Goal: Information Seeking & Learning: Check status

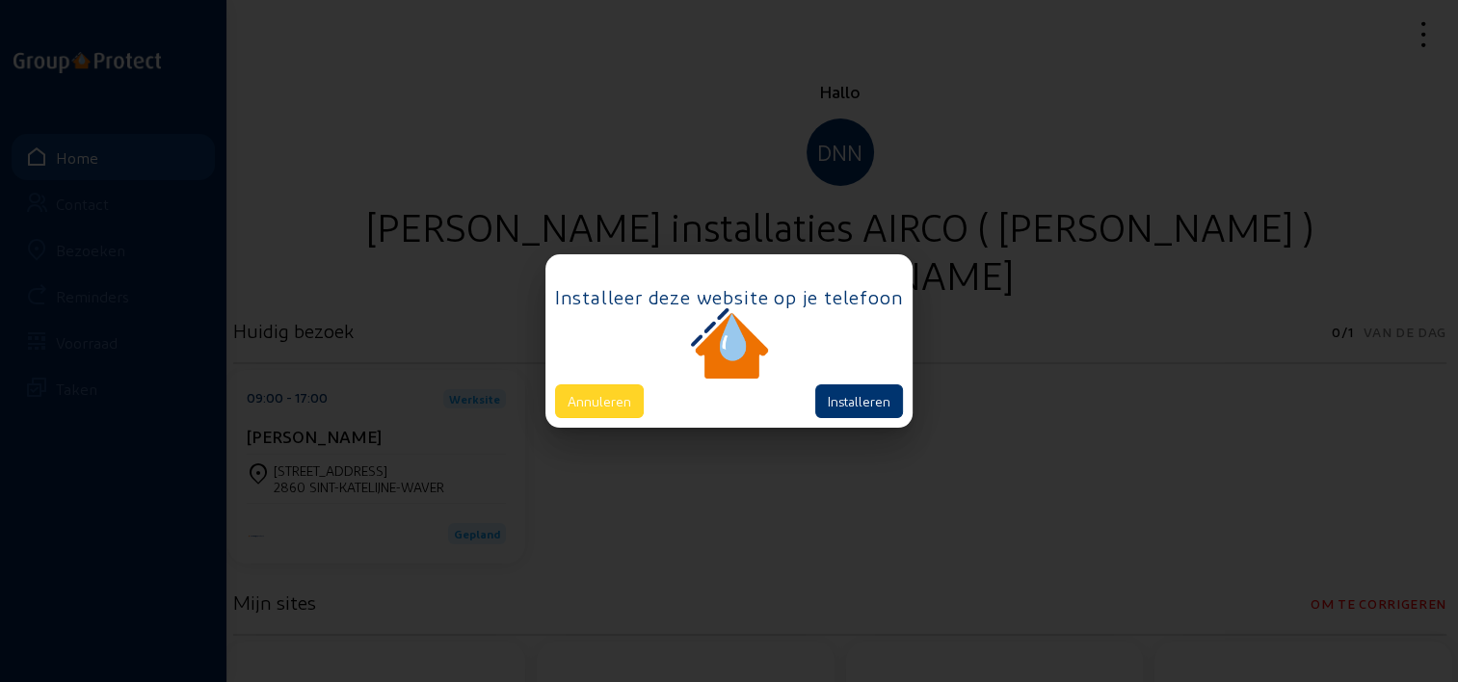
click at [634, 389] on button "Annuleren" at bounding box center [599, 402] width 89 height 34
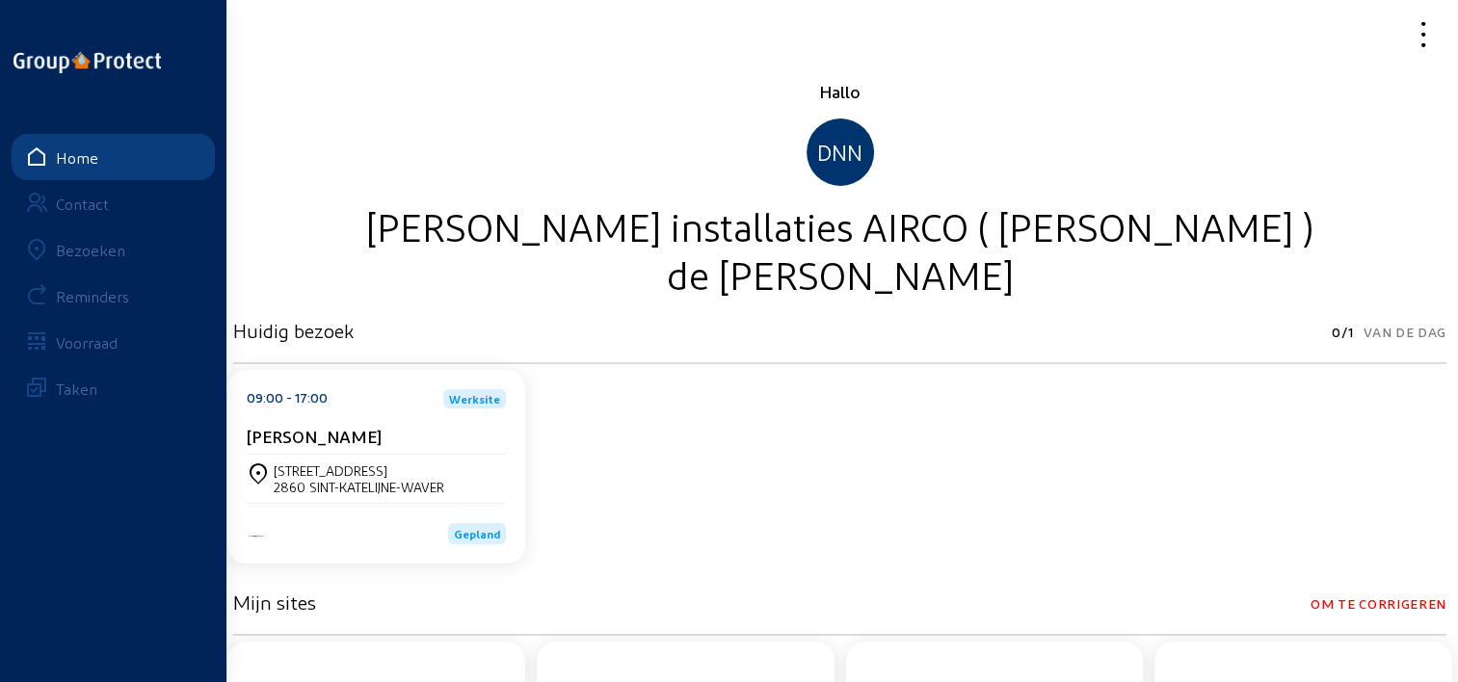
click at [106, 250] on div "Bezoeken" at bounding box center [90, 250] width 69 height 18
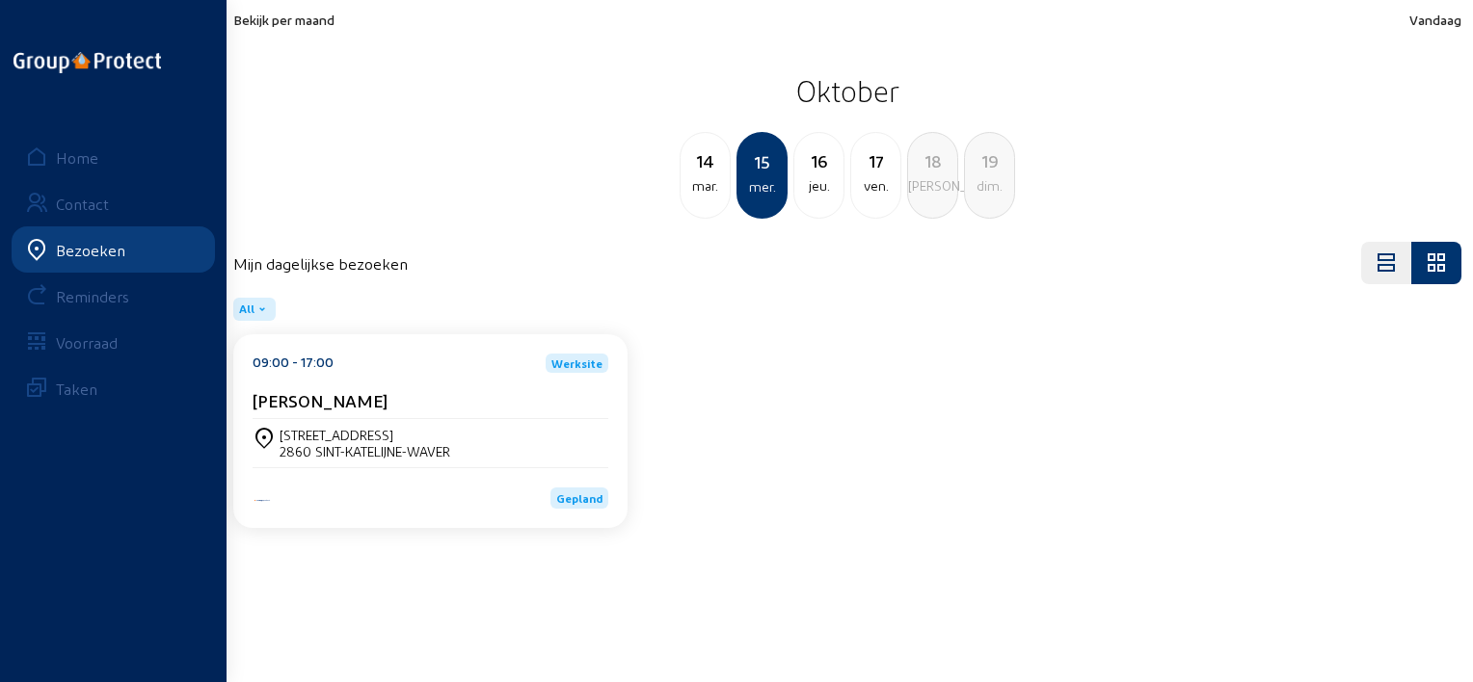
click at [303, 20] on span "Bekijk per maand" at bounding box center [283, 20] width 101 height 16
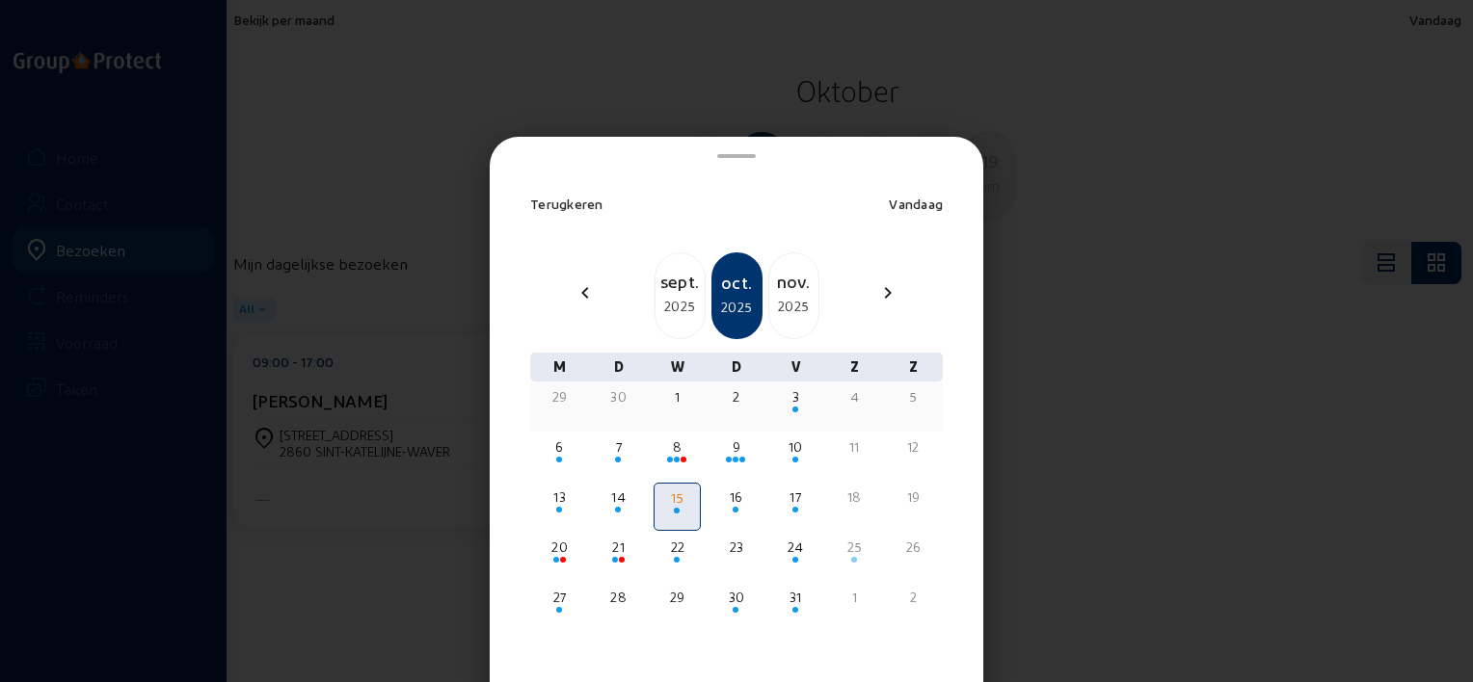
click at [676, 402] on div "1" at bounding box center [676, 396] width 43 height 19
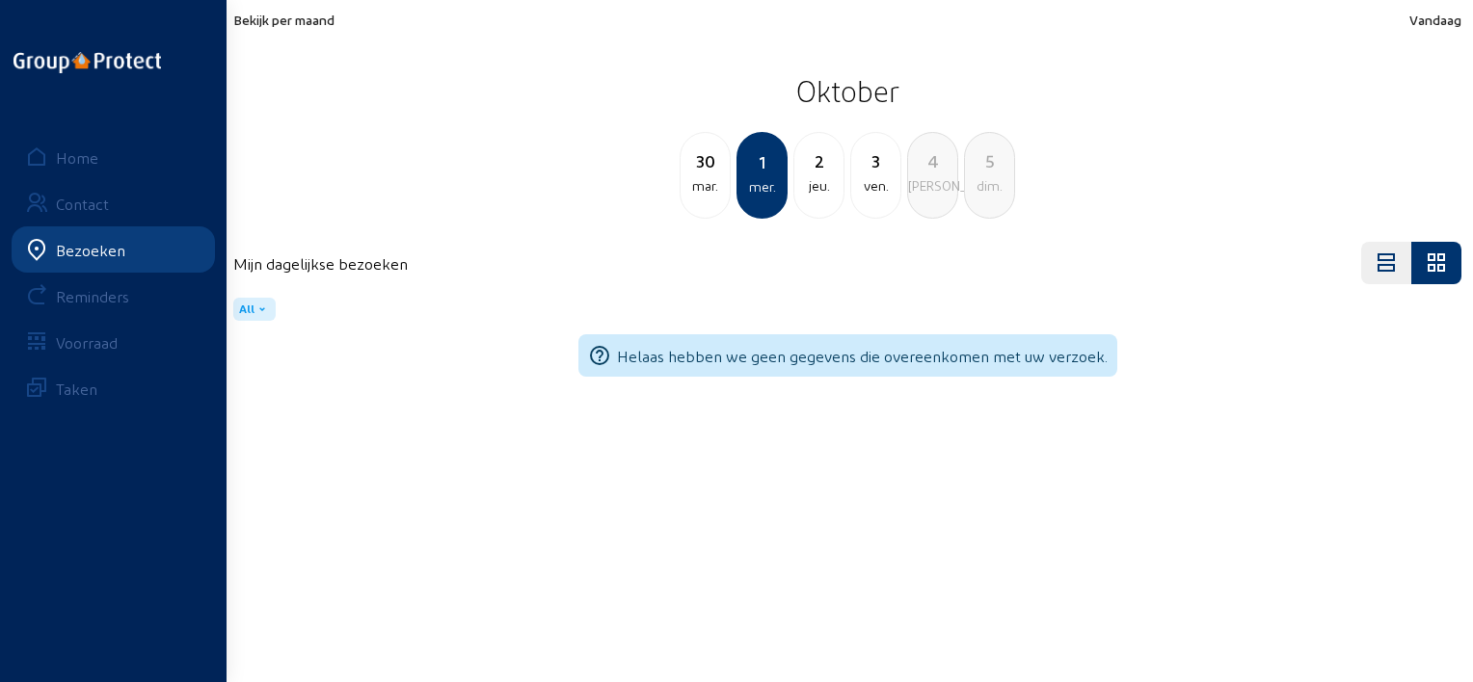
click at [290, 19] on span "Bekijk per maand" at bounding box center [283, 20] width 101 height 16
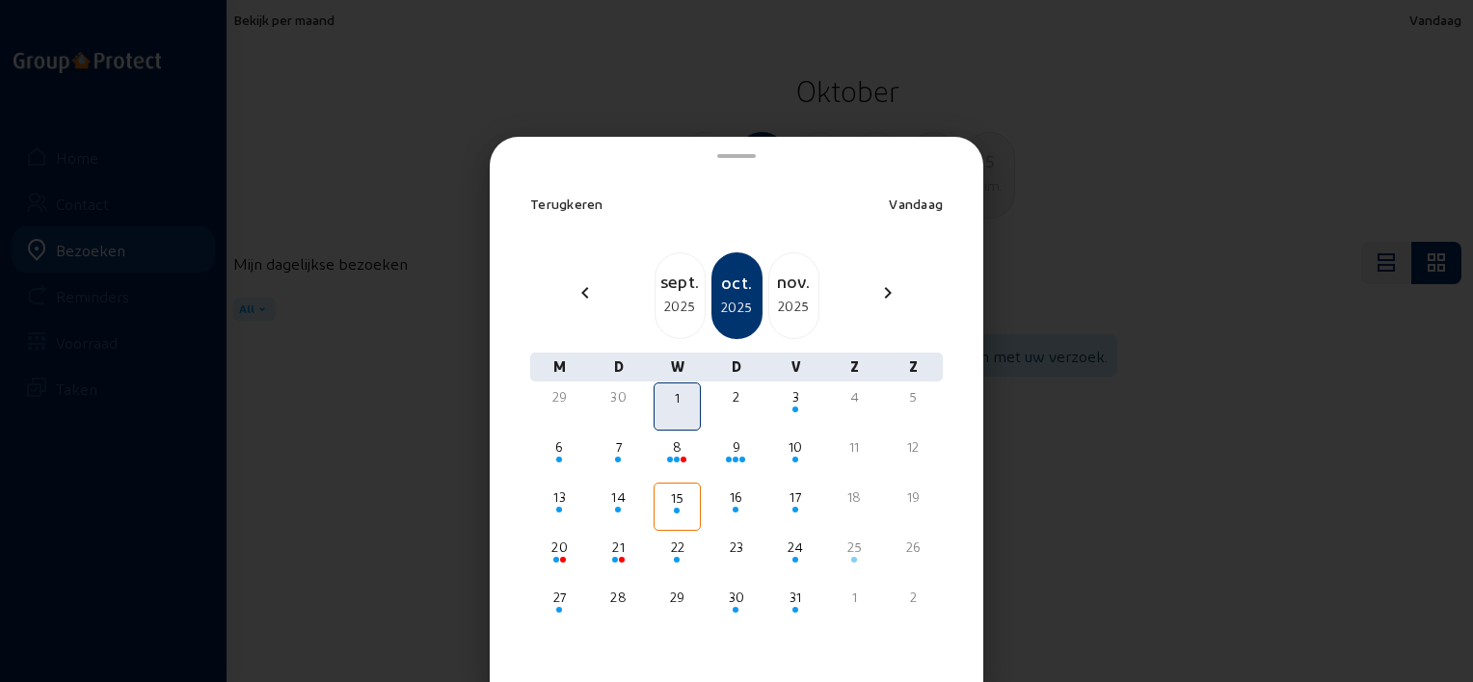
click at [1210, 347] on div at bounding box center [736, 341] width 1473 height 682
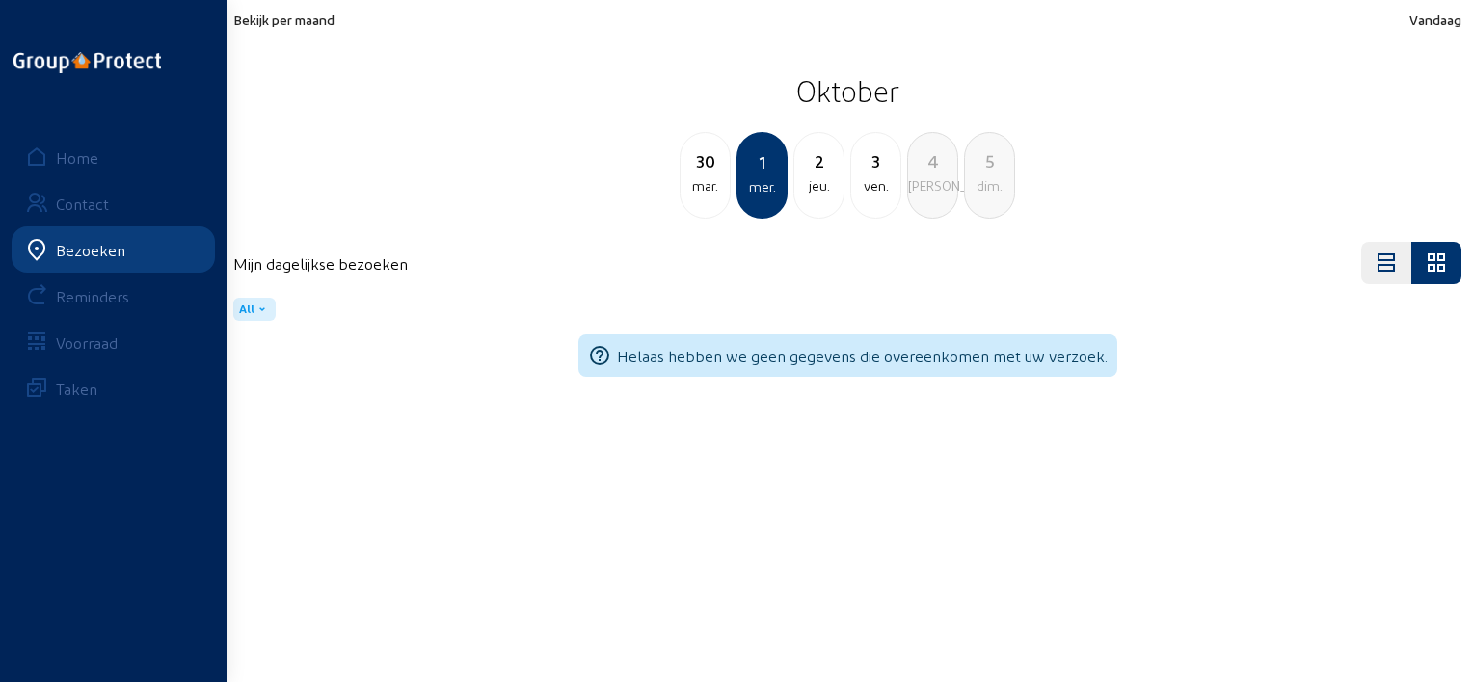
click at [1427, 15] on span "Vandaag" at bounding box center [1435, 20] width 52 height 16
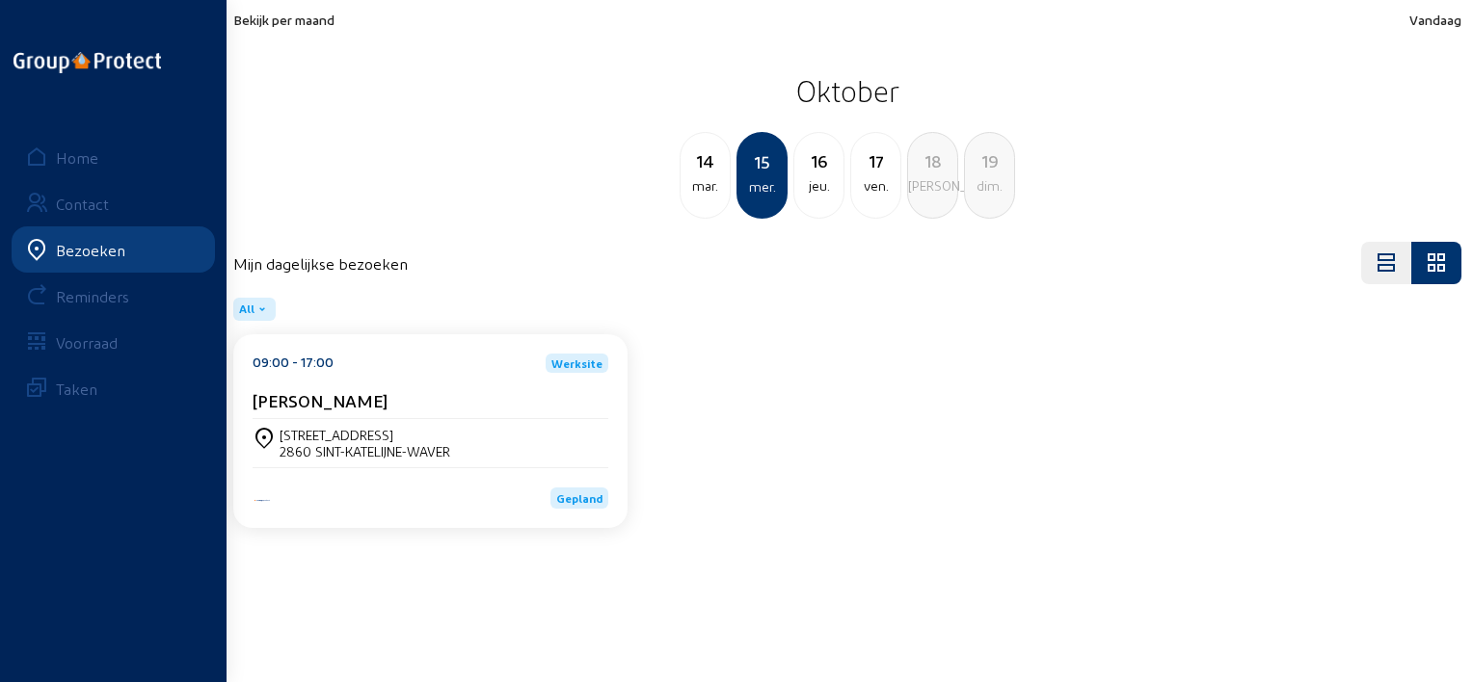
click at [320, 23] on span "Bekijk per maand" at bounding box center [283, 20] width 101 height 16
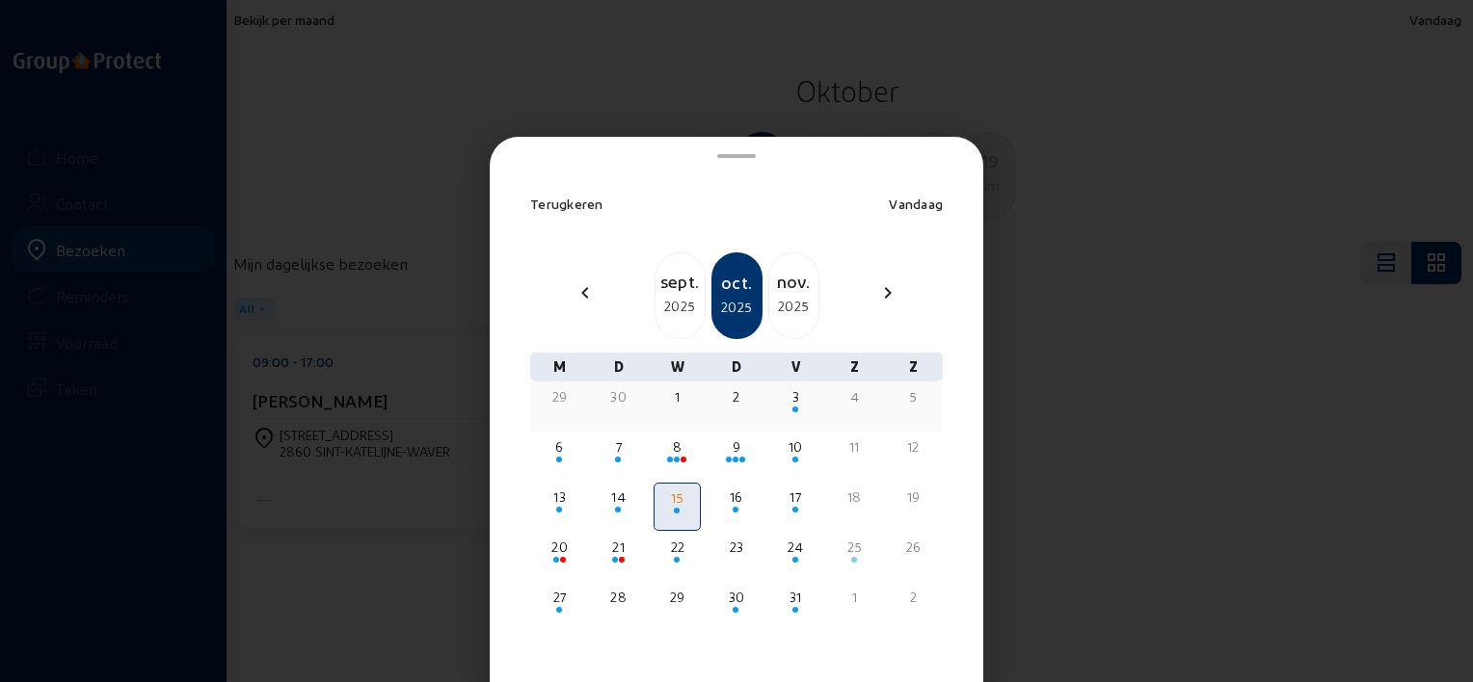
click at [561, 404] on div "29" at bounding box center [559, 396] width 43 height 19
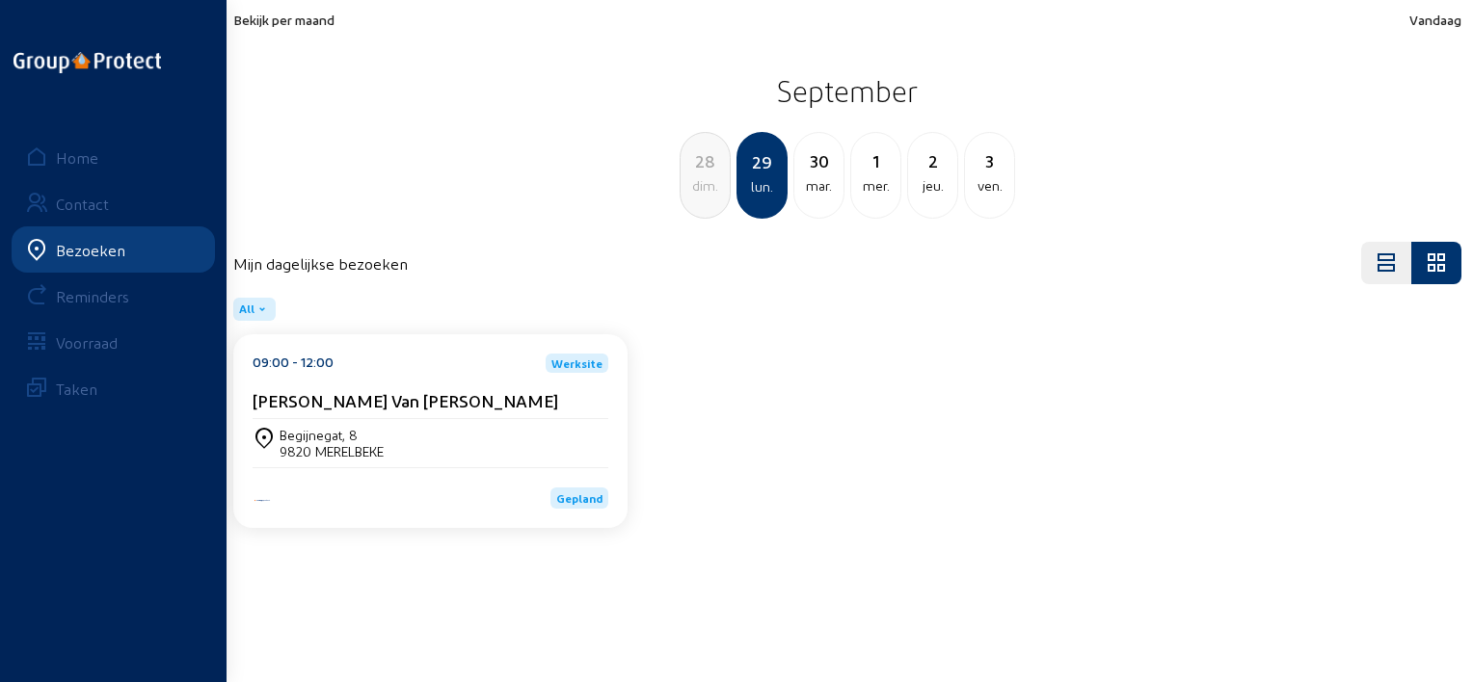
click at [279, 15] on span "Bekijk per maand" at bounding box center [283, 20] width 101 height 16
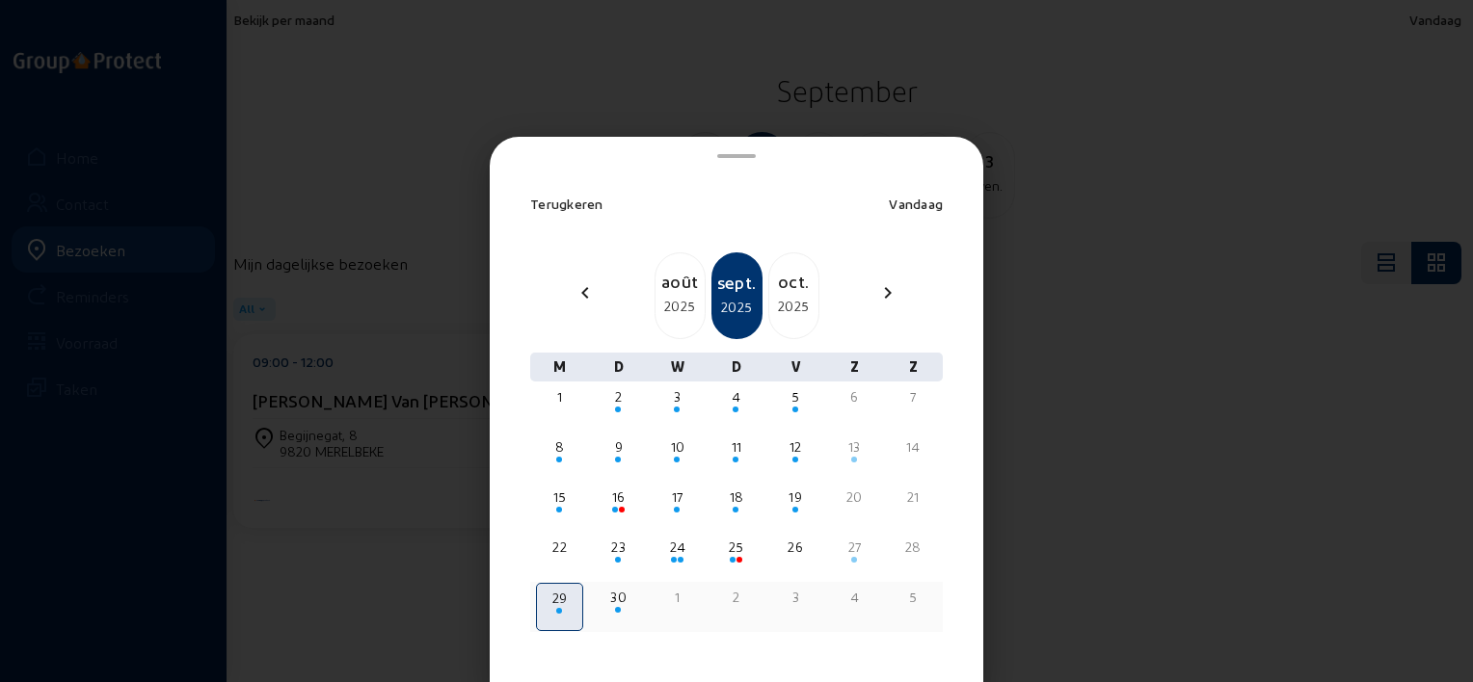
click at [617, 596] on div "30" at bounding box center [618, 597] width 43 height 19
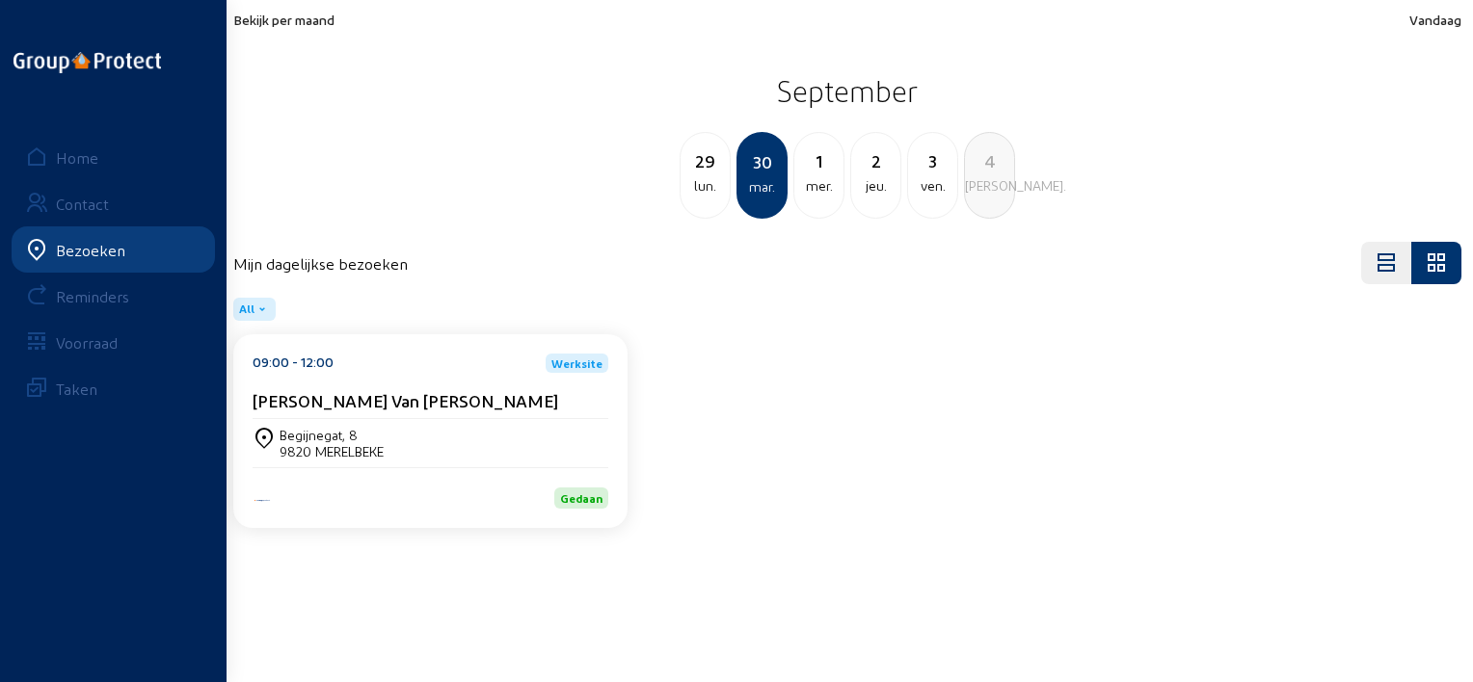
click at [838, 200] on div "1 mer." at bounding box center [818, 175] width 51 height 87
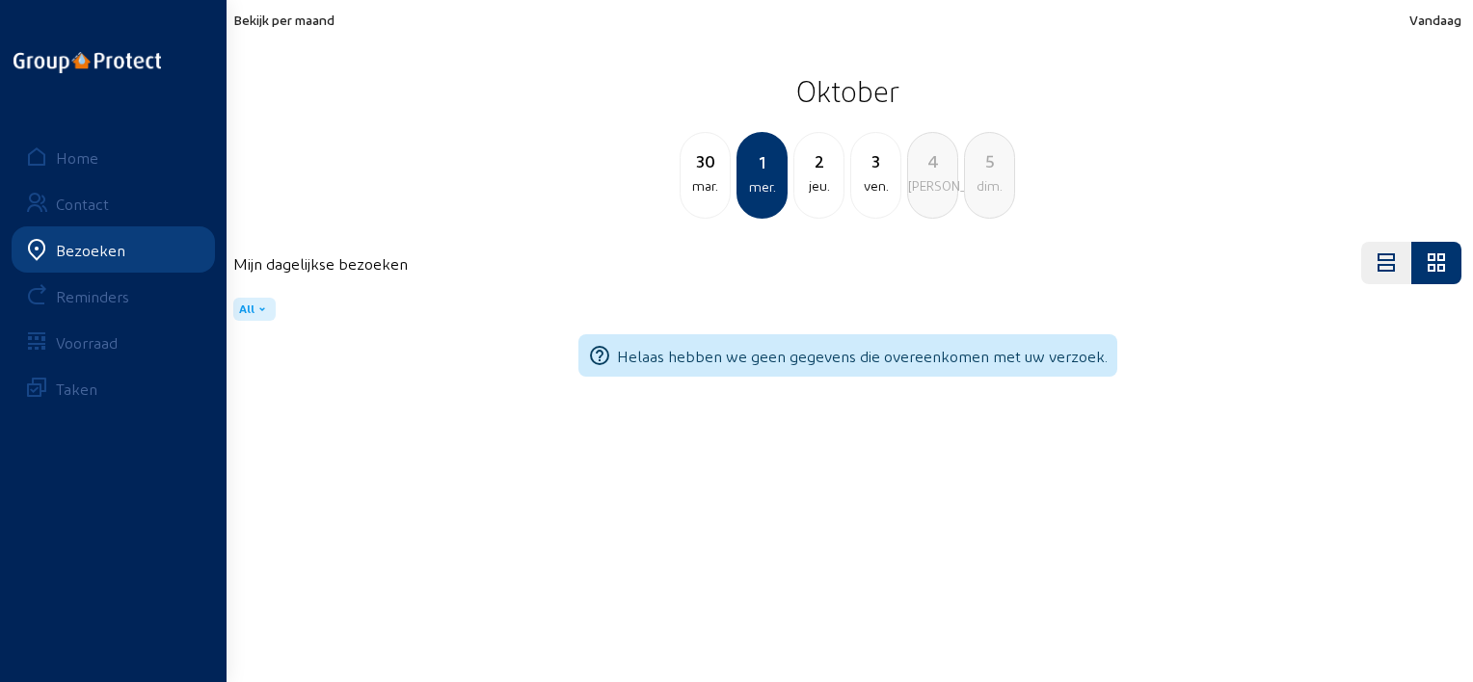
click at [817, 174] on div "jeu." at bounding box center [818, 185] width 49 height 23
click at [819, 185] on div "ven." at bounding box center [818, 185] width 49 height 23
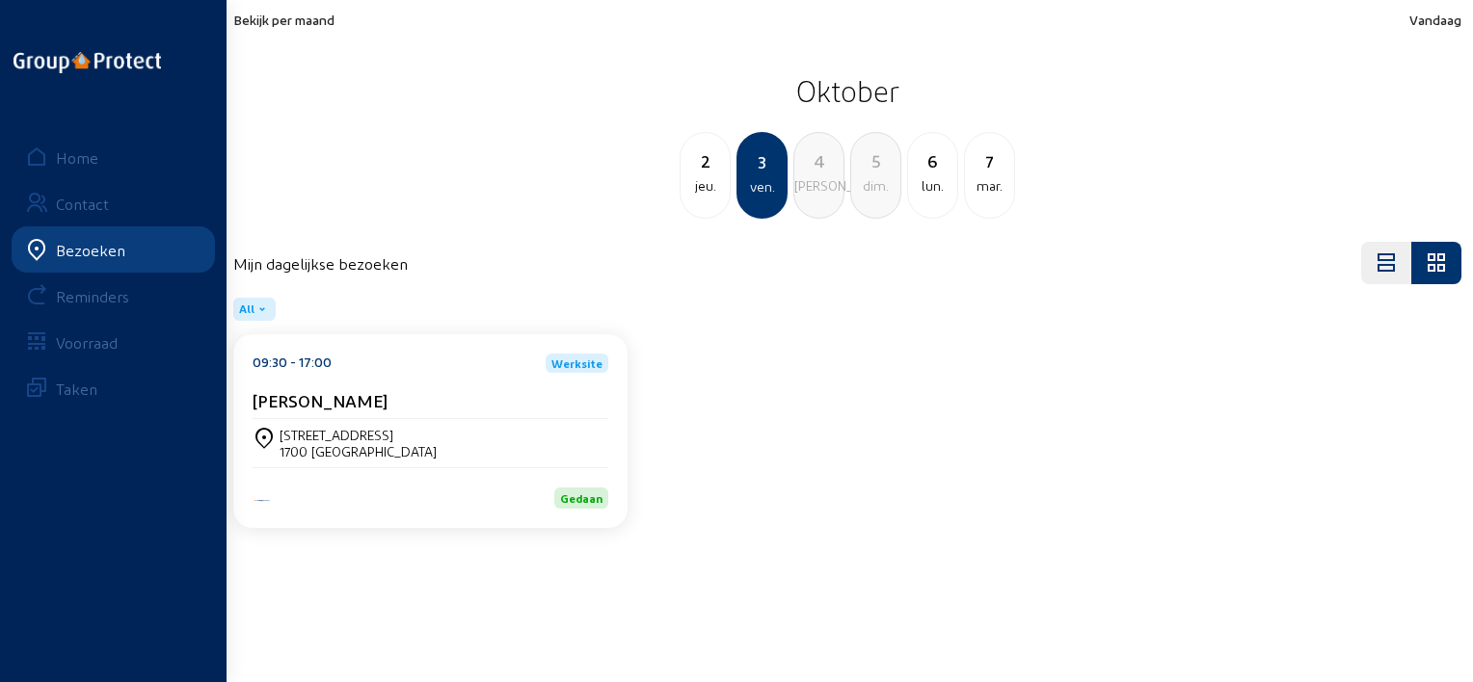
click at [931, 174] on div "lun." at bounding box center [932, 185] width 49 height 23
click at [406, 413] on div "[PERSON_NAME]" at bounding box center [430, 404] width 356 height 29
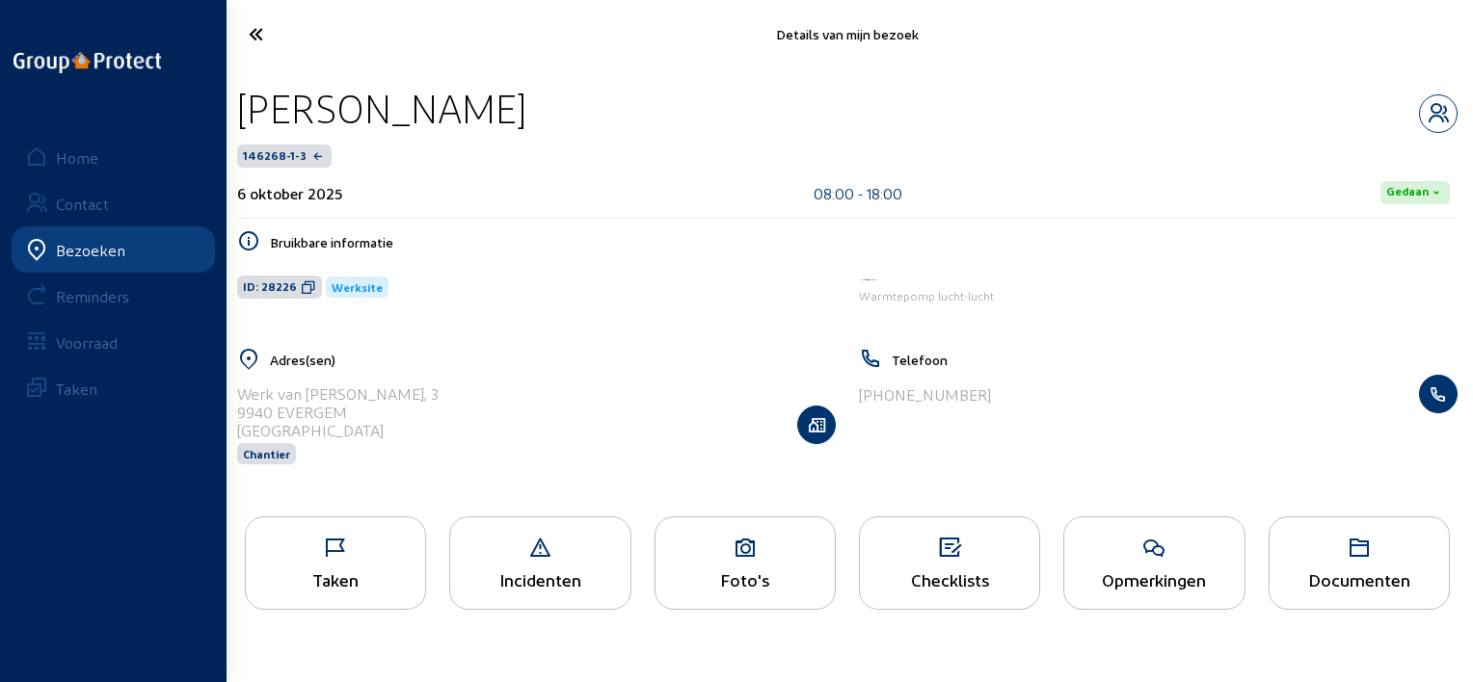
drag, startPoint x: 581, startPoint y: 97, endPoint x: 232, endPoint y: 110, distance: 349.1
click at [232, 110] on div "[PERSON_NAME] 146268-1-3 6 oktober 2025 08:00 - 18:00 [PERSON_NAME] informatie …" at bounding box center [847, 286] width 1251 height 437
copy div "[PERSON_NAME]"
click at [308, 289] on icon at bounding box center [308, 286] width 15 height 15
click at [405, 563] on div "Taken" at bounding box center [335, 563] width 181 height 93
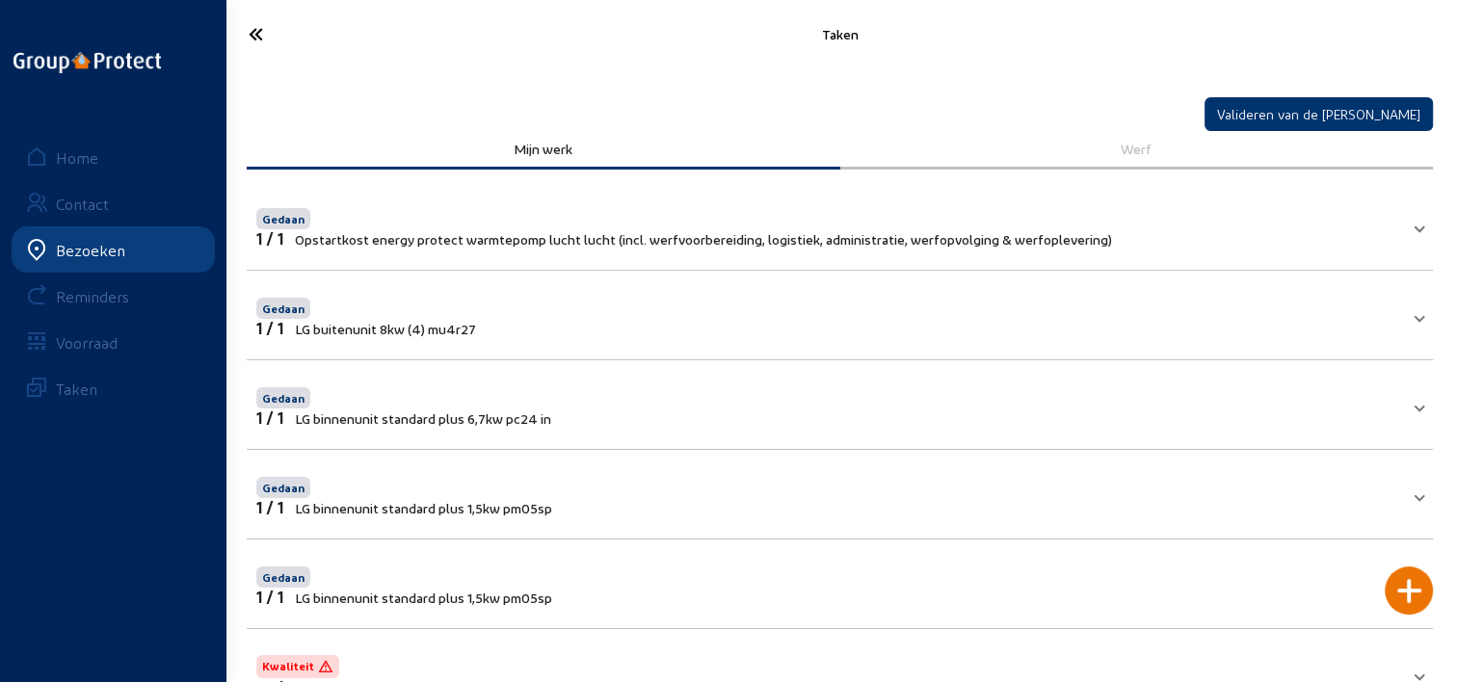
click at [259, 33] on icon at bounding box center [325, 34] width 172 height 34
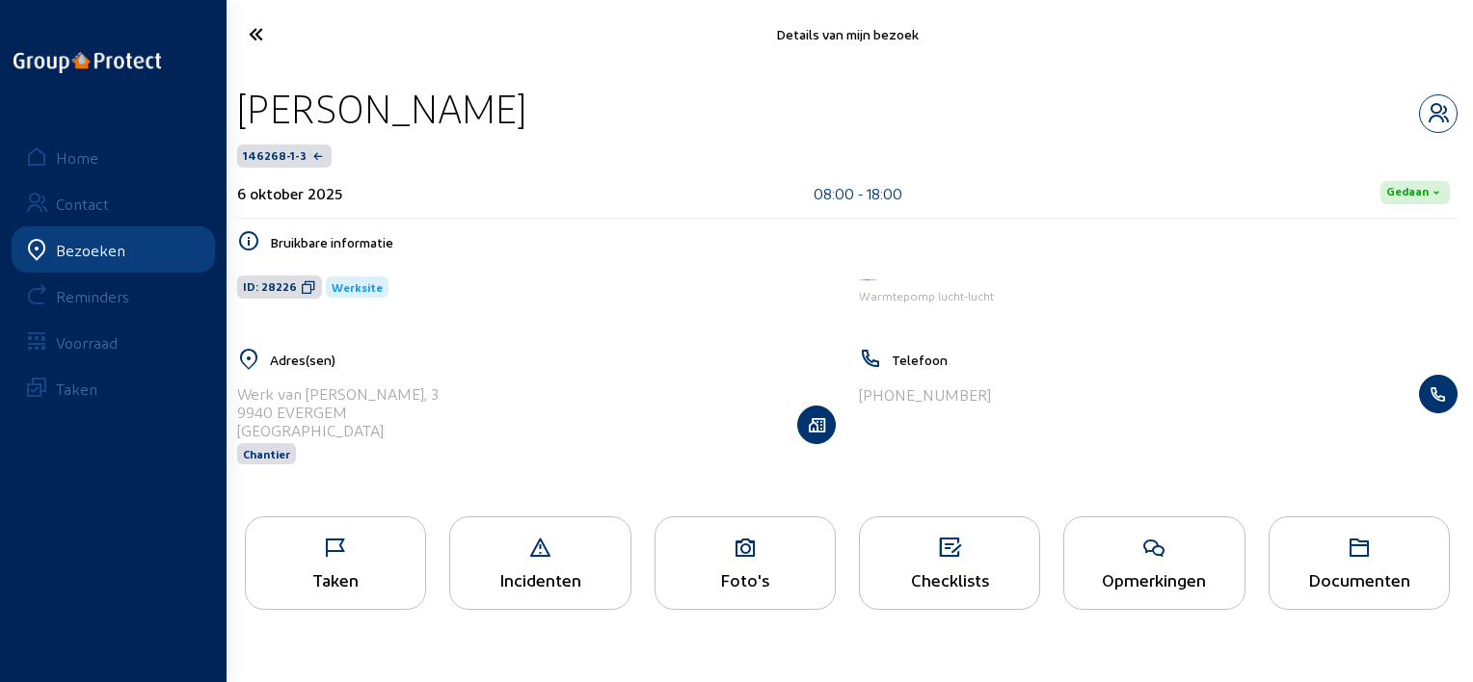
click at [802, 560] on icon at bounding box center [744, 548] width 179 height 23
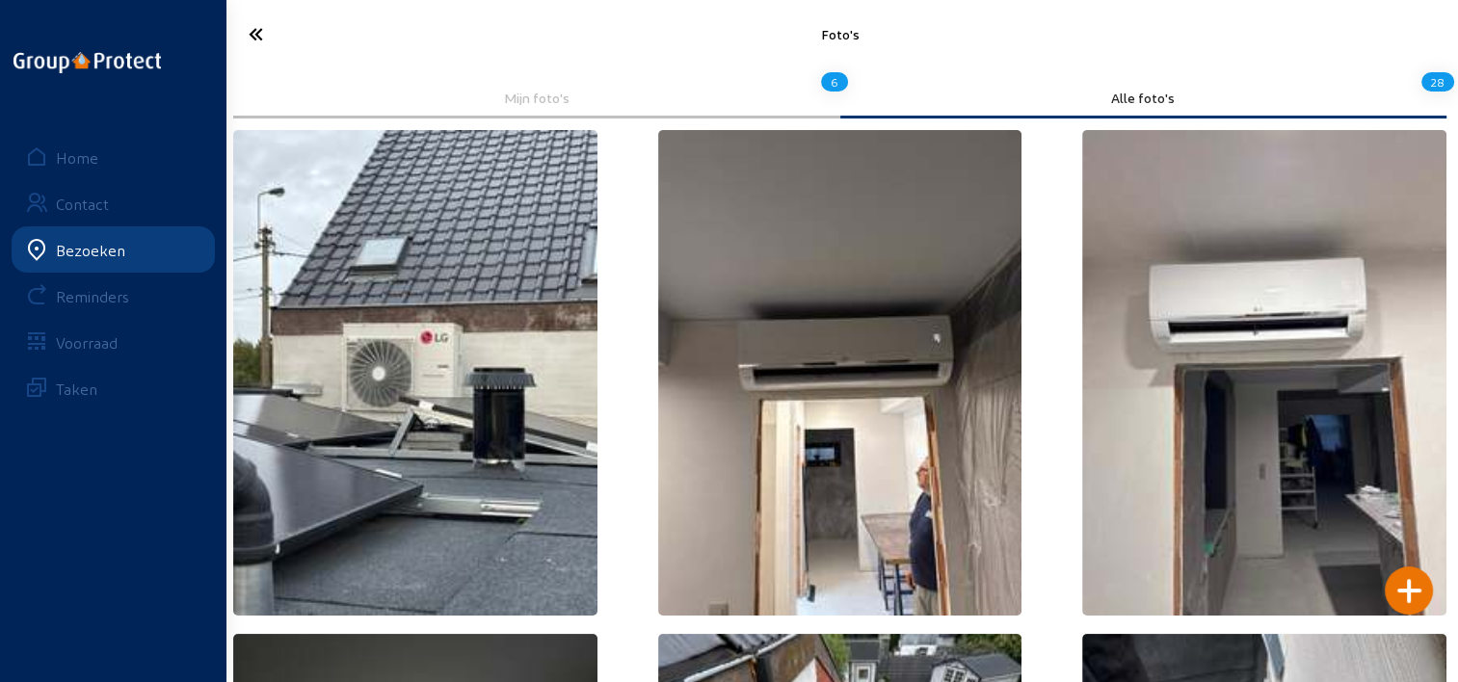
click at [258, 22] on icon at bounding box center [325, 34] width 172 height 34
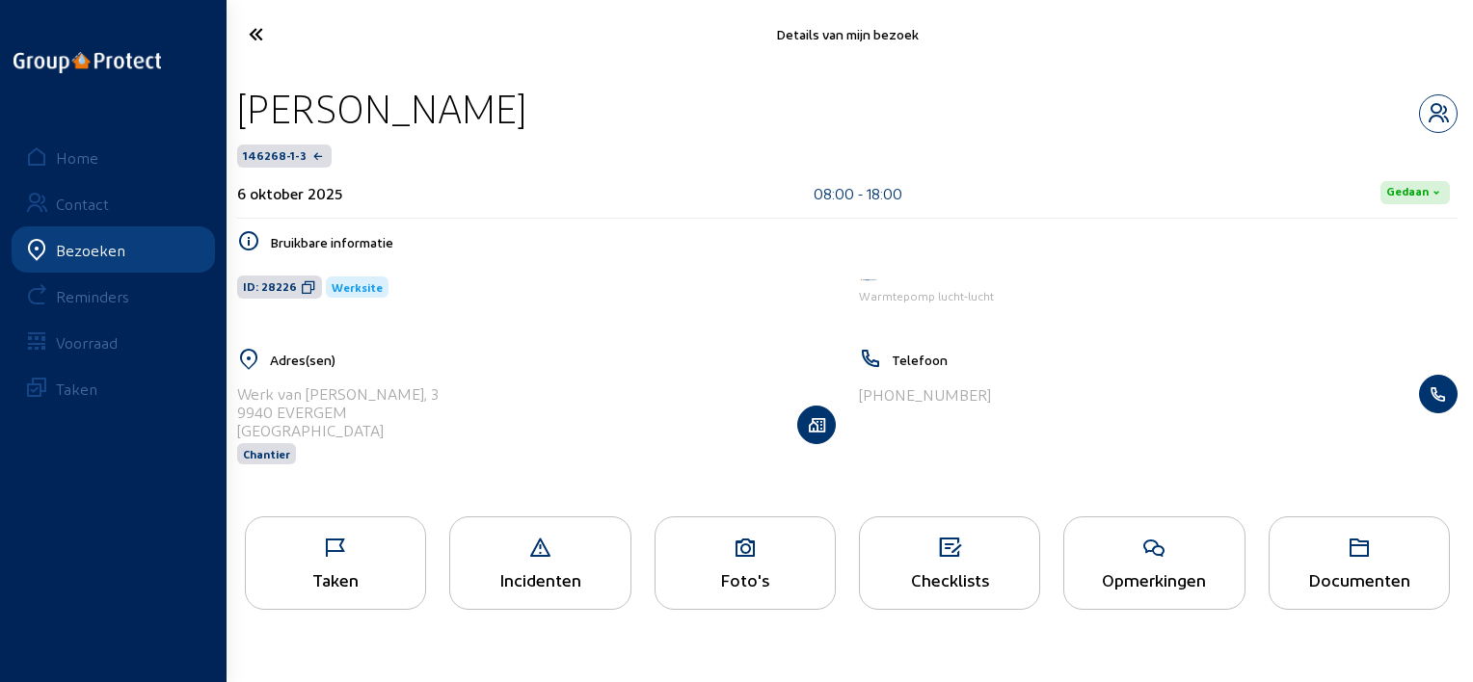
click at [260, 39] on icon at bounding box center [325, 34] width 173 height 34
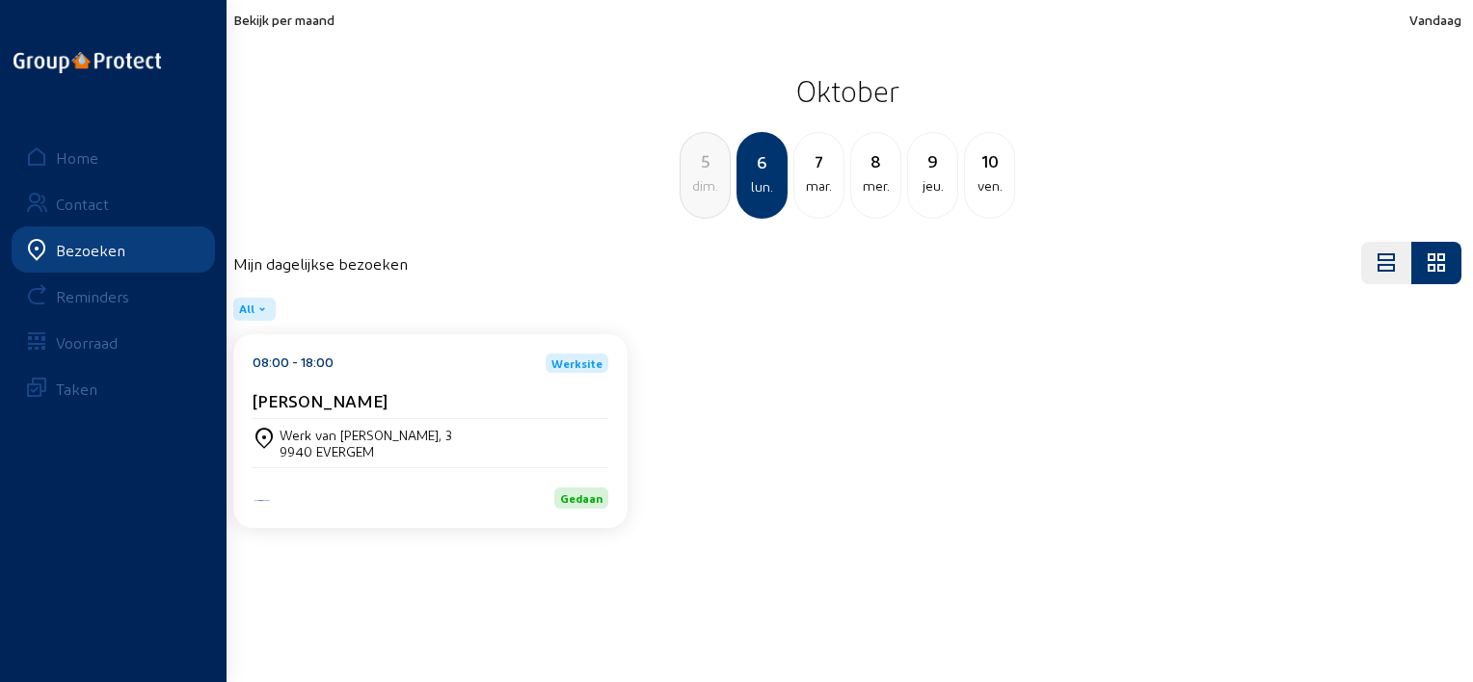
click at [816, 195] on div "mar." at bounding box center [818, 185] width 49 height 23
click at [432, 401] on div "[PERSON_NAME]" at bounding box center [430, 400] width 356 height 20
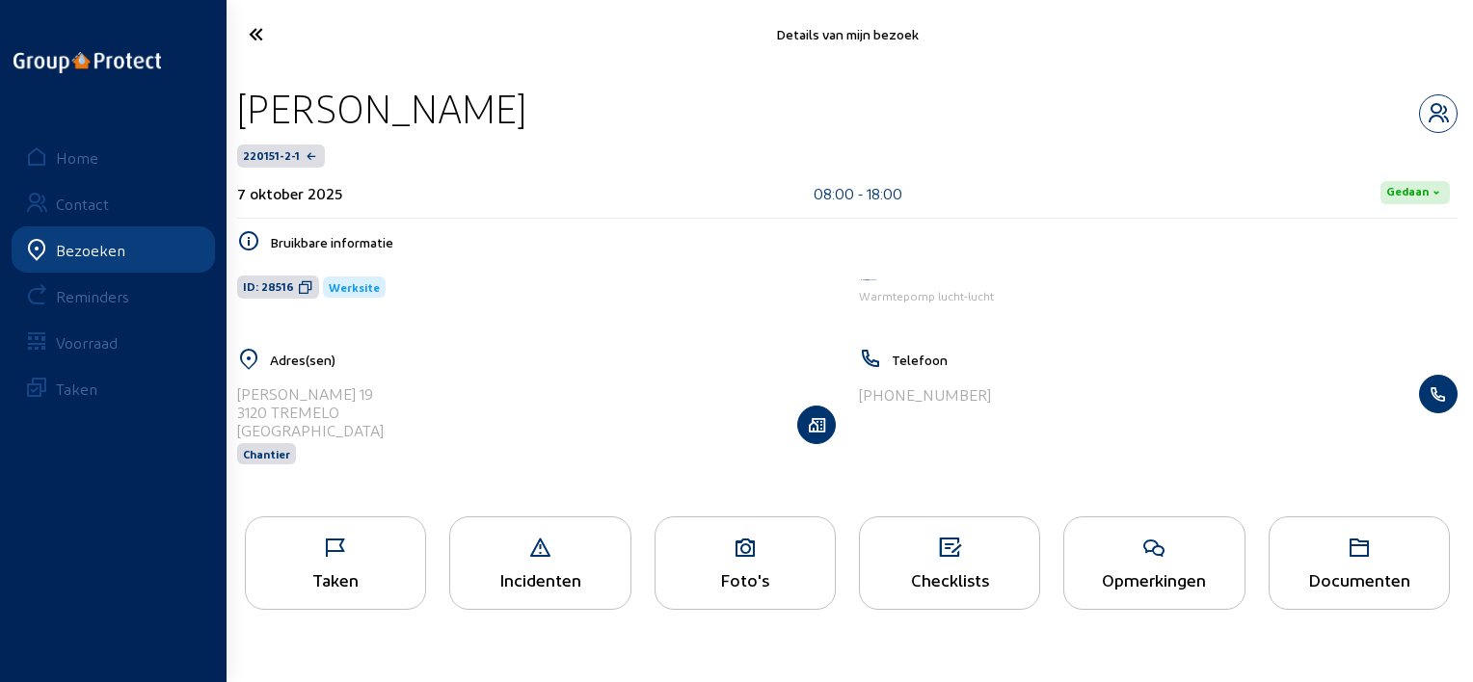
drag, startPoint x: 583, startPoint y: 118, endPoint x: 243, endPoint y: 127, distance: 340.3
click at [243, 127] on div "[PERSON_NAME]" at bounding box center [847, 108] width 1220 height 49
copy div "[PERSON_NAME]"
click at [298, 286] on icon at bounding box center [305, 286] width 15 height 15
click at [336, 582] on div "Taken" at bounding box center [335, 580] width 179 height 20
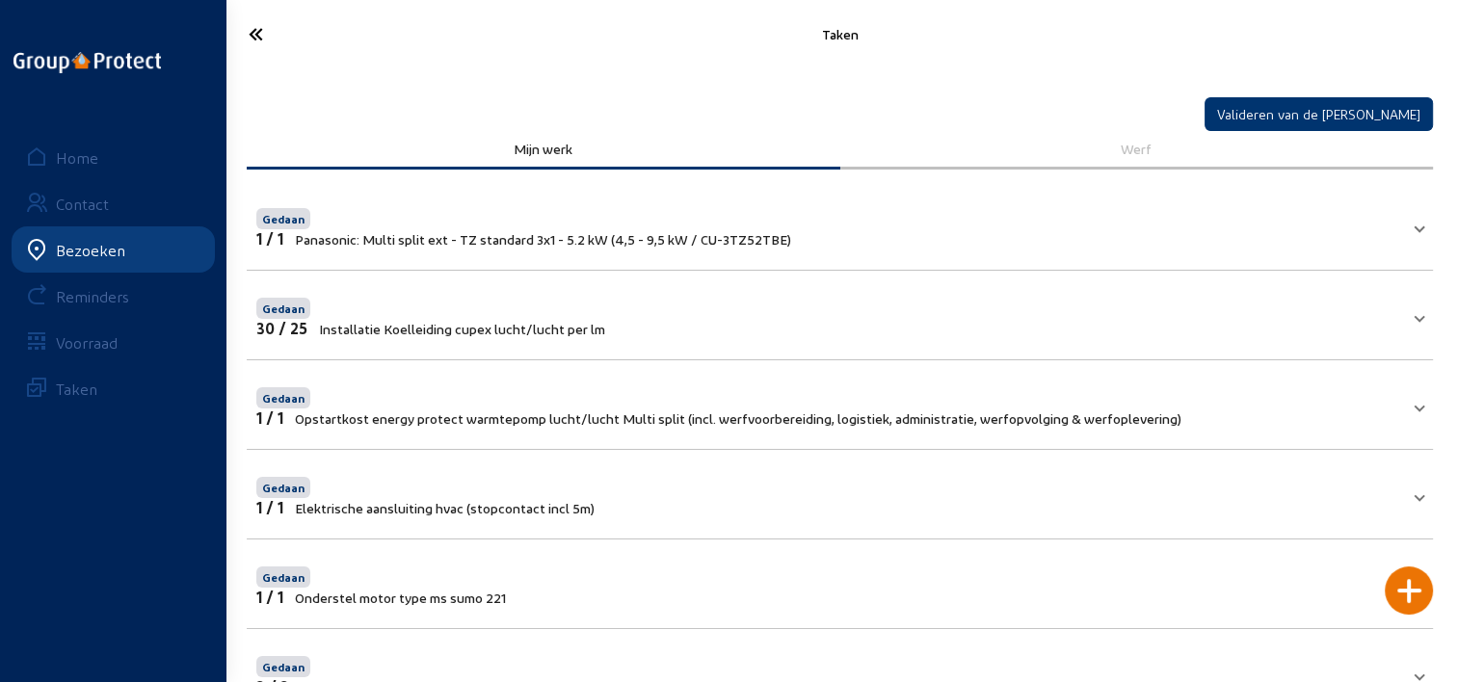
click at [247, 44] on icon at bounding box center [325, 34] width 172 height 34
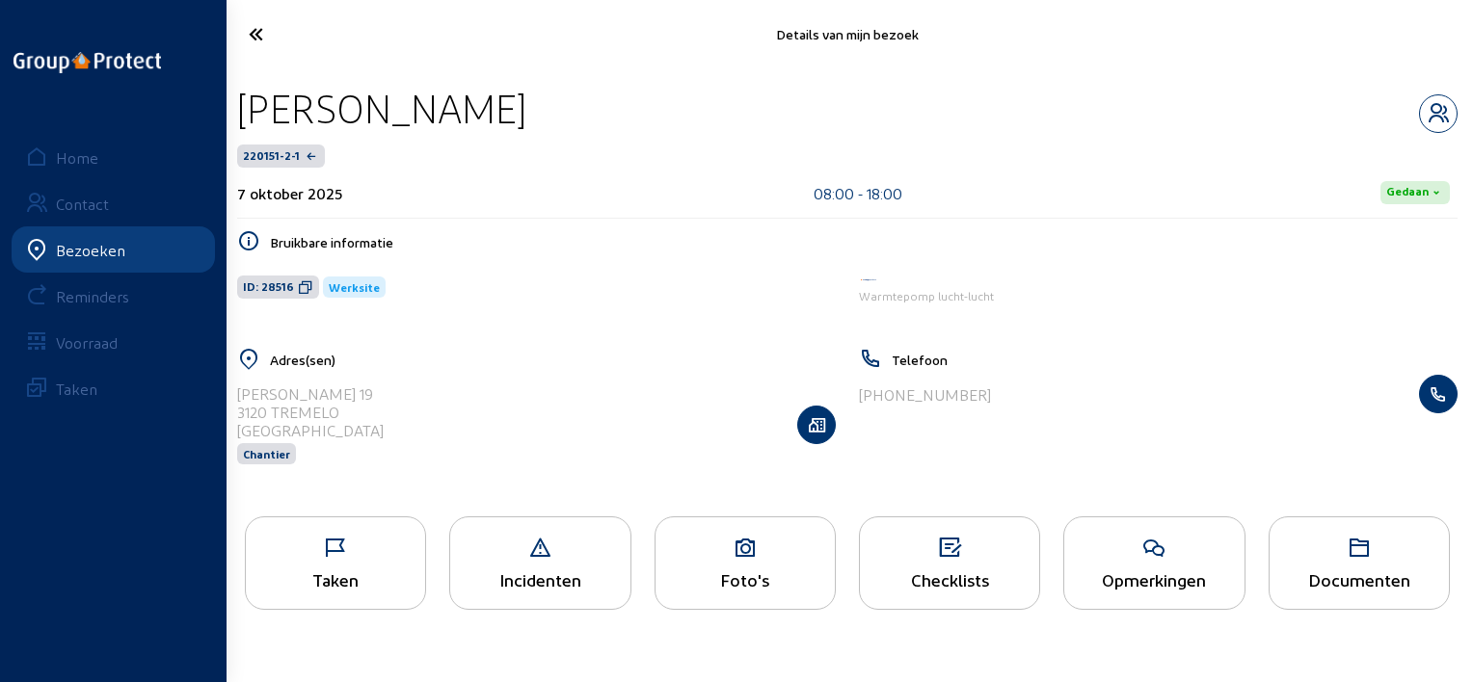
click at [714, 536] on div "Foto's" at bounding box center [744, 563] width 181 height 93
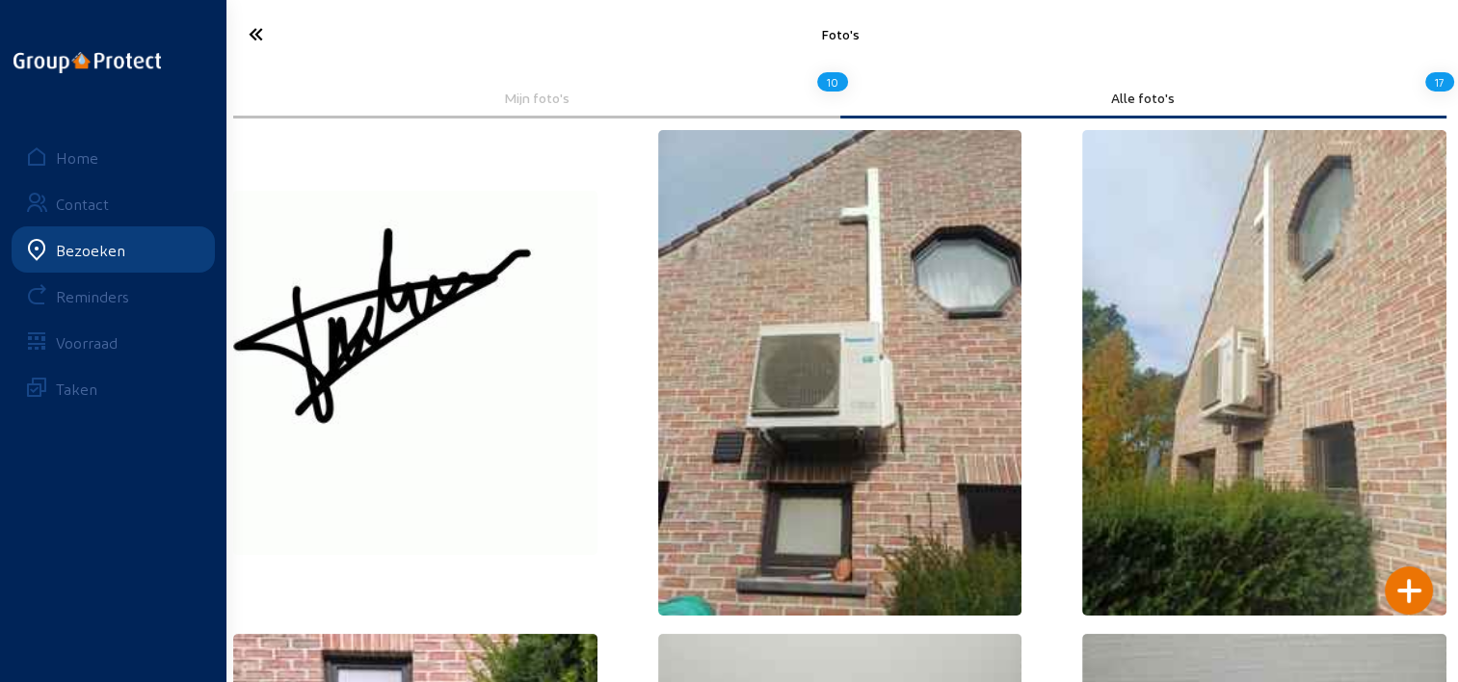
click at [256, 23] on icon at bounding box center [325, 34] width 172 height 34
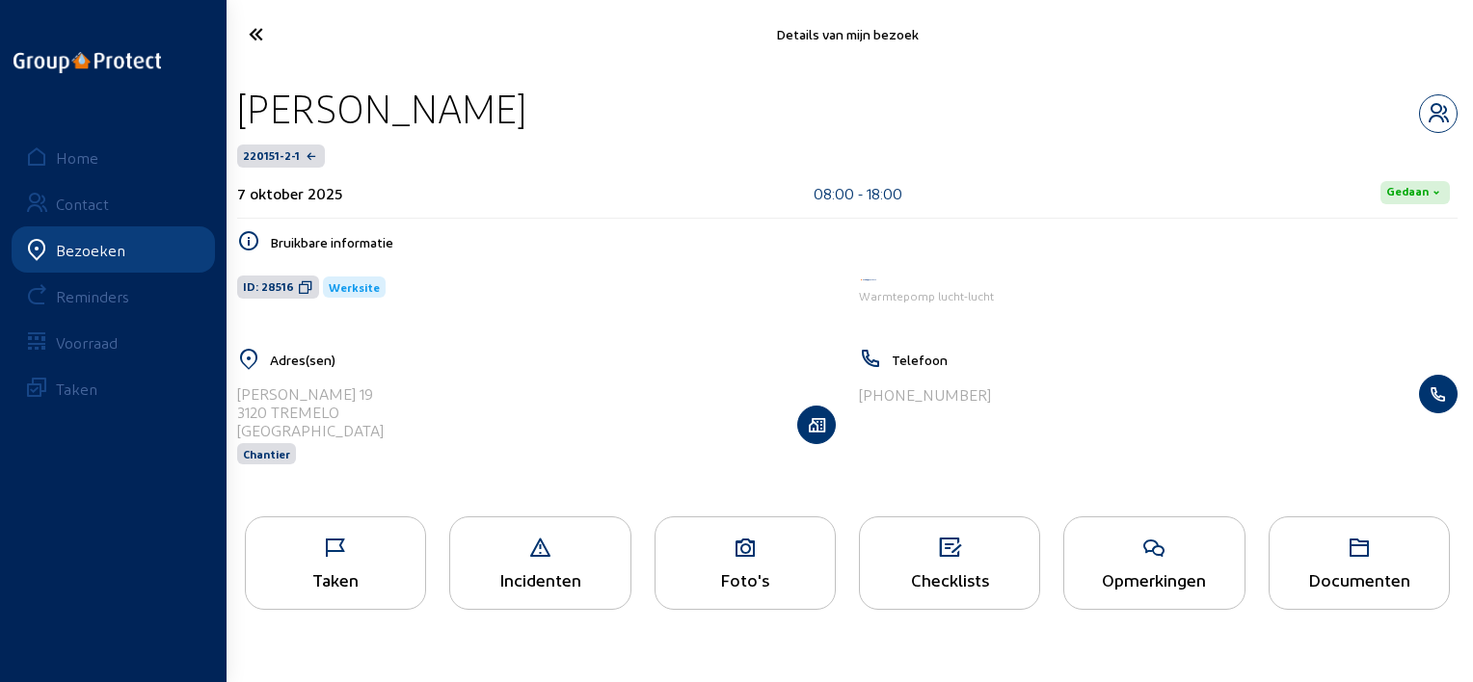
click at [263, 42] on icon at bounding box center [325, 34] width 173 height 34
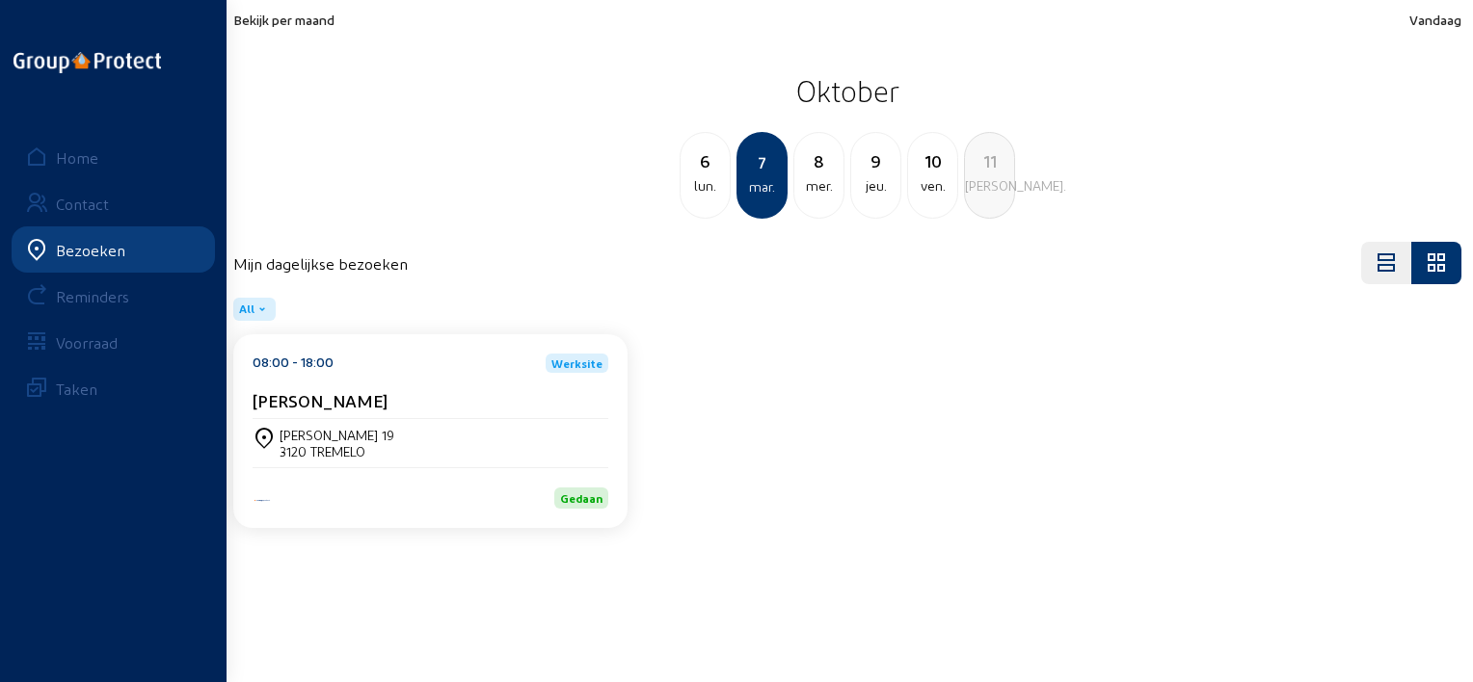
click at [798, 176] on div "mer." at bounding box center [818, 185] width 49 height 23
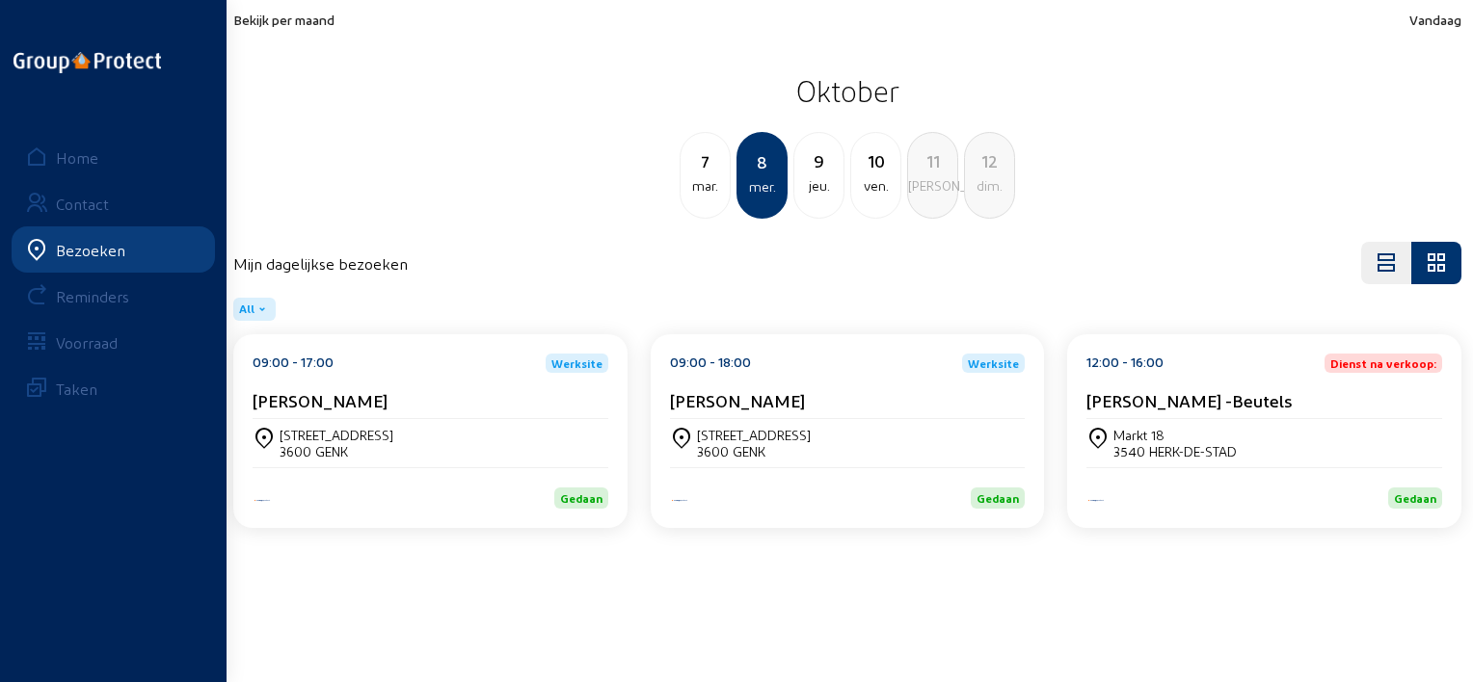
click at [437, 401] on div "[PERSON_NAME]" at bounding box center [430, 400] width 356 height 20
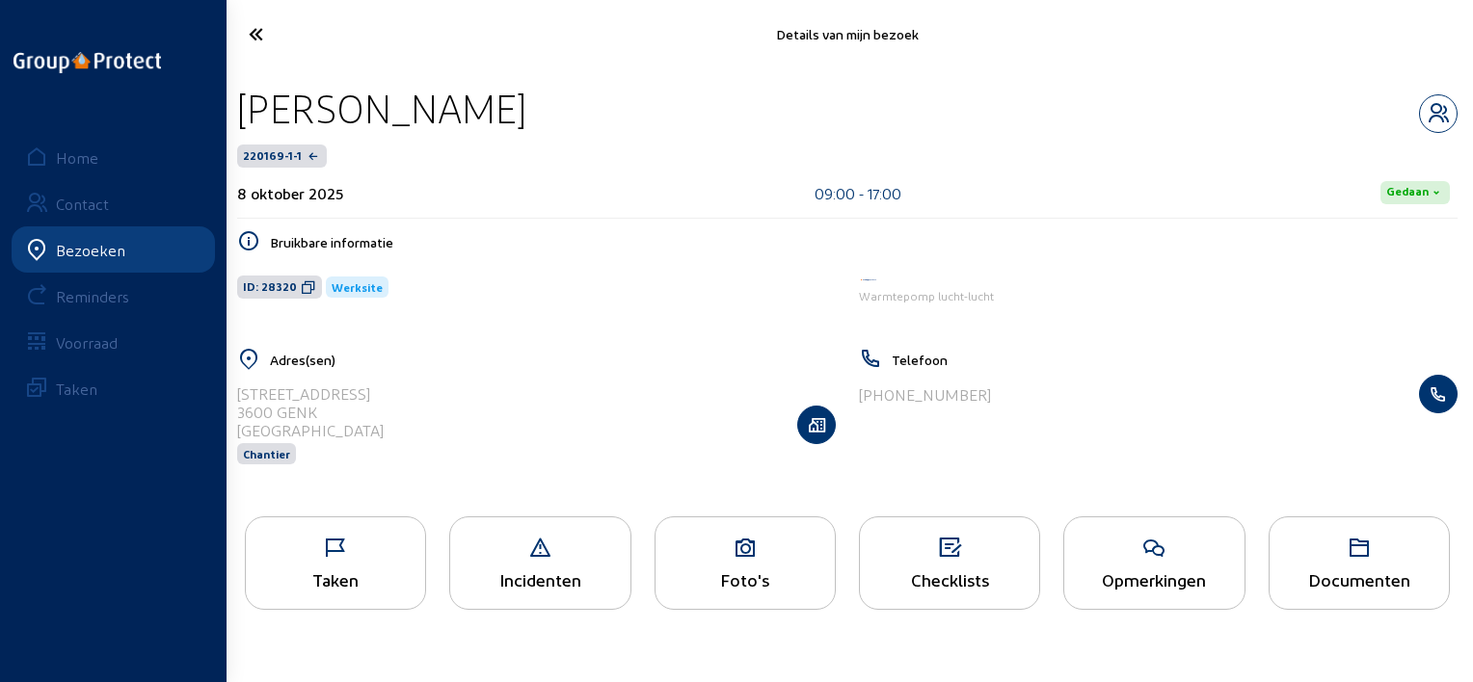
drag, startPoint x: 536, startPoint y: 100, endPoint x: 236, endPoint y: 94, distance: 299.8
click at [237, 94] on div "[PERSON_NAME]" at bounding box center [847, 108] width 1220 height 49
copy div "[PERSON_NAME]"
click at [391, 559] on icon at bounding box center [335, 548] width 179 height 23
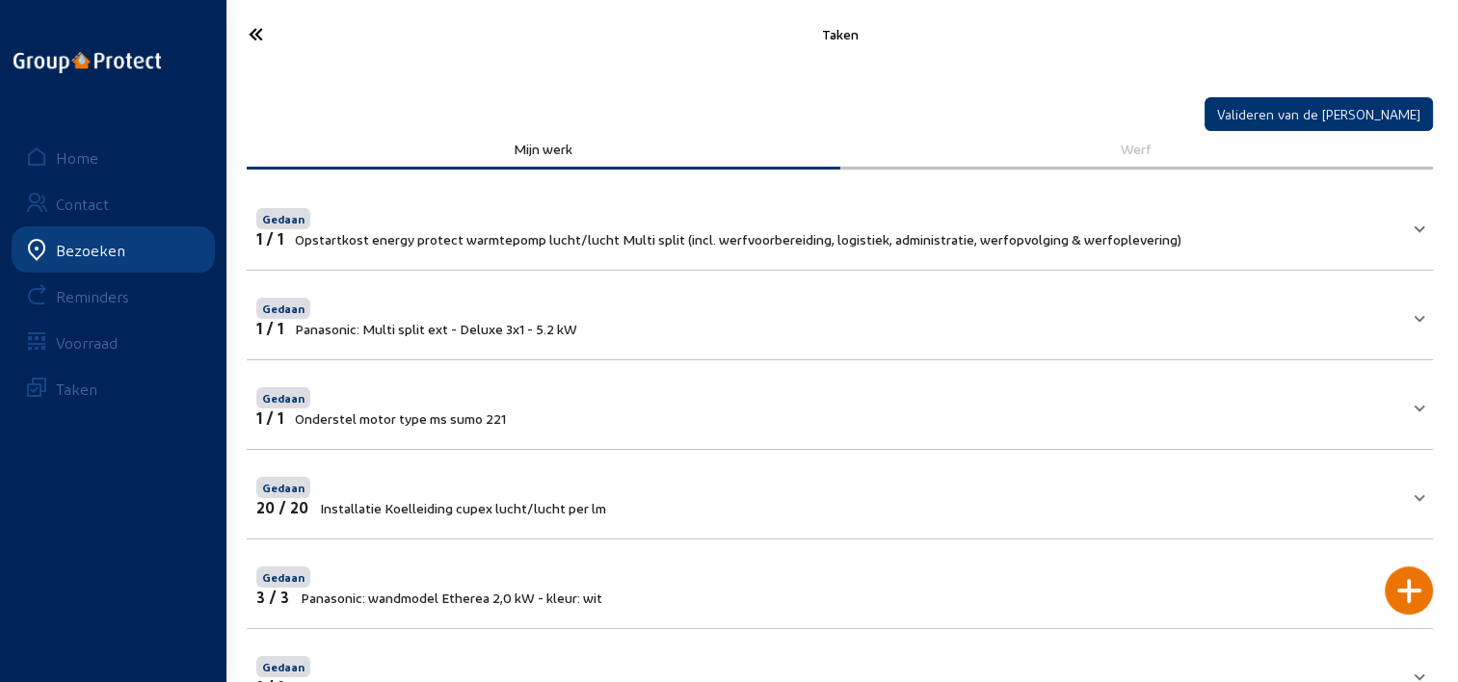
click at [266, 26] on icon at bounding box center [325, 34] width 172 height 34
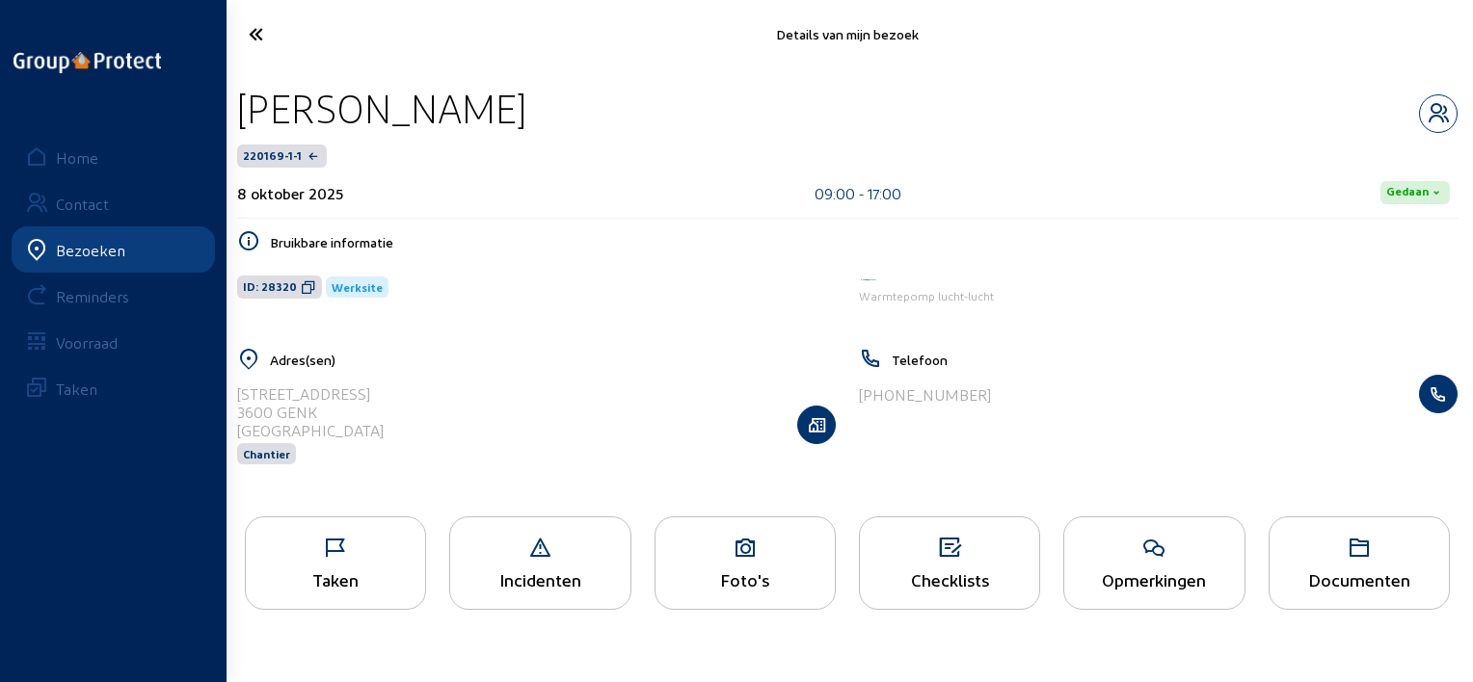
click at [735, 532] on div "Foto's" at bounding box center [744, 563] width 181 height 93
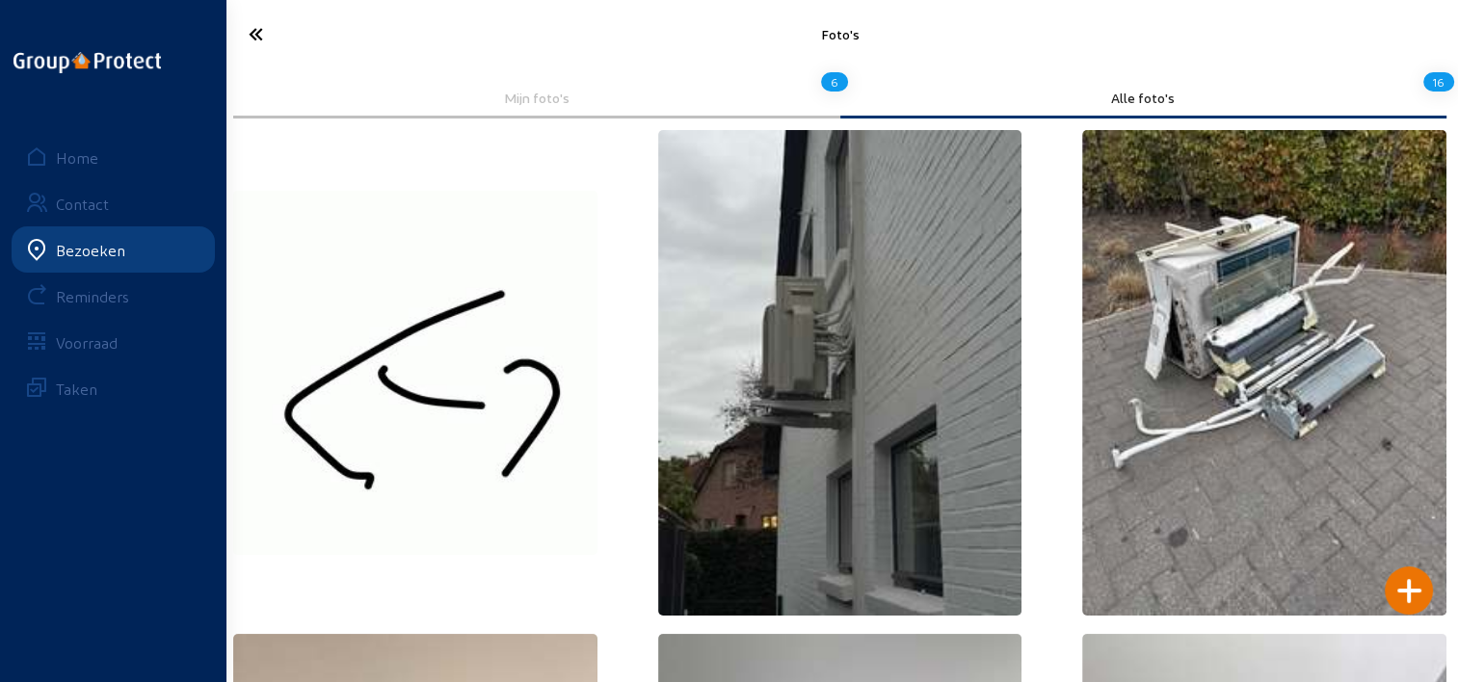
click at [262, 36] on icon at bounding box center [325, 34] width 172 height 34
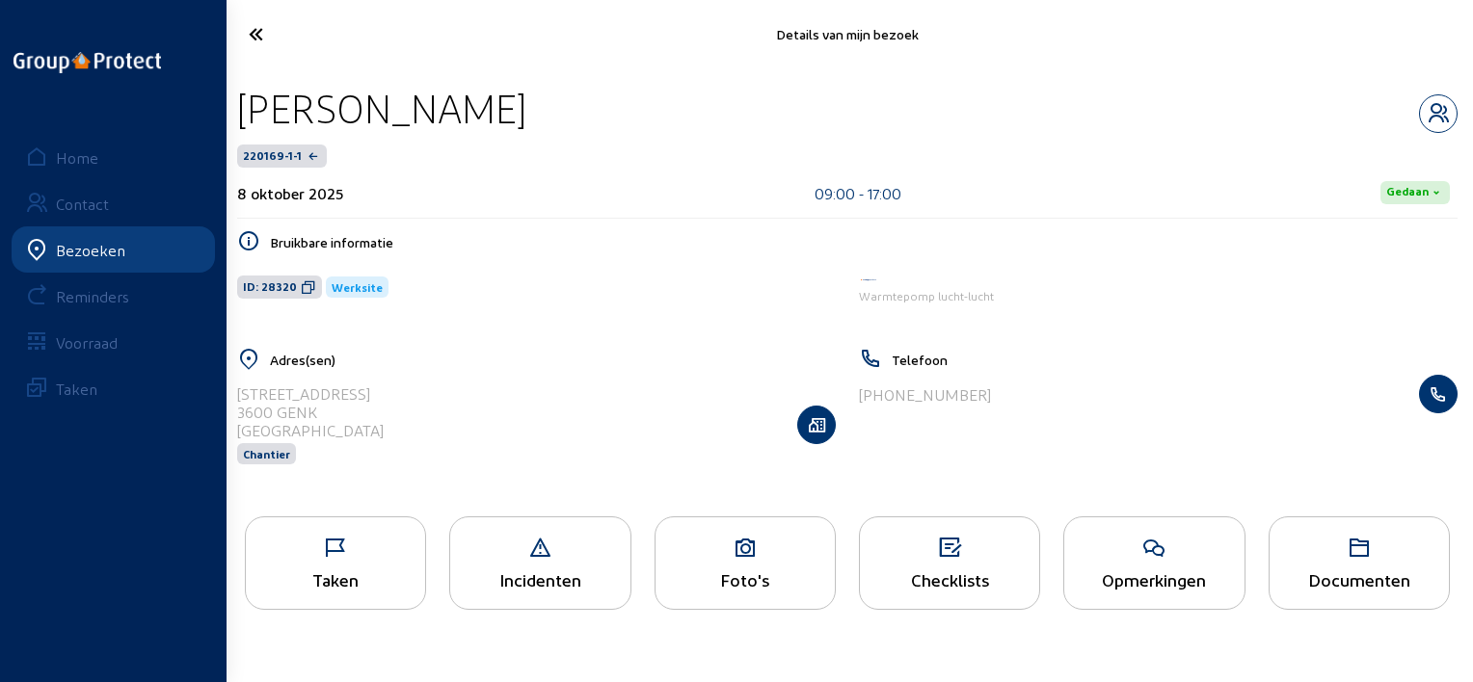
click at [293, 293] on span "ID: 28320" at bounding box center [279, 287] width 85 height 23
click at [242, 43] on icon at bounding box center [325, 34] width 173 height 34
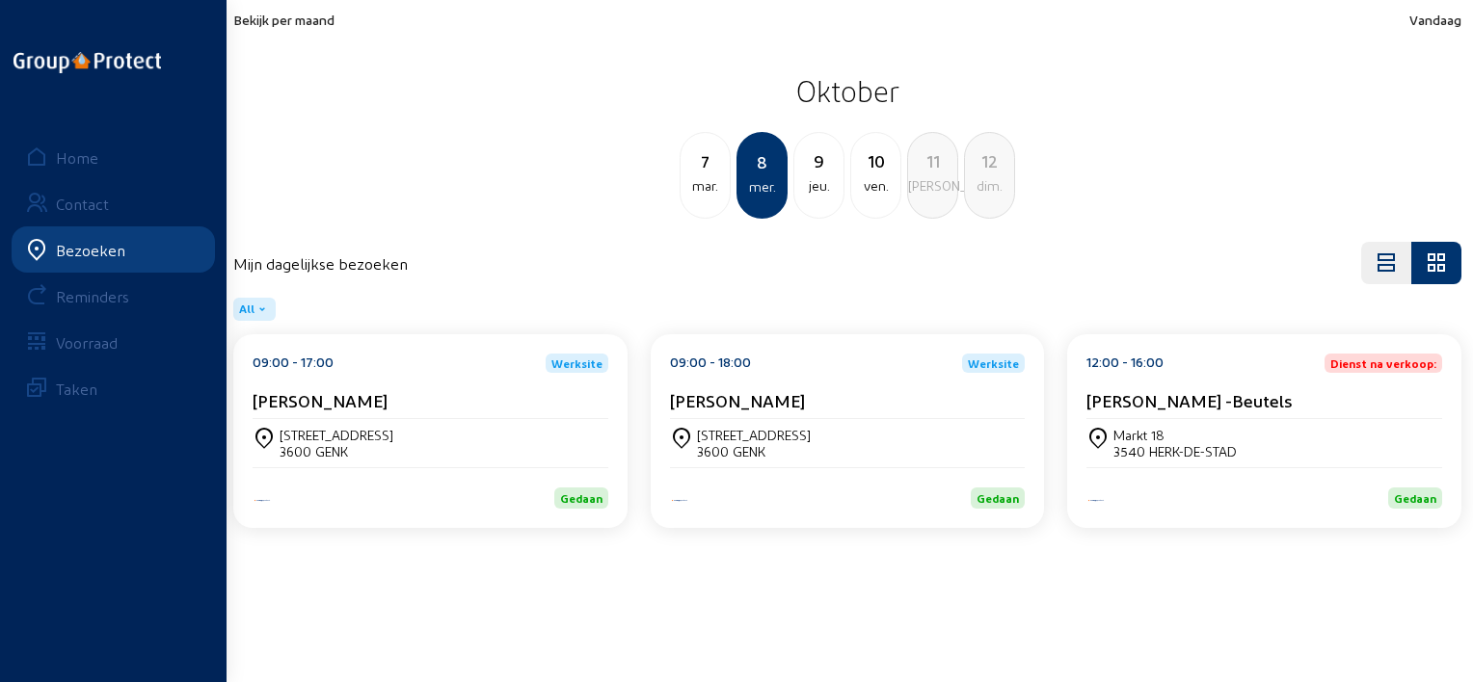
click at [686, 378] on div "09:00 - 18:00 Werksite [PERSON_NAME]" at bounding box center [848, 387] width 356 height 66
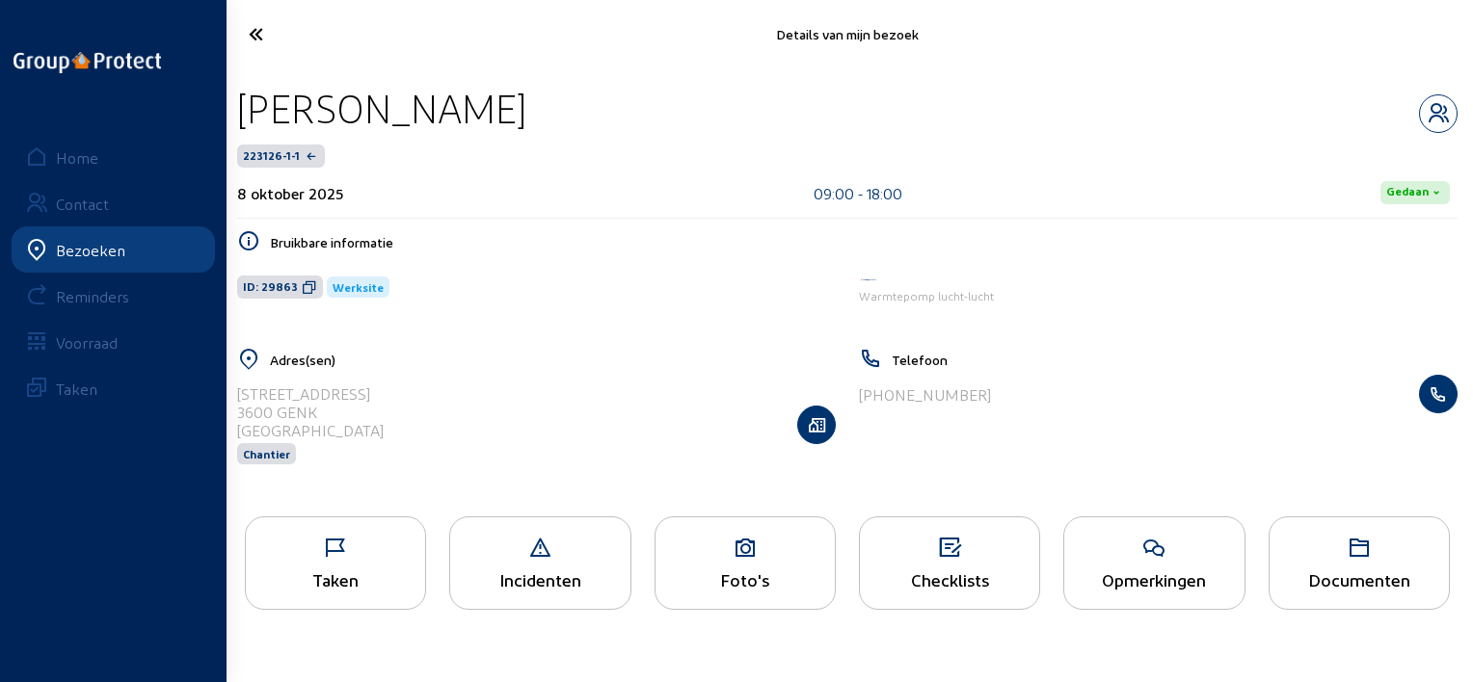
drag, startPoint x: 520, startPoint y: 112, endPoint x: 237, endPoint y: 109, distance: 283.4
click at [237, 109] on div "[PERSON_NAME]" at bounding box center [847, 108] width 1220 height 49
copy div "[PERSON_NAME]"
click at [304, 290] on icon at bounding box center [309, 286] width 15 height 15
click at [385, 530] on div "Taken" at bounding box center [335, 563] width 181 height 93
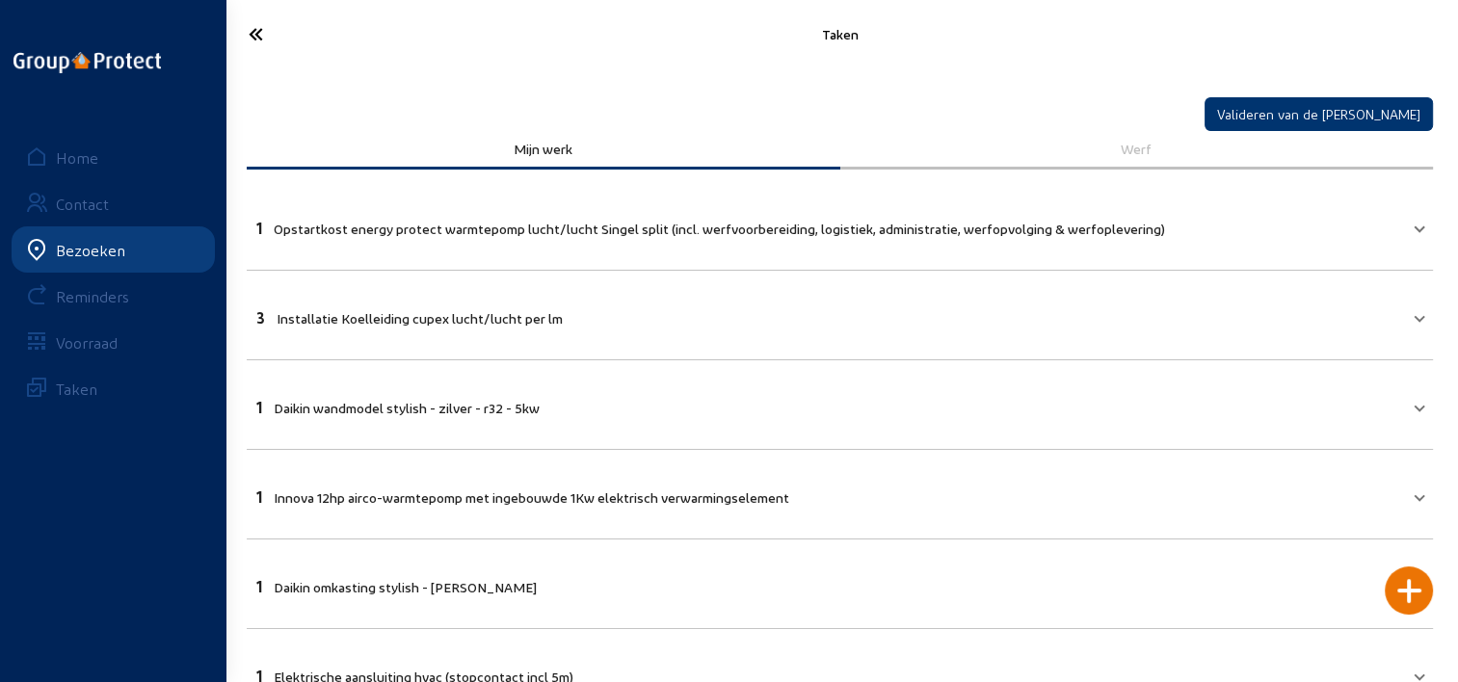
click at [262, 38] on icon at bounding box center [325, 34] width 172 height 34
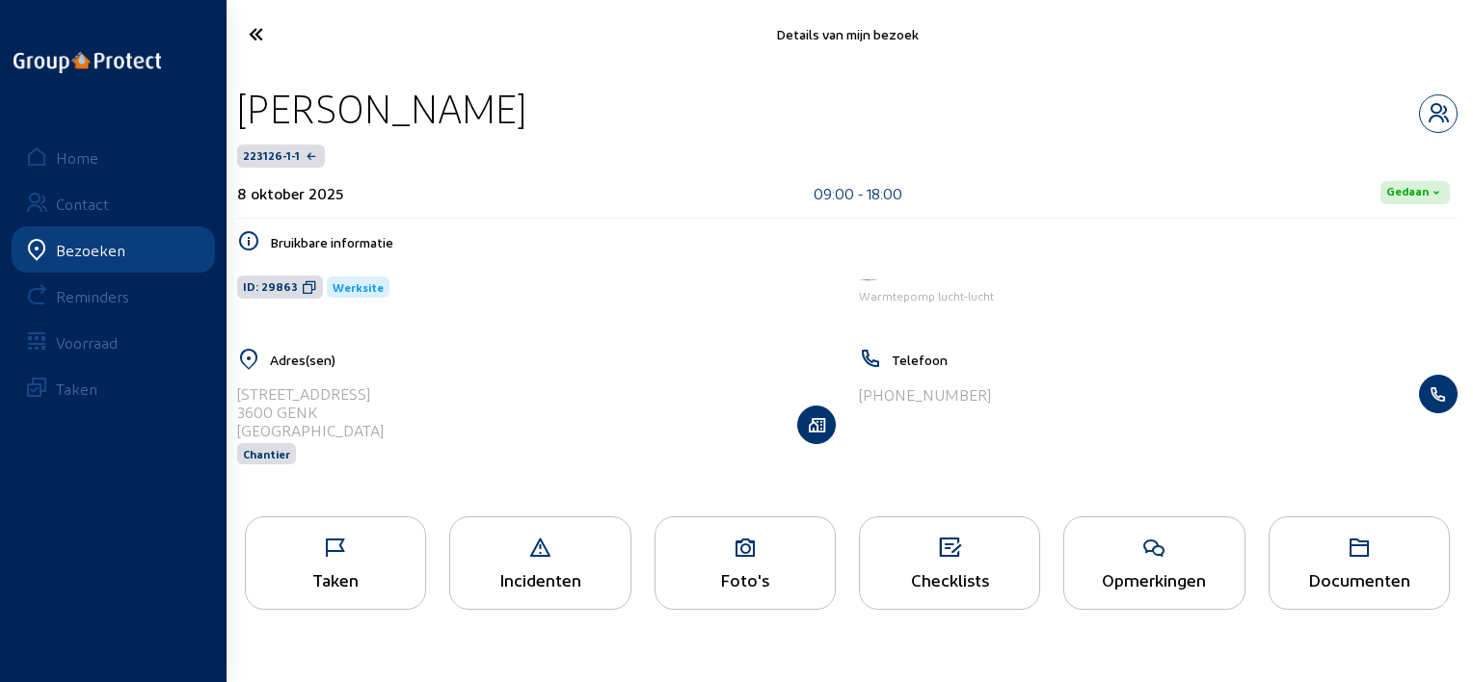
click at [359, 579] on div "Taken" at bounding box center [335, 580] width 179 height 20
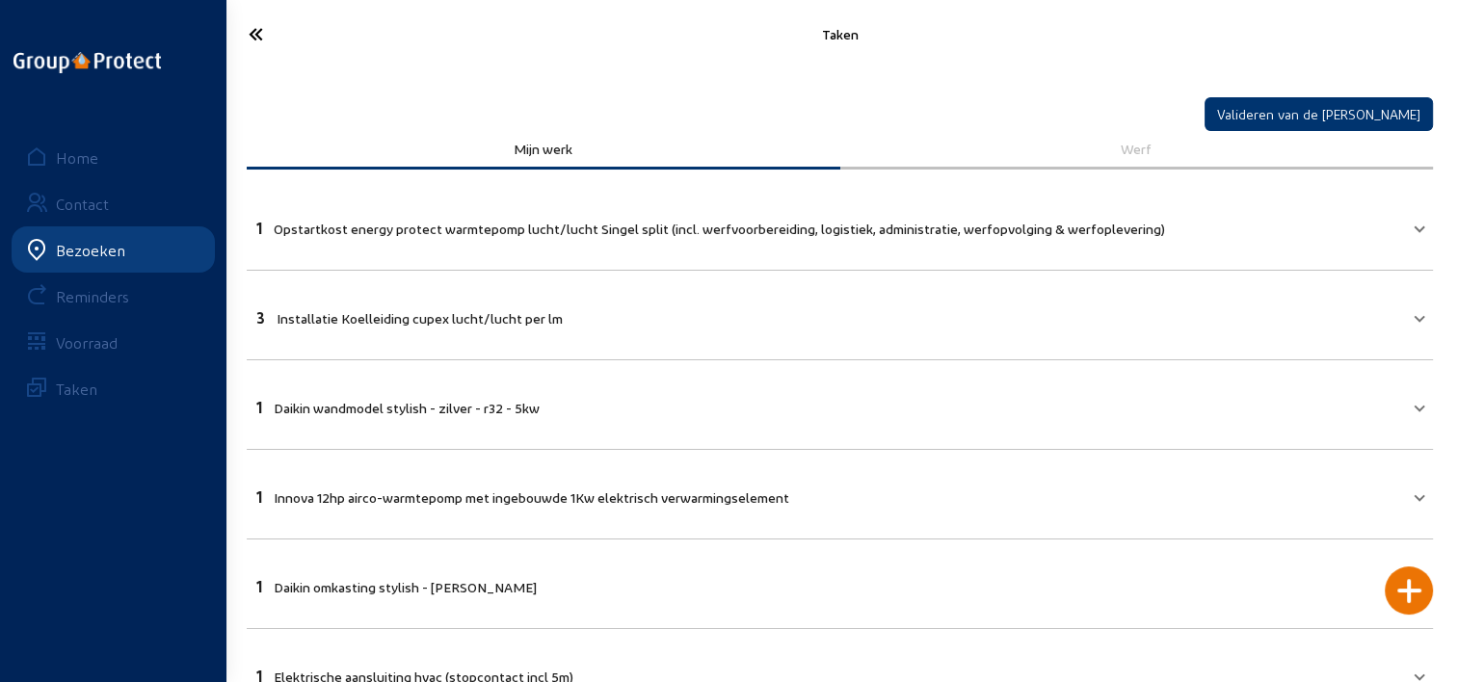
click at [1372, 216] on mat-panel-title "1 Opstartkost energy protect warmtepomp lucht/lucht Singel split (incl. werfvoo…" at bounding box center [828, 226] width 1144 height 22
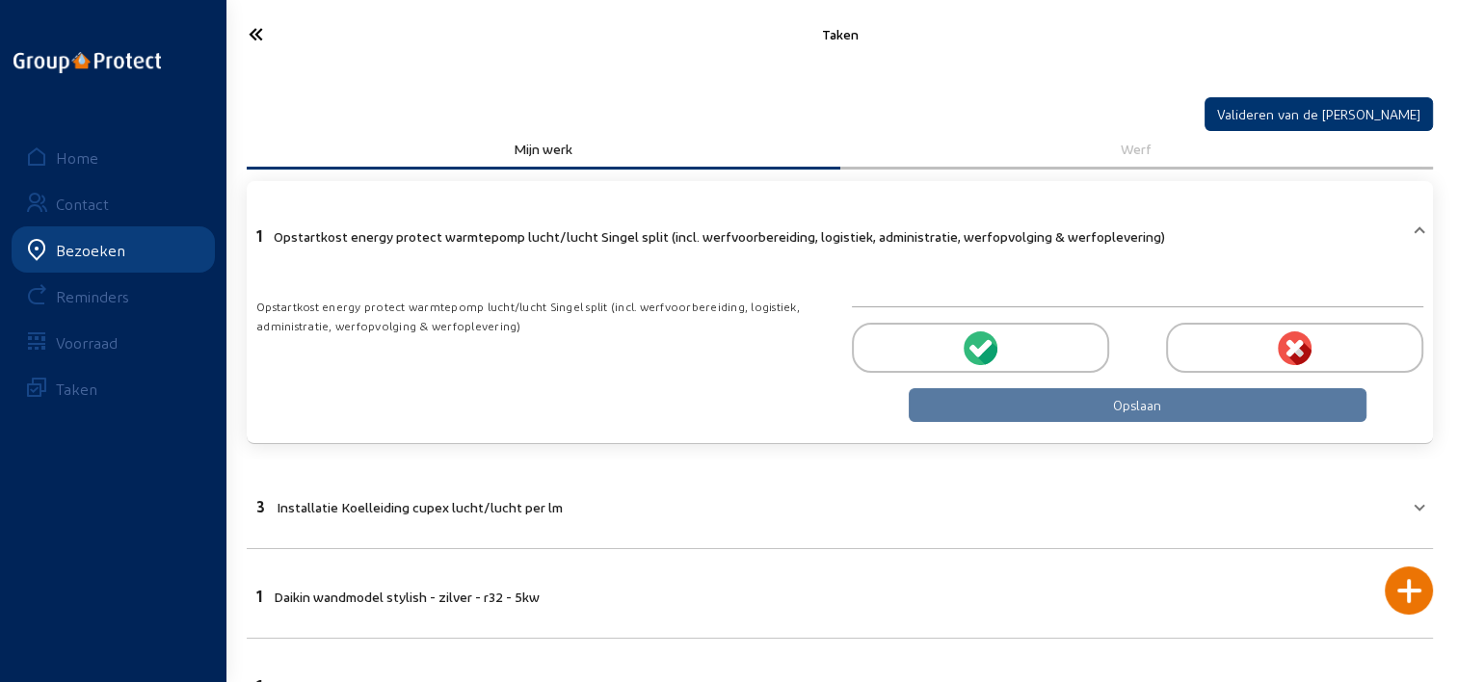
click at [975, 362] on div at bounding box center [980, 348] width 257 height 50
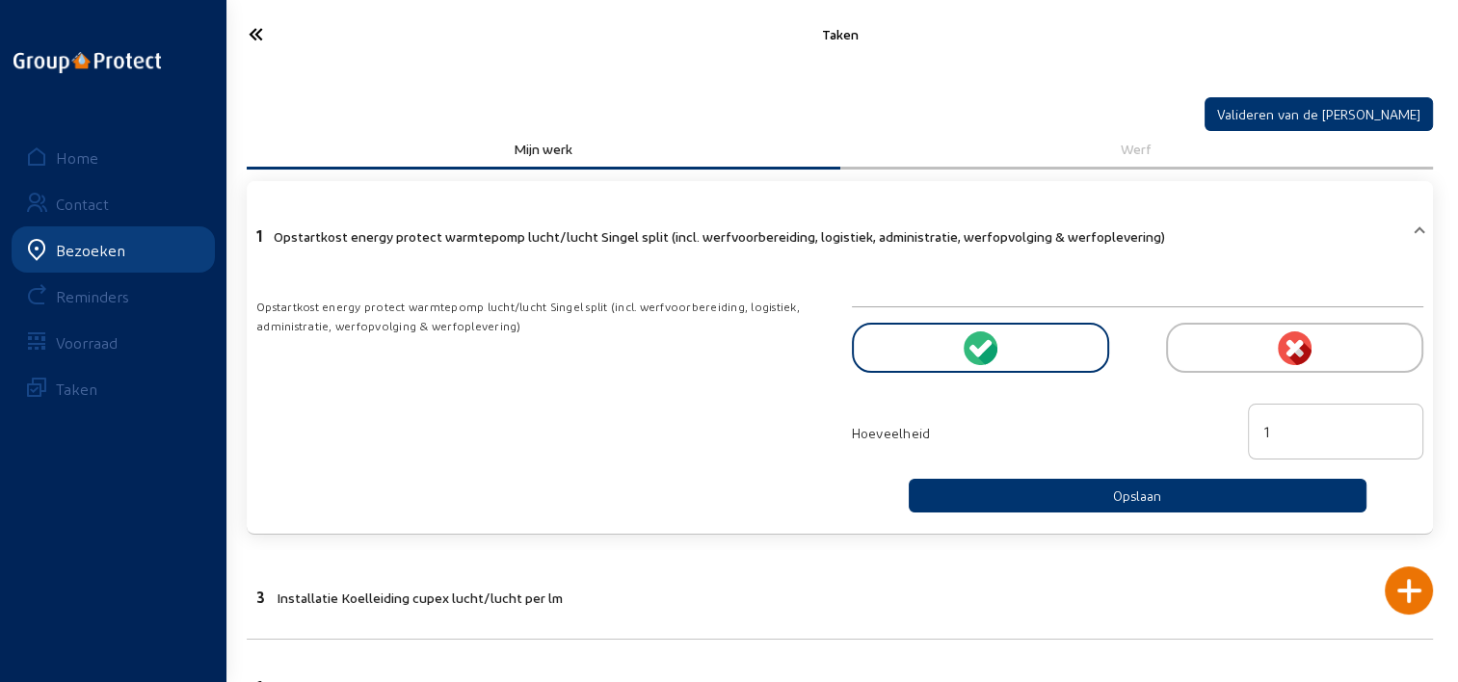
click at [271, 37] on icon at bounding box center [325, 34] width 172 height 34
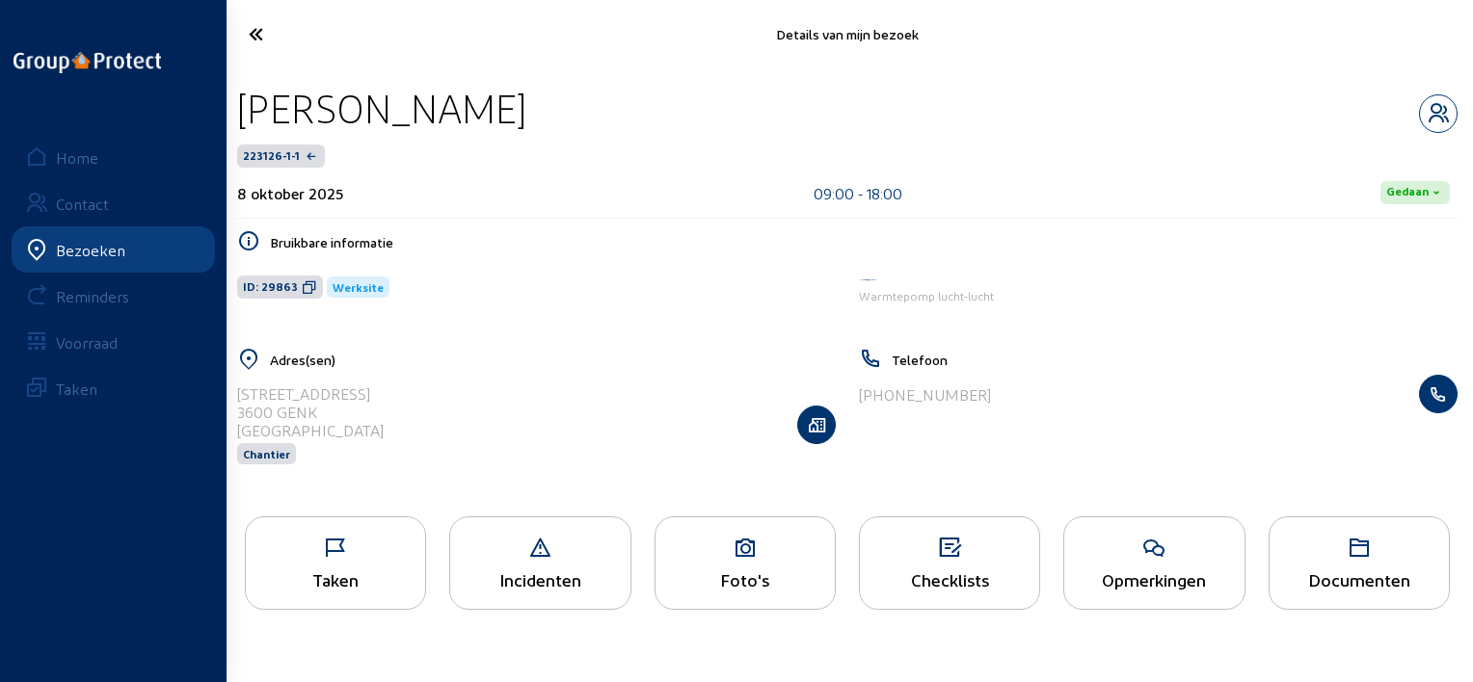
click at [398, 570] on div "Taken" at bounding box center [335, 563] width 181 height 93
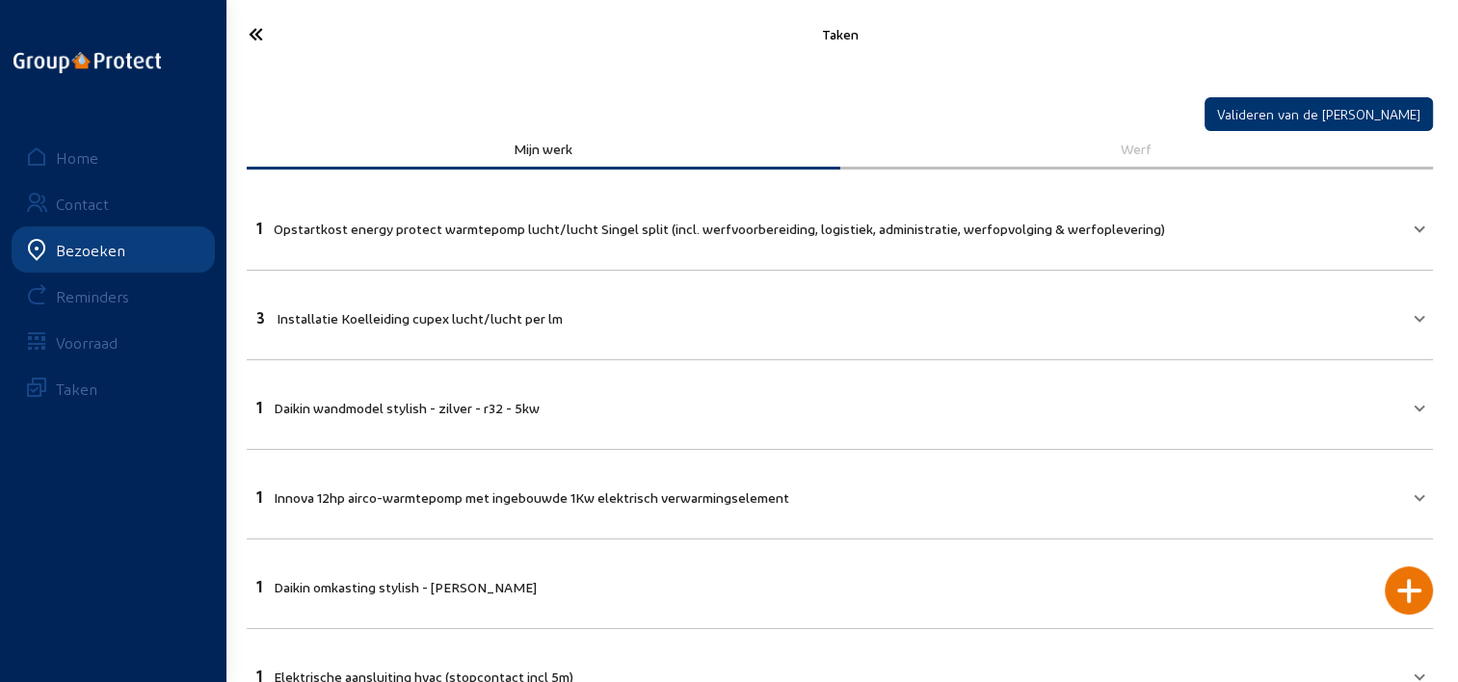
click at [239, 39] on icon at bounding box center [325, 34] width 172 height 34
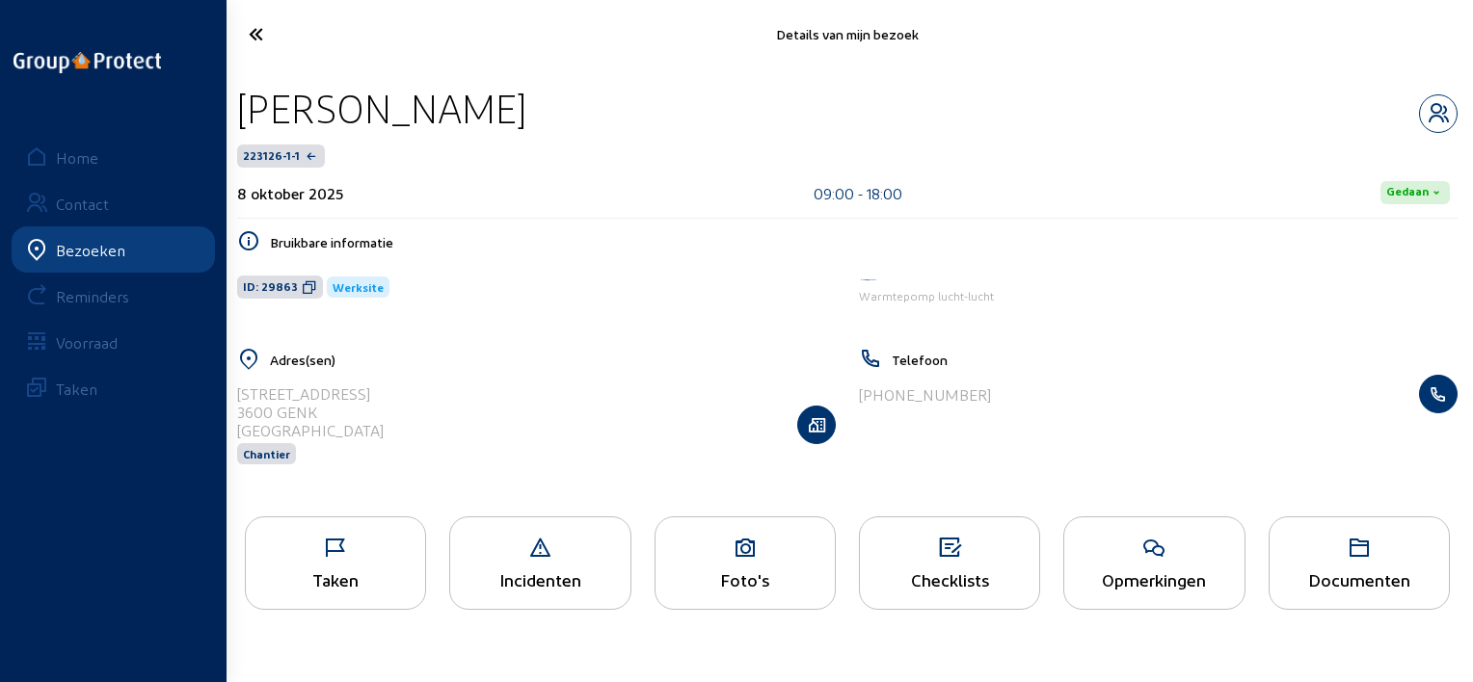
click at [670, 570] on div "Foto's" at bounding box center [744, 563] width 181 height 93
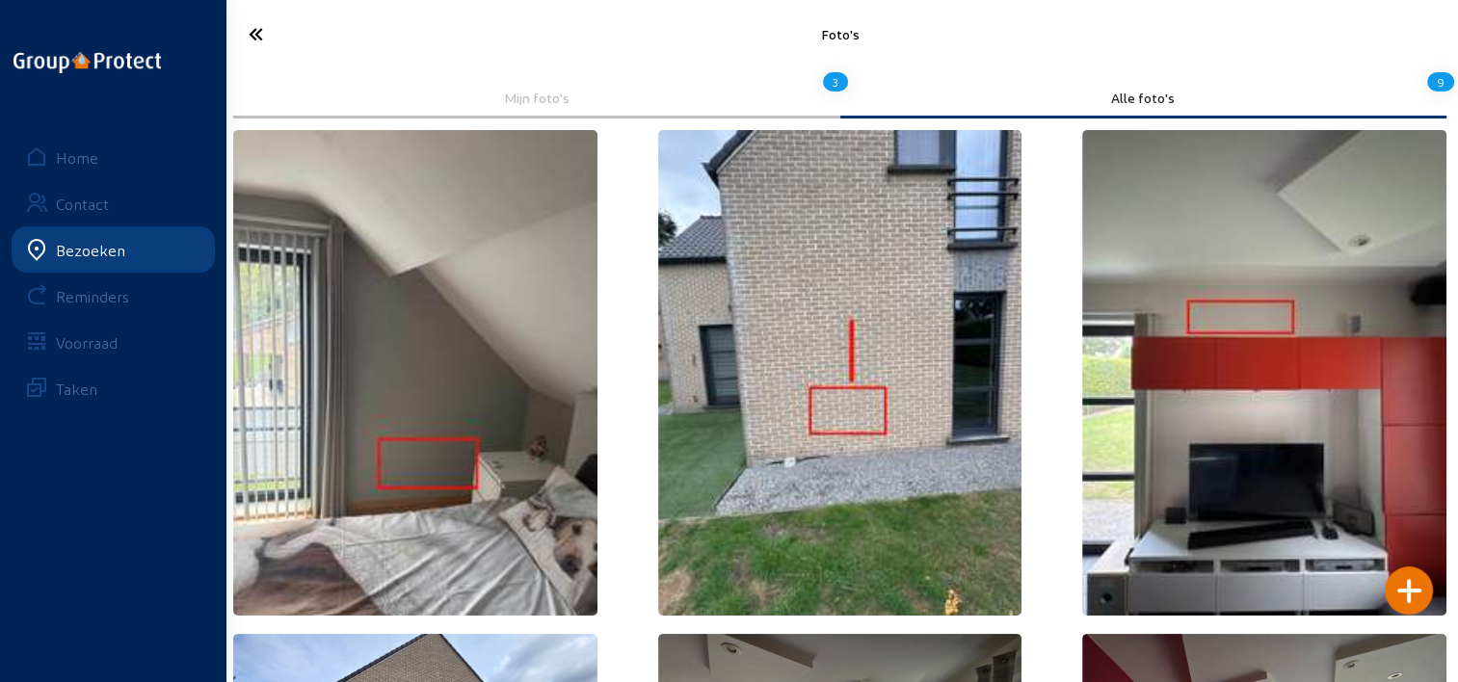
click at [264, 31] on icon at bounding box center [325, 34] width 172 height 34
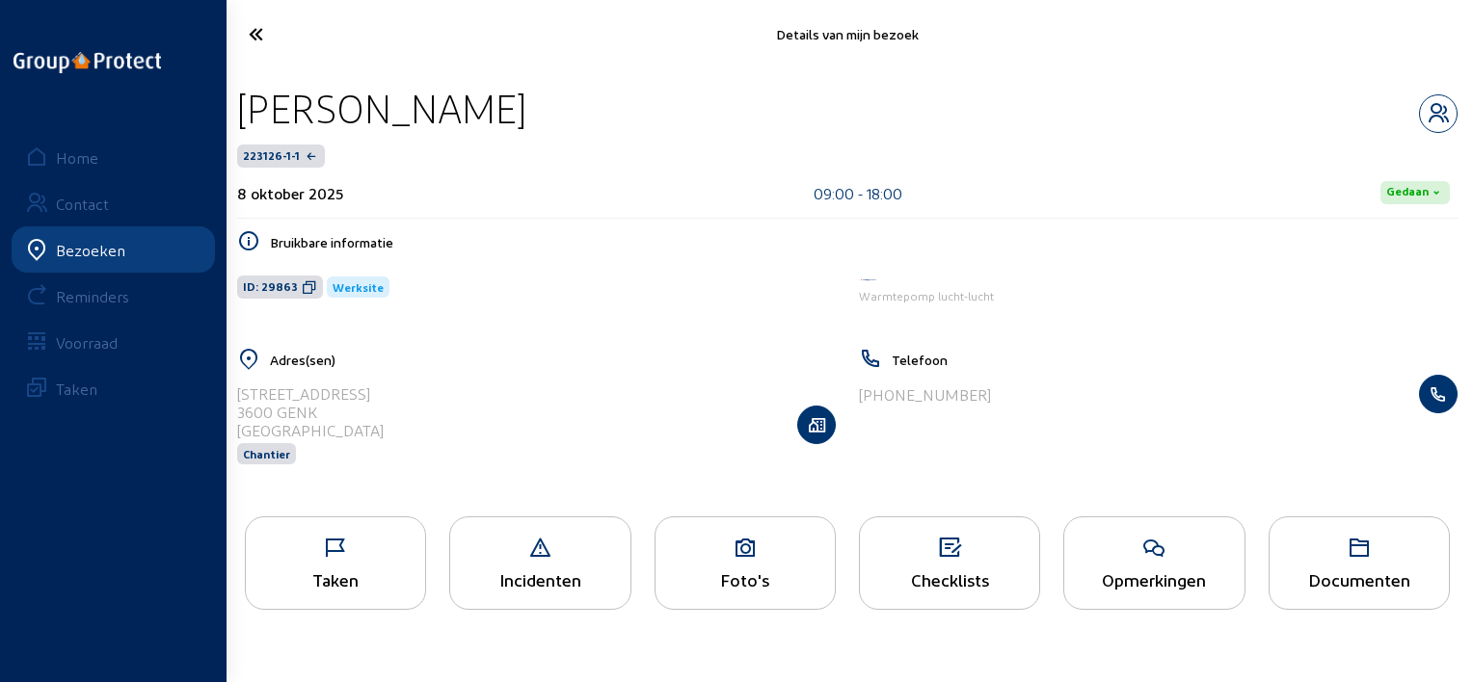
click at [355, 555] on icon at bounding box center [335, 548] width 179 height 23
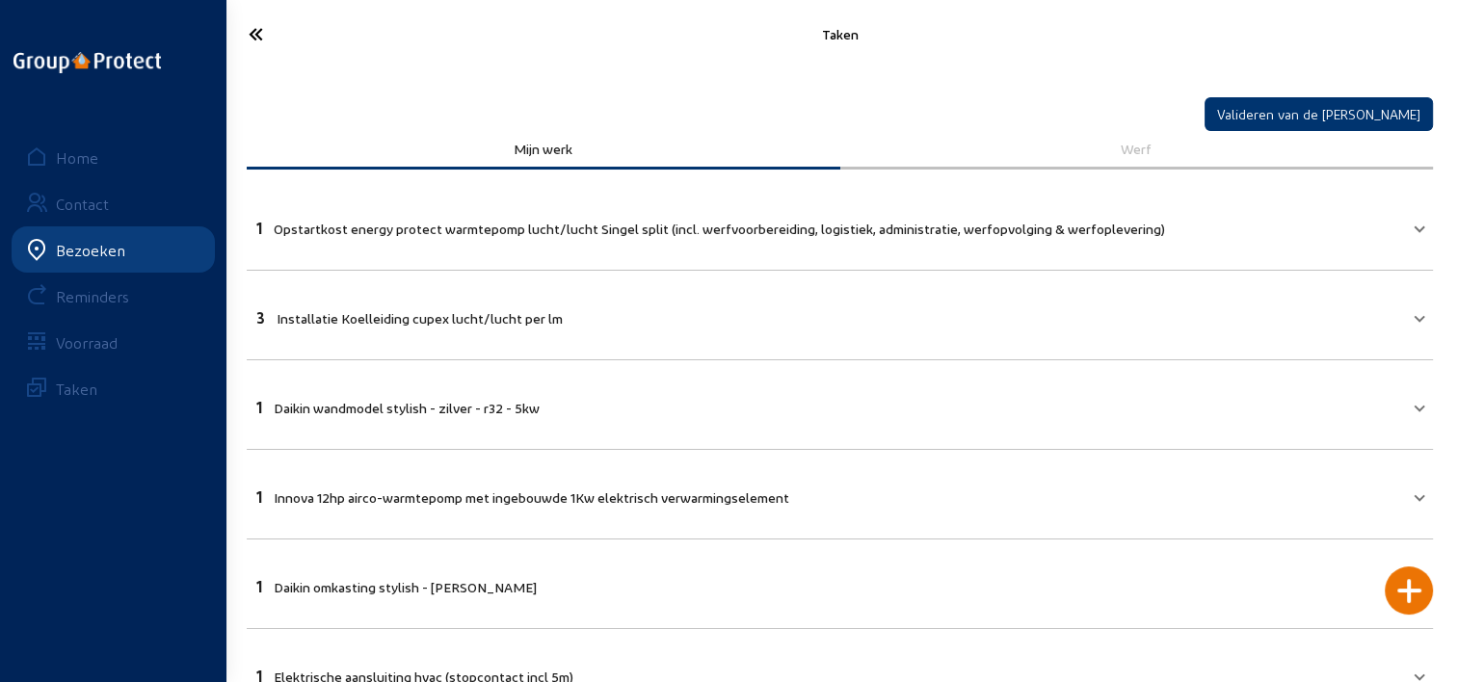
click at [261, 40] on icon at bounding box center [325, 34] width 172 height 34
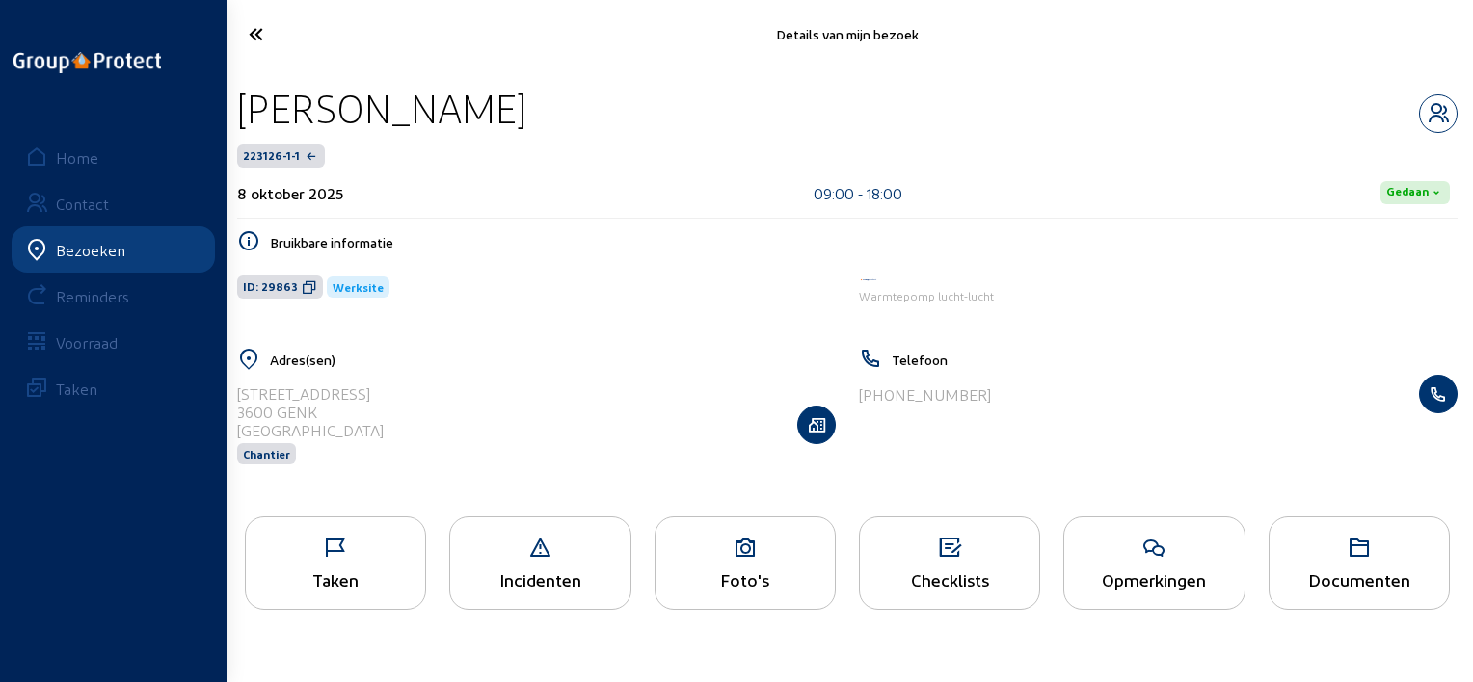
drag, startPoint x: 515, startPoint y: 102, endPoint x: 243, endPoint y: 122, distance: 272.5
click at [243, 122] on div "[PERSON_NAME]" at bounding box center [847, 108] width 1220 height 49
copy div "[PERSON_NAME]"
click at [252, 43] on icon at bounding box center [325, 34] width 173 height 34
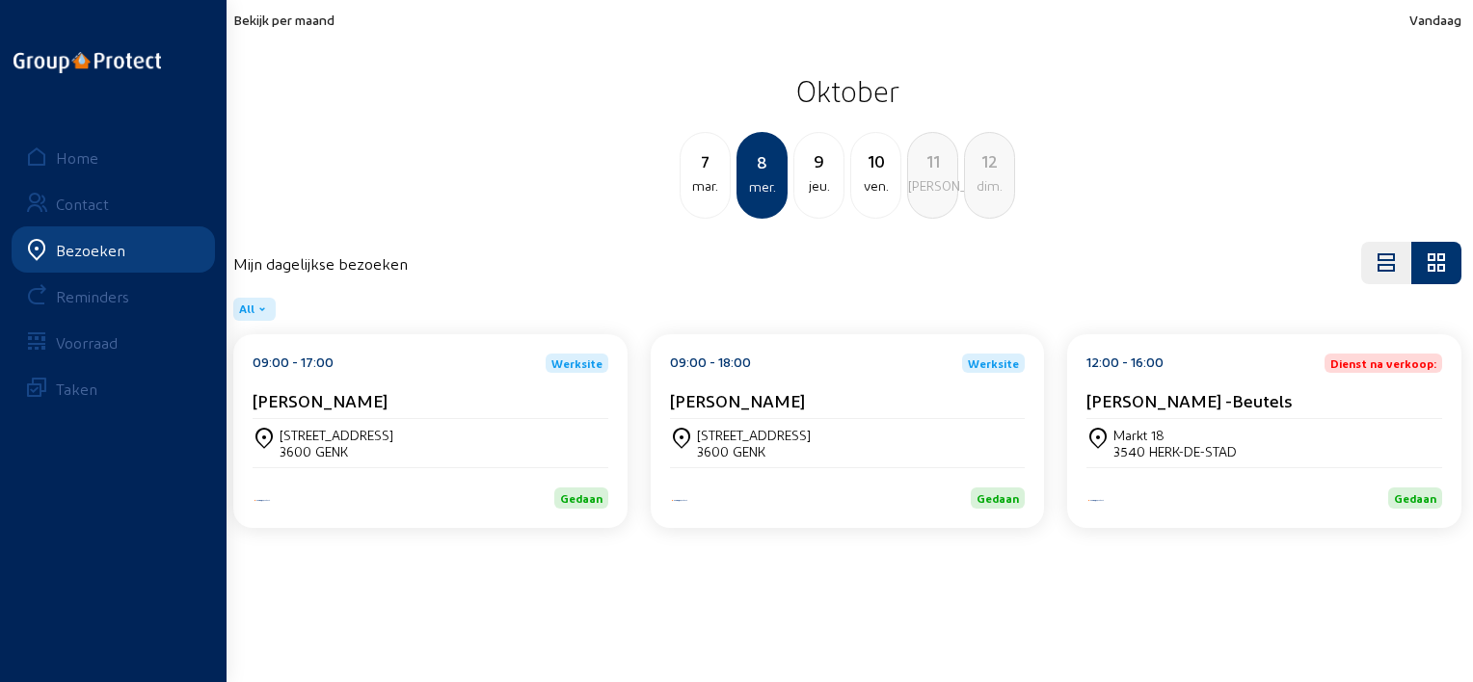
click at [1237, 387] on div "12:00 - 16:00 Dienst na verkoop: [PERSON_NAME] -Beutels" at bounding box center [1264, 387] width 356 height 66
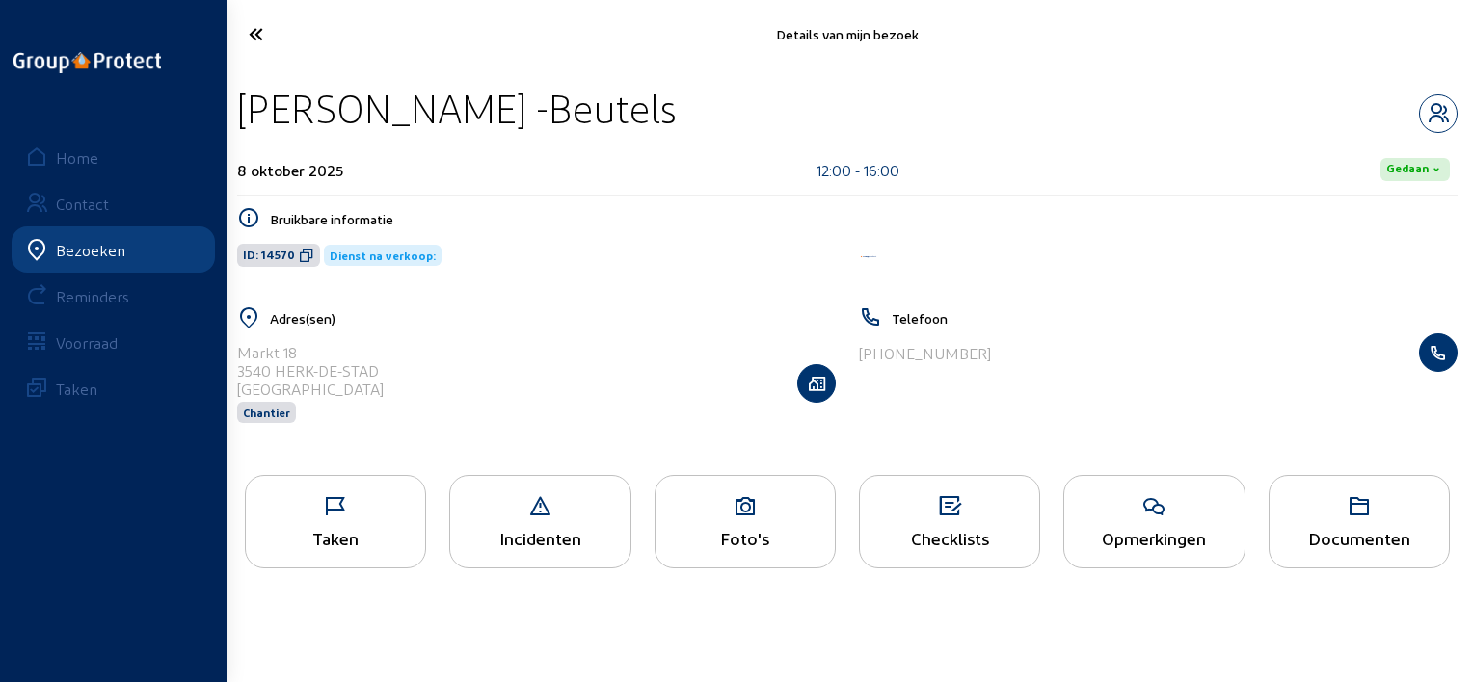
click at [376, 523] on div "Taken" at bounding box center [335, 521] width 181 height 93
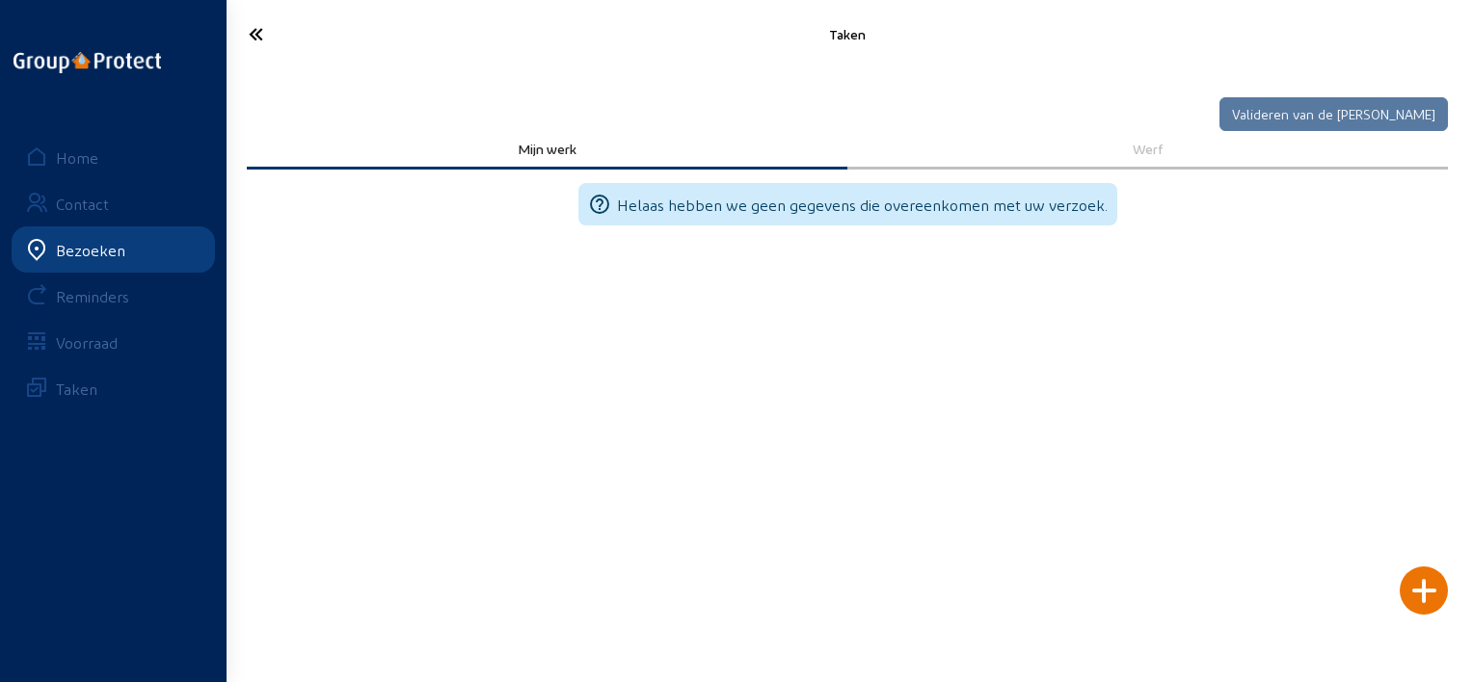
click at [254, 35] on icon at bounding box center [325, 34] width 173 height 34
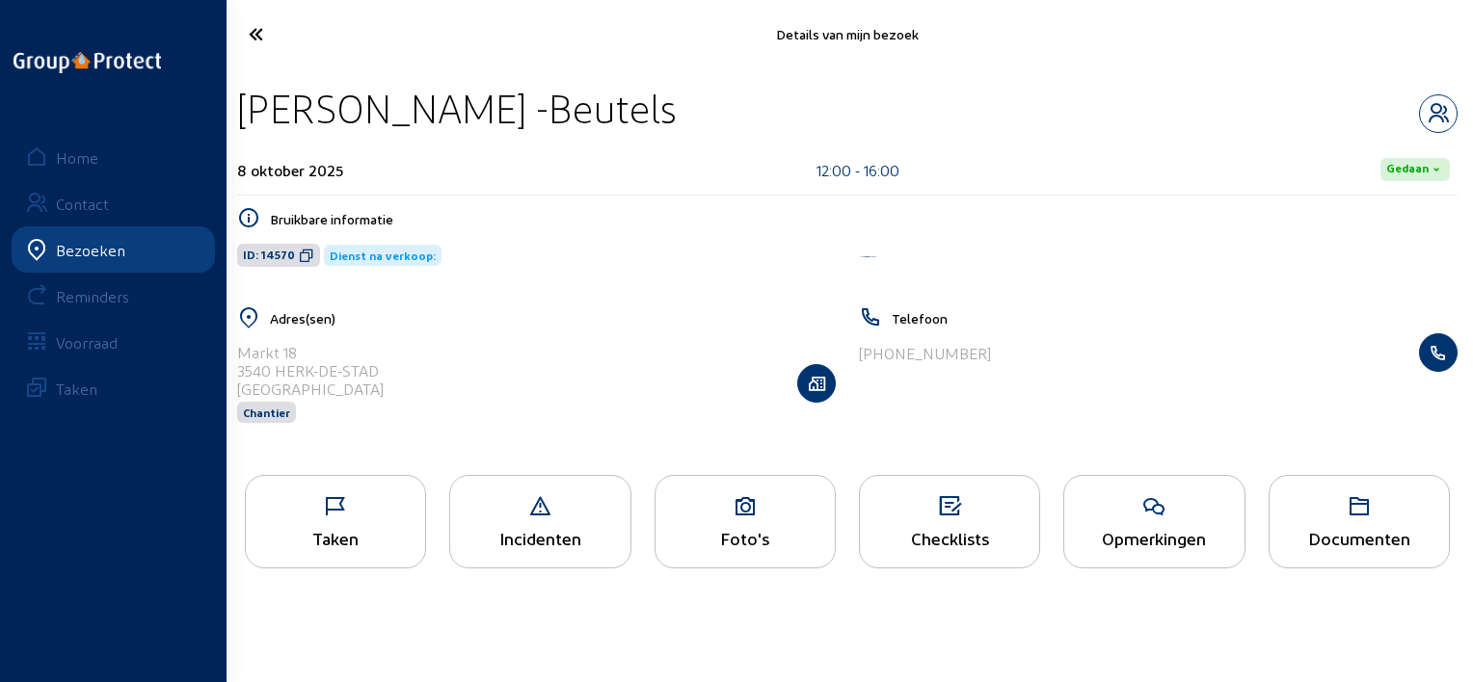
click at [717, 521] on div "Foto's" at bounding box center [744, 521] width 181 height 93
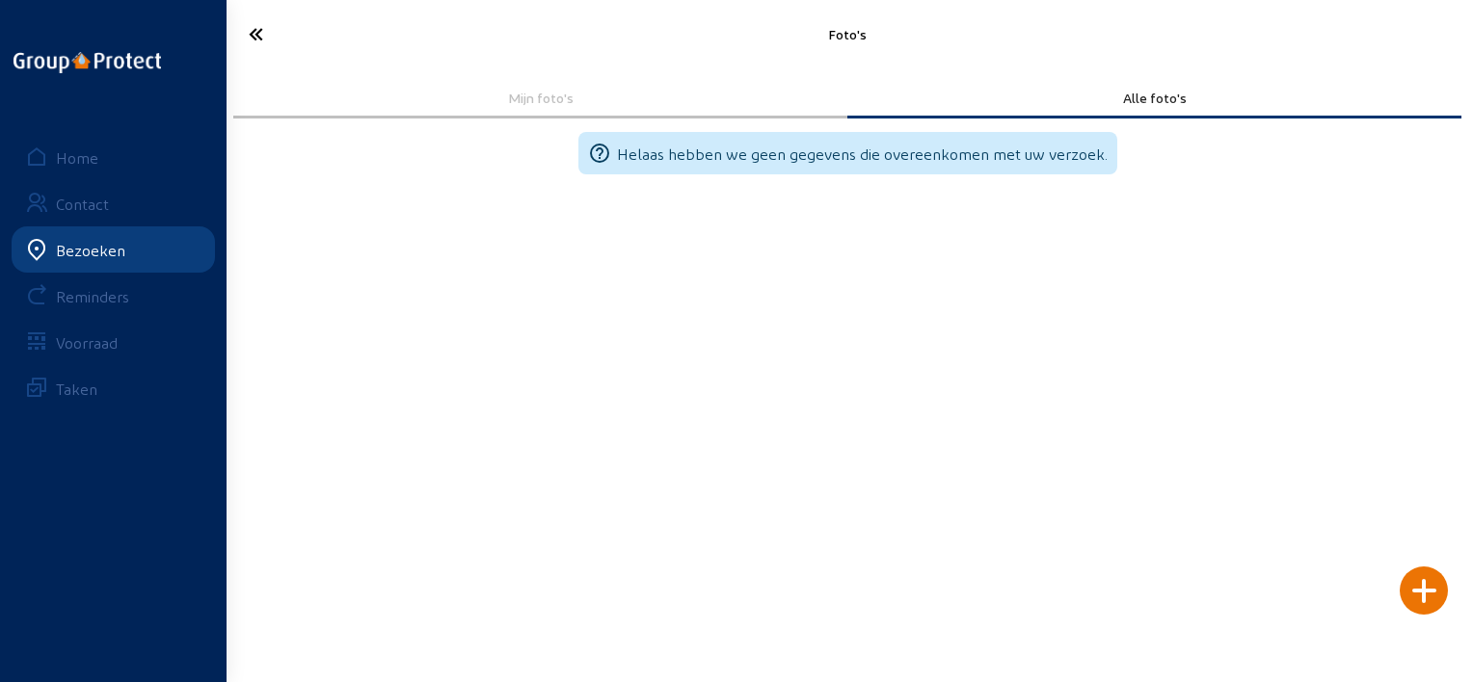
click at [263, 30] on icon at bounding box center [325, 34] width 173 height 34
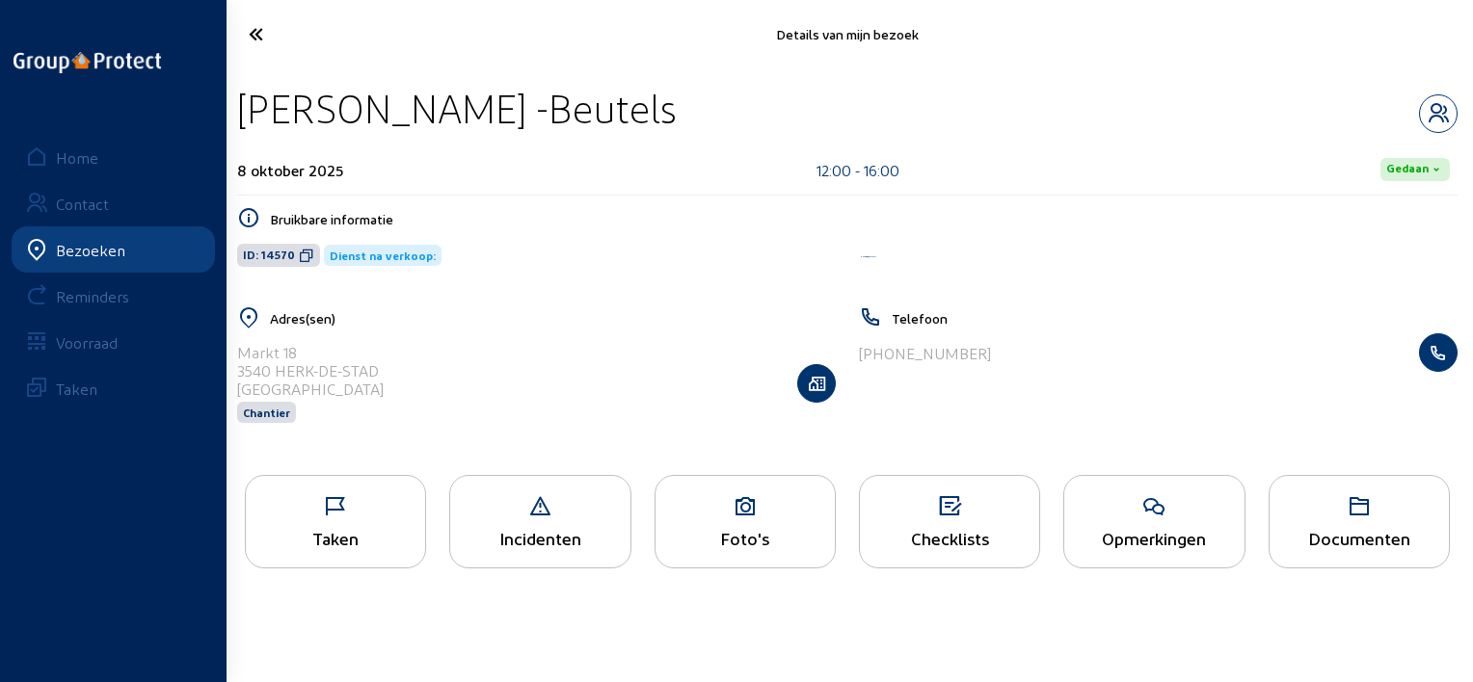
click at [1174, 532] on div "Opmerkingen" at bounding box center [1153, 538] width 179 height 20
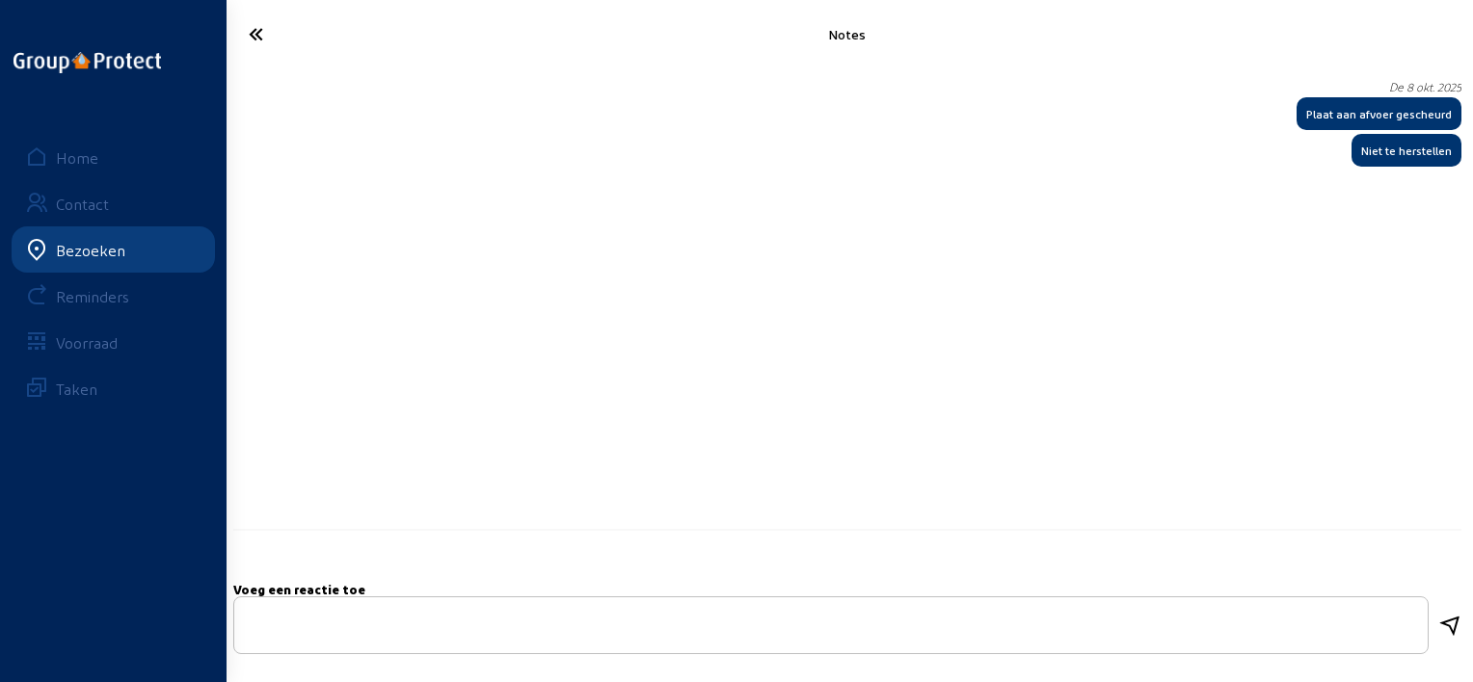
click at [258, 22] on icon at bounding box center [325, 34] width 173 height 34
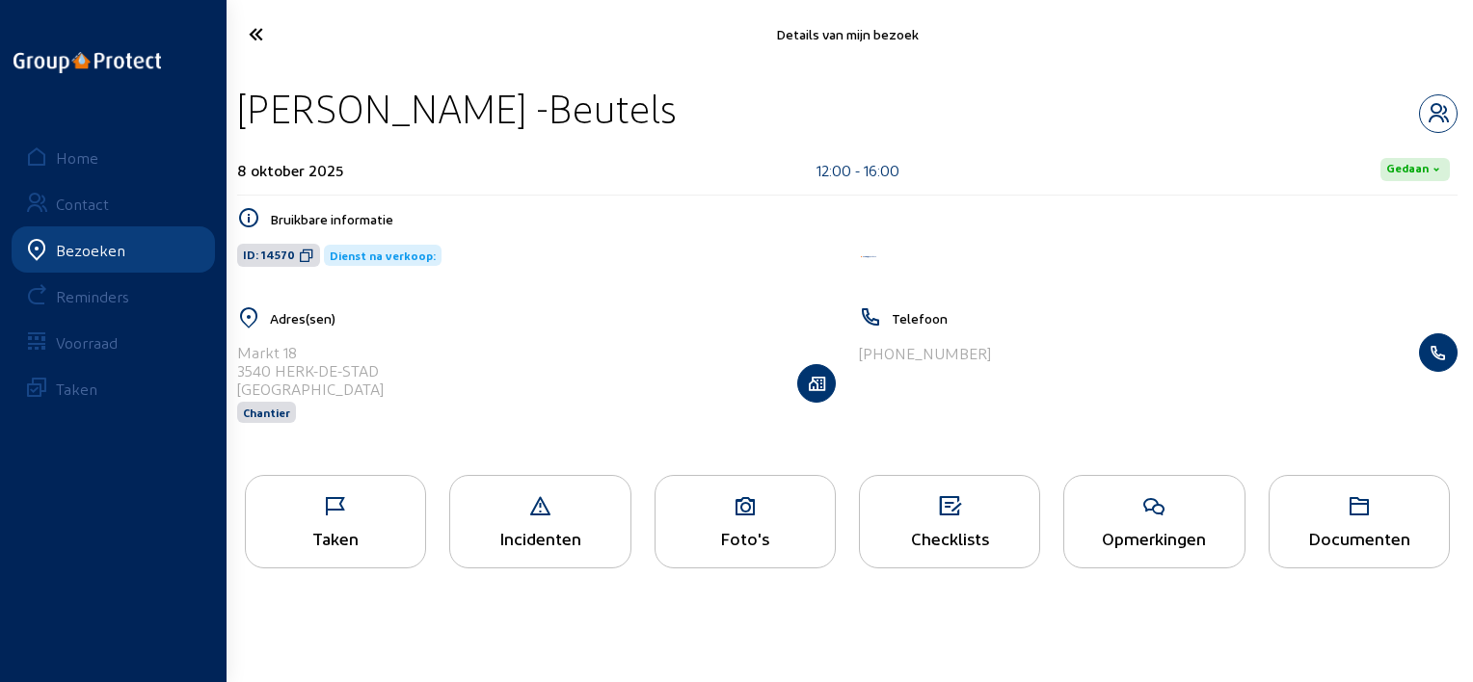
click at [387, 520] on div "Taken" at bounding box center [335, 521] width 181 height 93
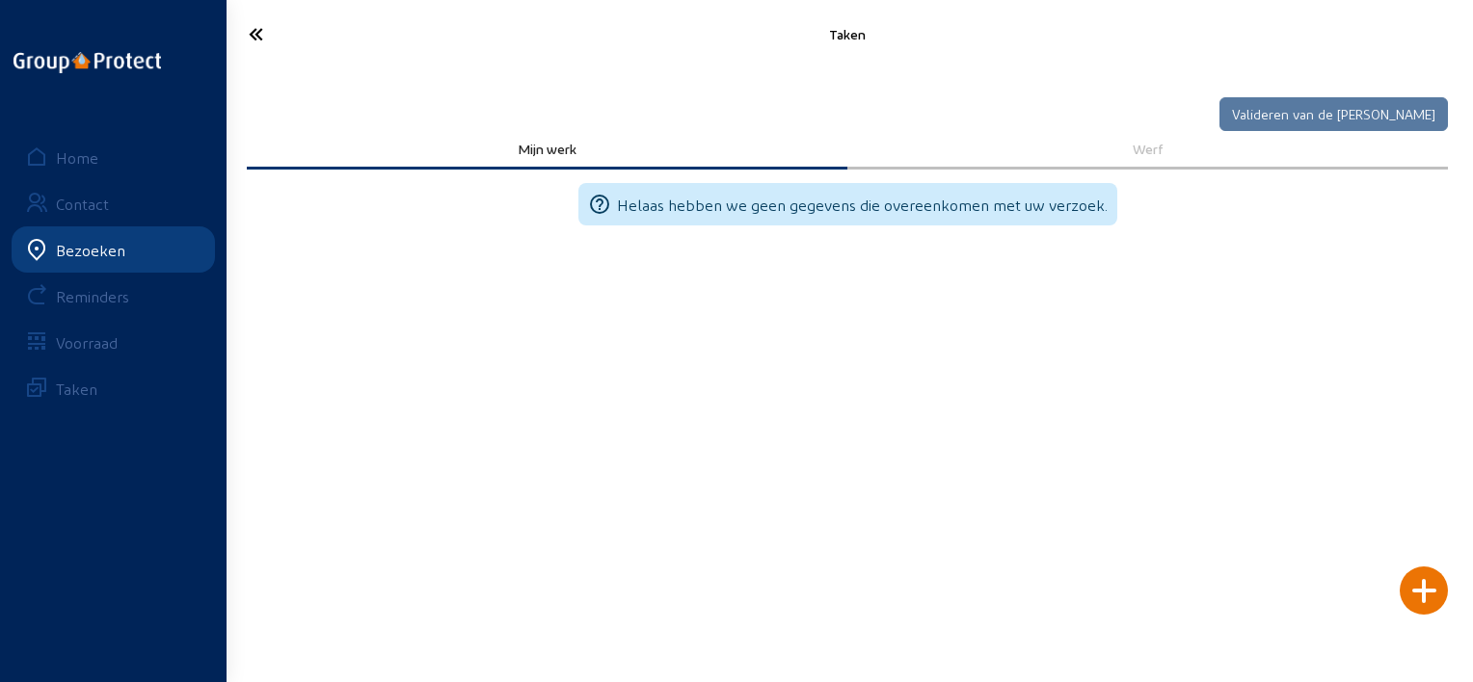
click at [1425, 582] on div at bounding box center [1423, 591] width 48 height 48
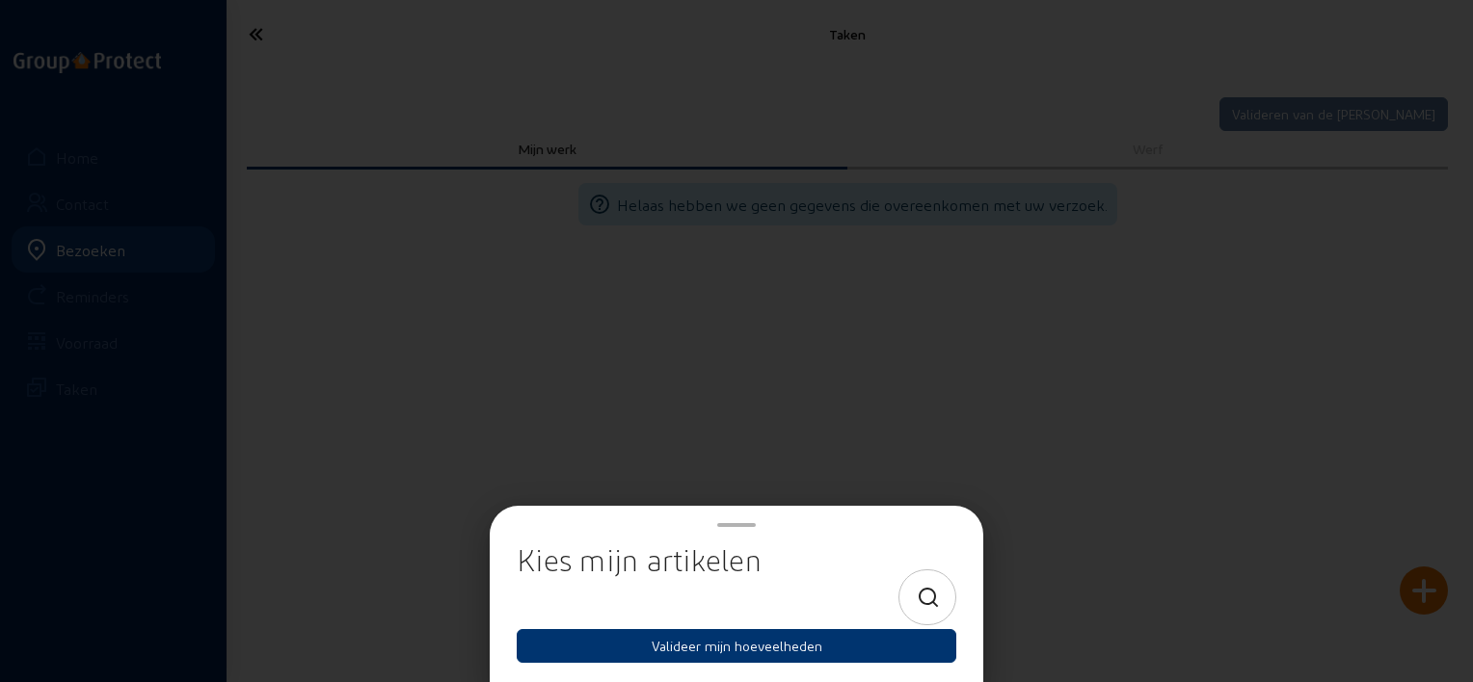
click at [914, 600] on div at bounding box center [927, 598] width 58 height 56
click at [932, 593] on icon at bounding box center [929, 598] width 24 height 23
click at [833, 597] on input at bounding box center [719, 597] width 373 height 23
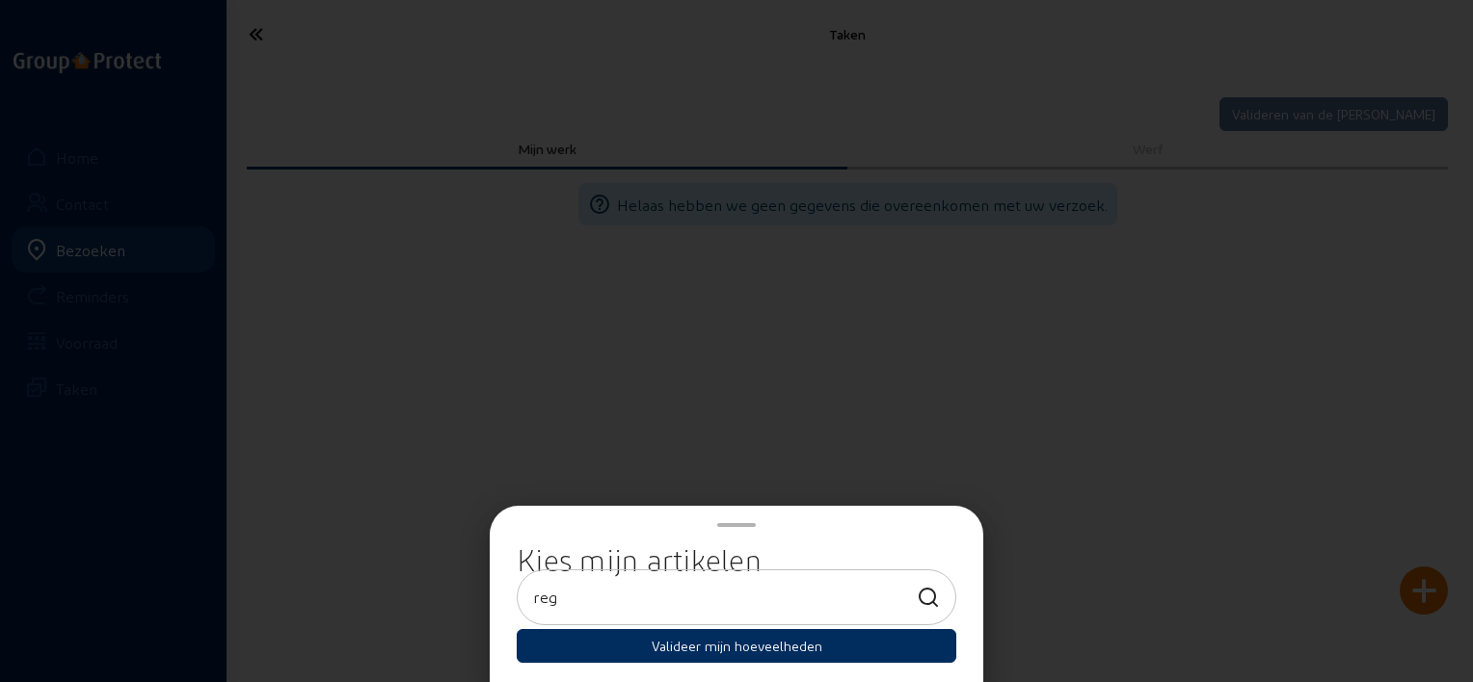
type input "reg"
click at [844, 658] on button "Valideer mijn hoeveelheden" at bounding box center [736, 646] width 439 height 34
click at [852, 648] on button "Valideer mijn hoeveelheden" at bounding box center [736, 646] width 439 height 34
click at [1014, 459] on div at bounding box center [736, 341] width 1473 height 682
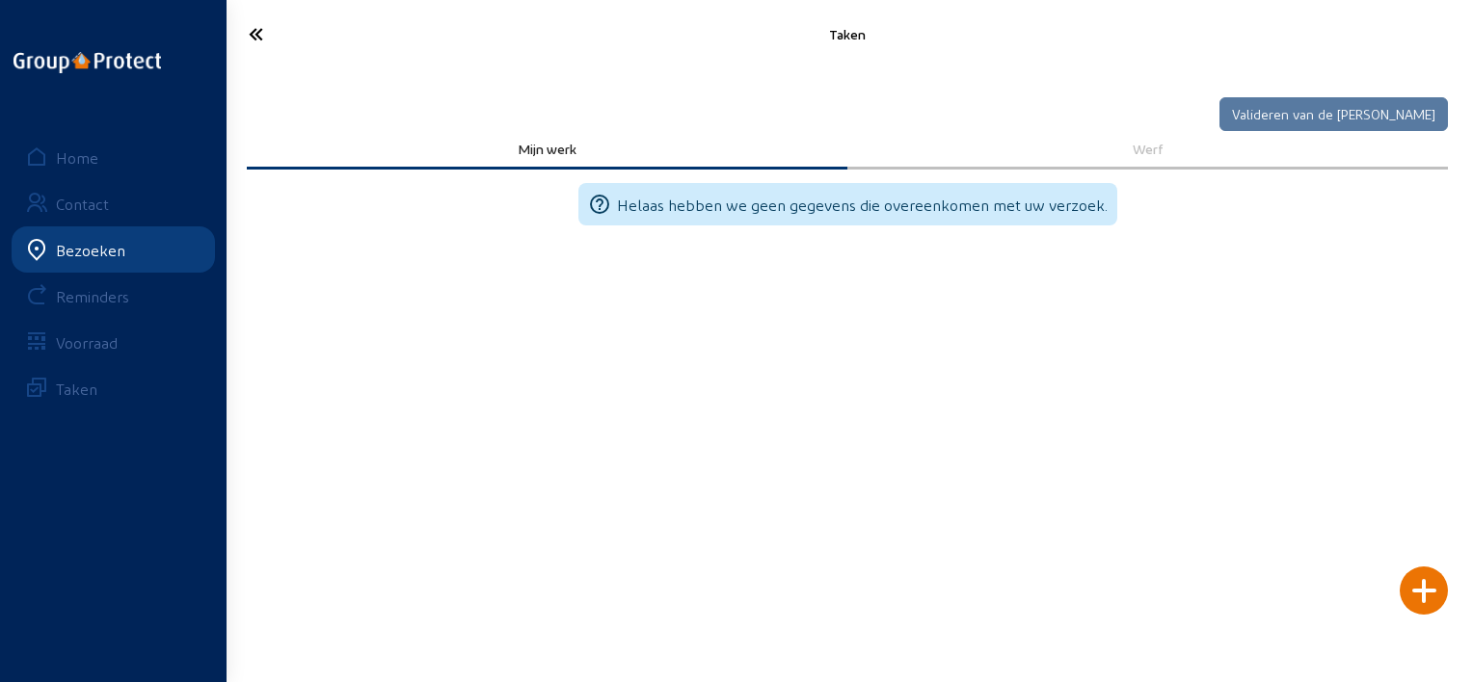
click at [263, 34] on icon at bounding box center [325, 34] width 173 height 34
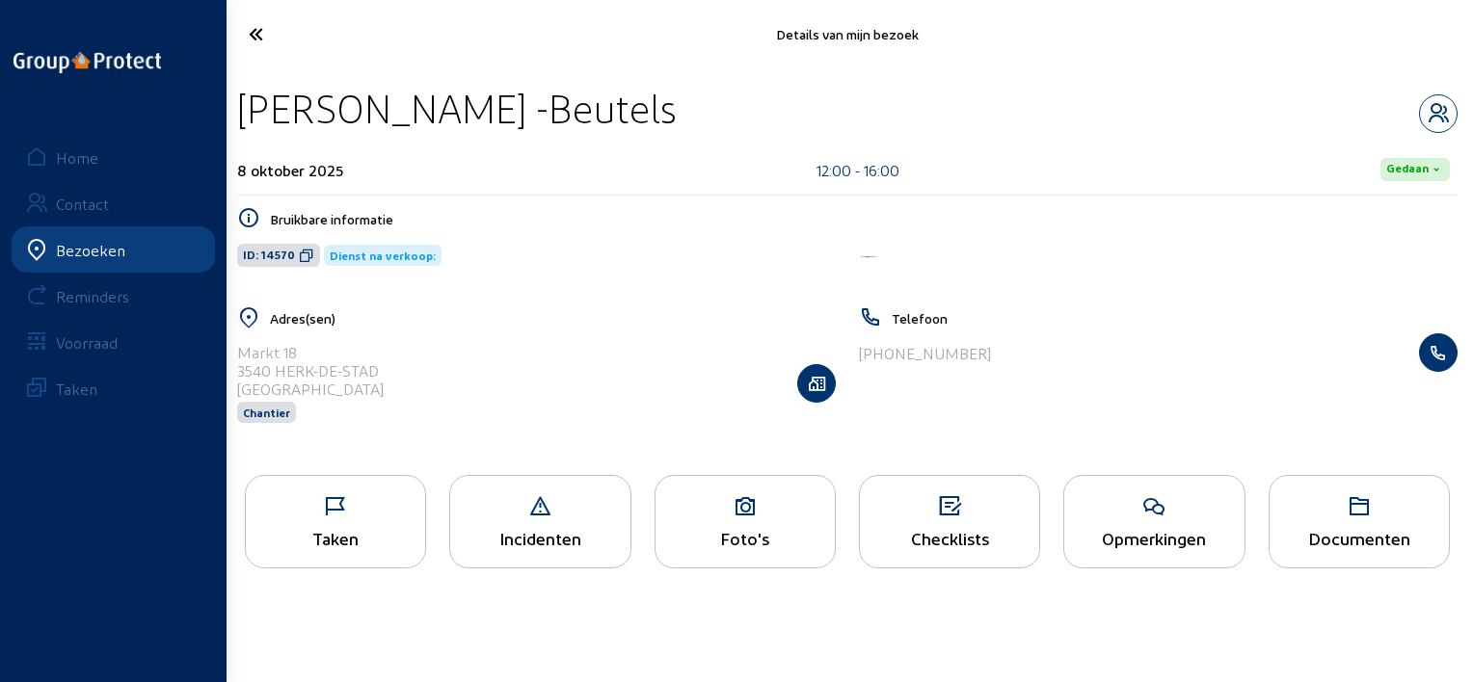
drag, startPoint x: 693, startPoint y: 112, endPoint x: 258, endPoint y: 85, distance: 435.5
click at [258, 85] on div "[PERSON_NAME] -Beutels" at bounding box center [847, 108] width 1220 height 49
drag, startPoint x: 451, startPoint y: 42, endPoint x: 735, endPoint y: 71, distance: 285.8
click at [735, 71] on div "[PERSON_NAME] -Beutels 8 oktober 2025 12:00 - 16:00 Gedaan Bruikbare informatie…" at bounding box center [847, 265] width 1251 height 395
click at [746, 97] on div "[PERSON_NAME] -Beutels" at bounding box center [847, 108] width 1220 height 49
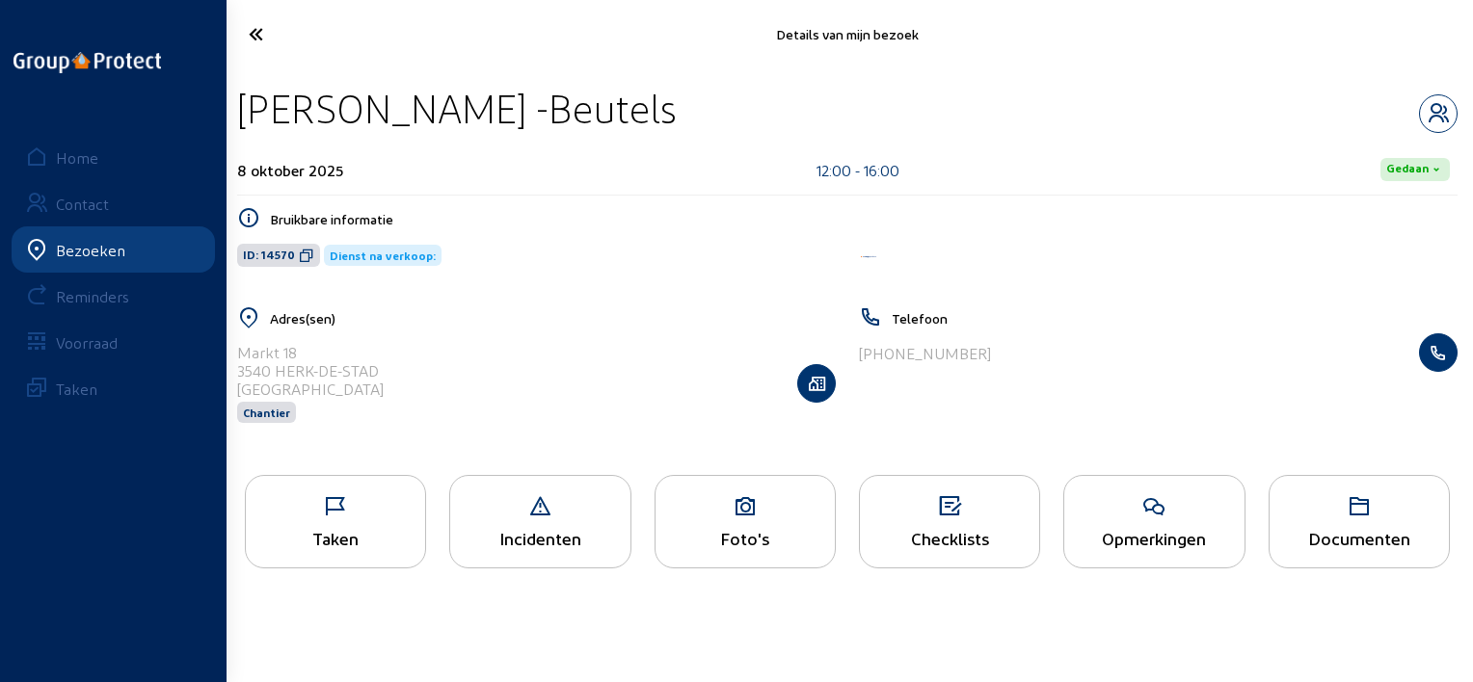
drag, startPoint x: 705, startPoint y: 107, endPoint x: 243, endPoint y: 92, distance: 462.9
click at [243, 92] on div "[PERSON_NAME] -Beutels" at bounding box center [847, 108] width 1220 height 49
copy div "[PERSON_NAME] -Beutels"
click at [259, 30] on icon at bounding box center [325, 34] width 173 height 34
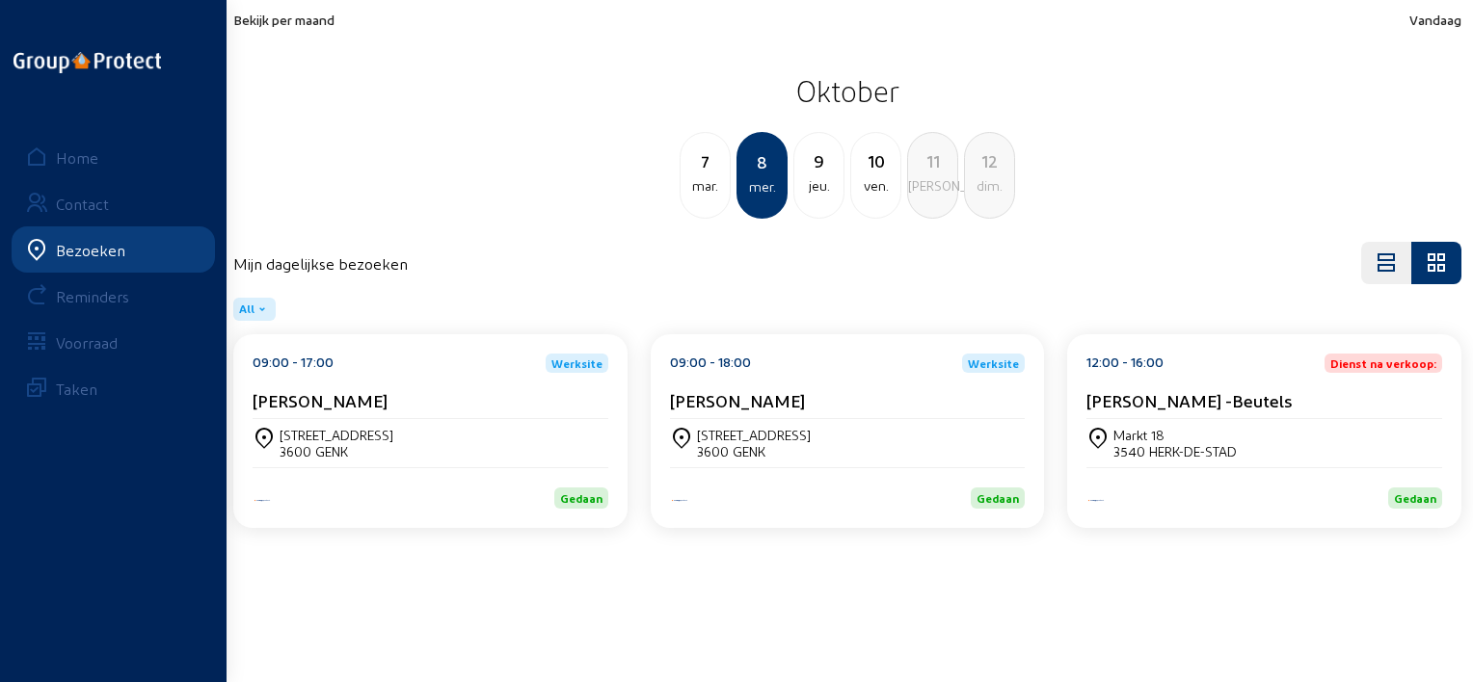
click at [812, 207] on div "9 jeu." at bounding box center [818, 175] width 51 height 87
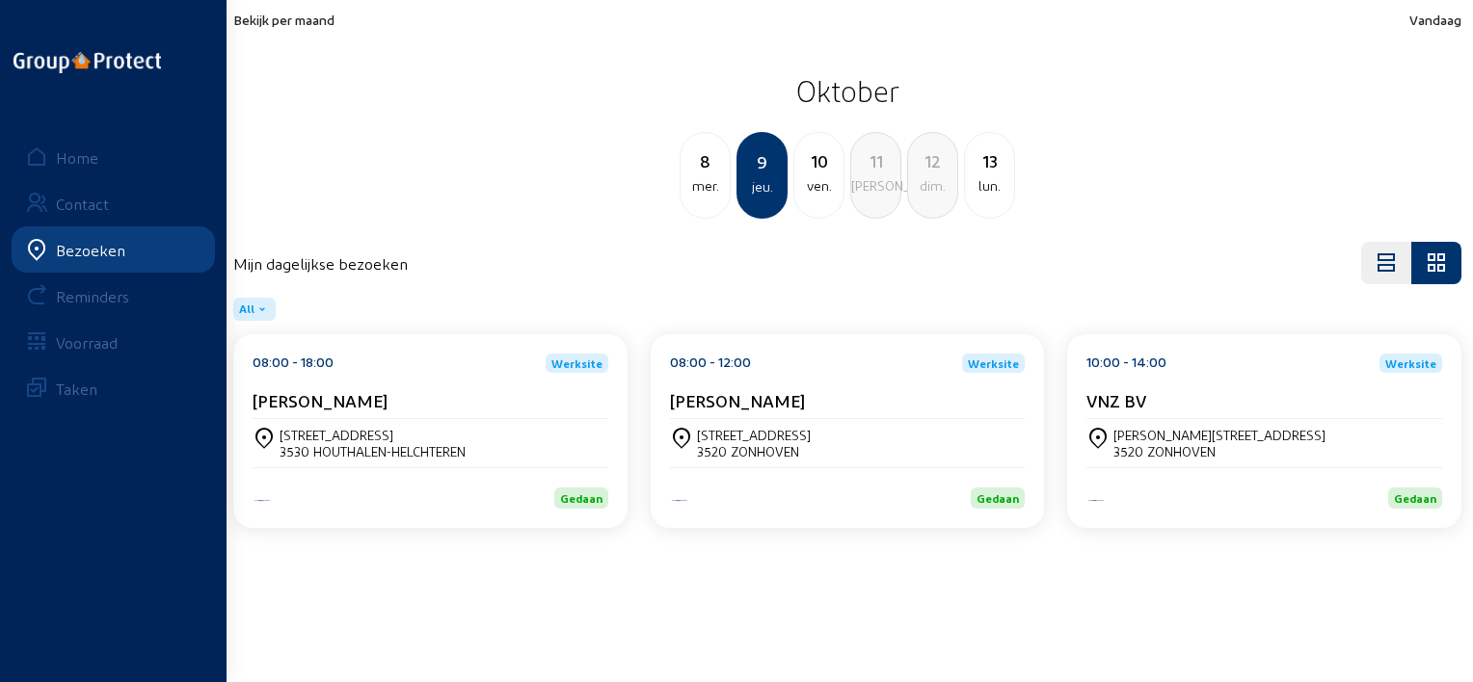
click at [477, 401] on div "[PERSON_NAME]" at bounding box center [430, 400] width 356 height 20
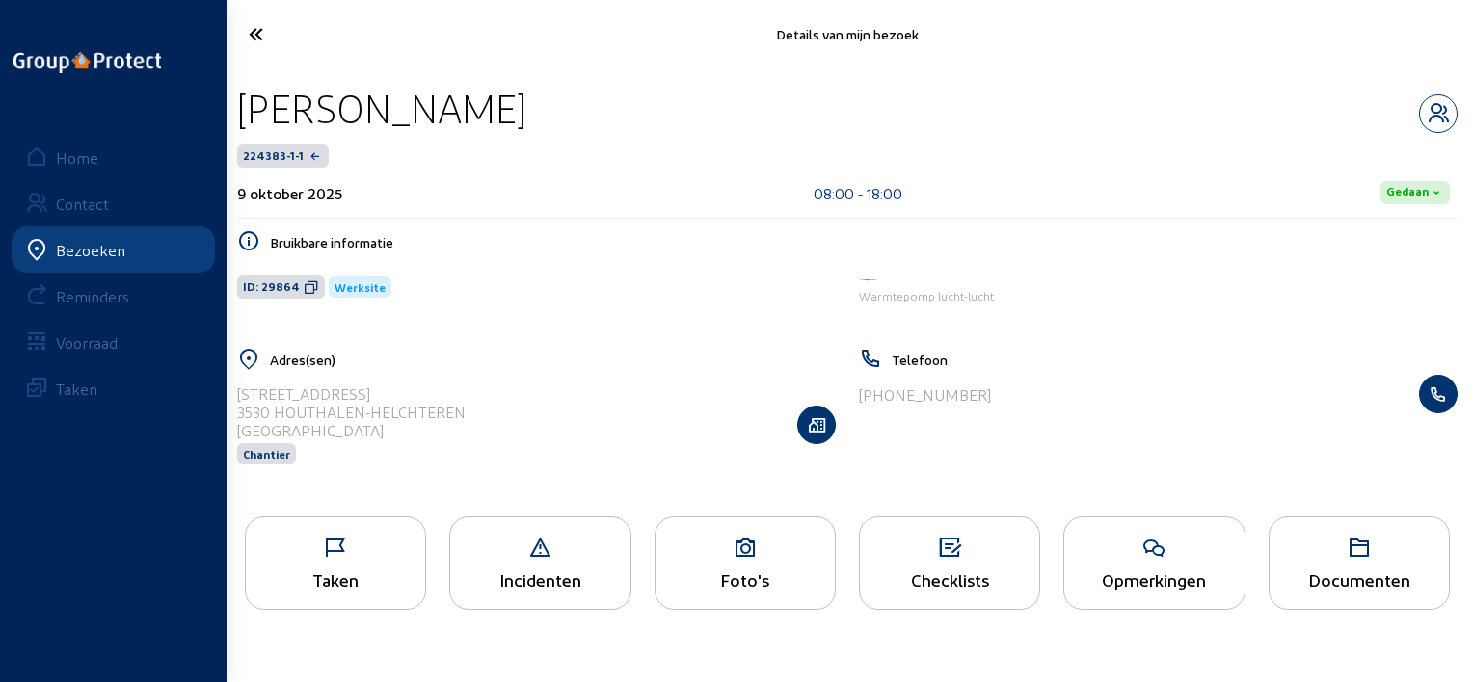
click at [1095, 570] on div "Opmerkingen" at bounding box center [1153, 563] width 181 height 93
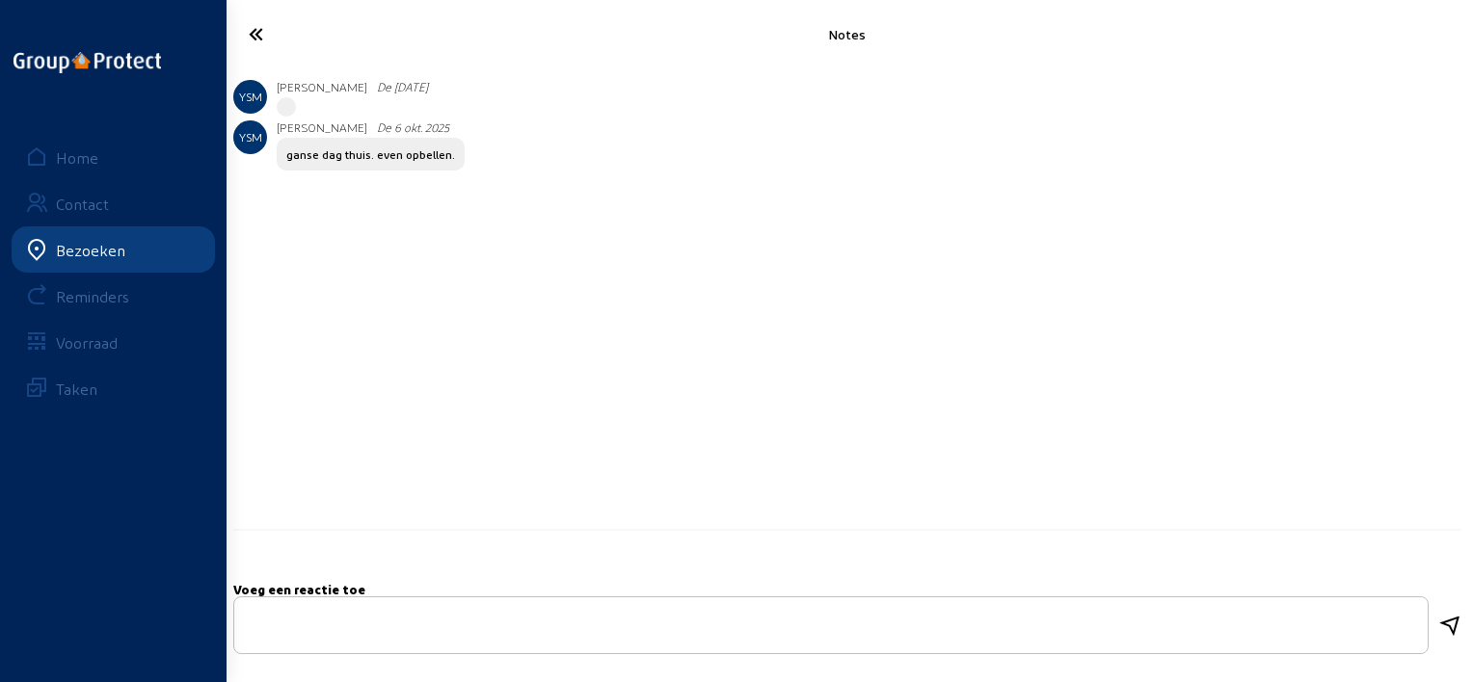
click at [244, 28] on icon at bounding box center [325, 34] width 173 height 34
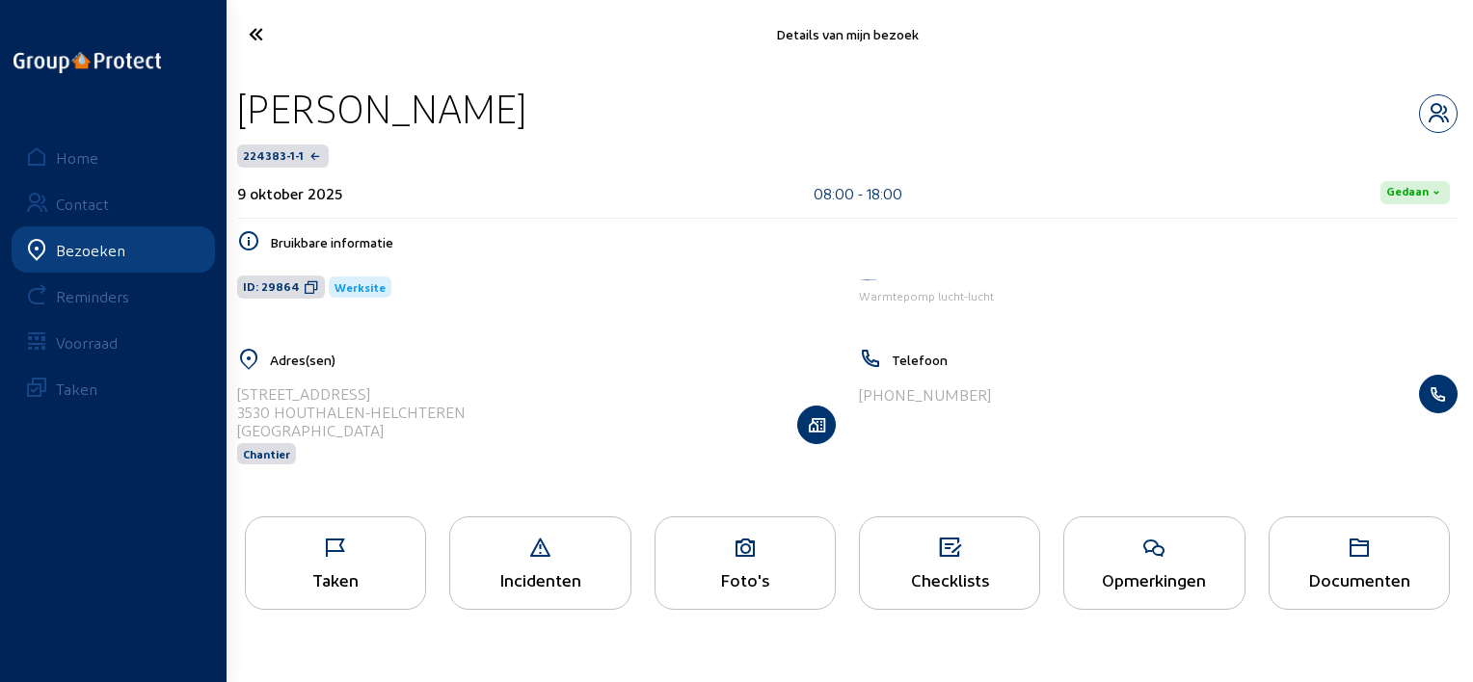
click at [709, 585] on div "Foto's" at bounding box center [744, 580] width 179 height 20
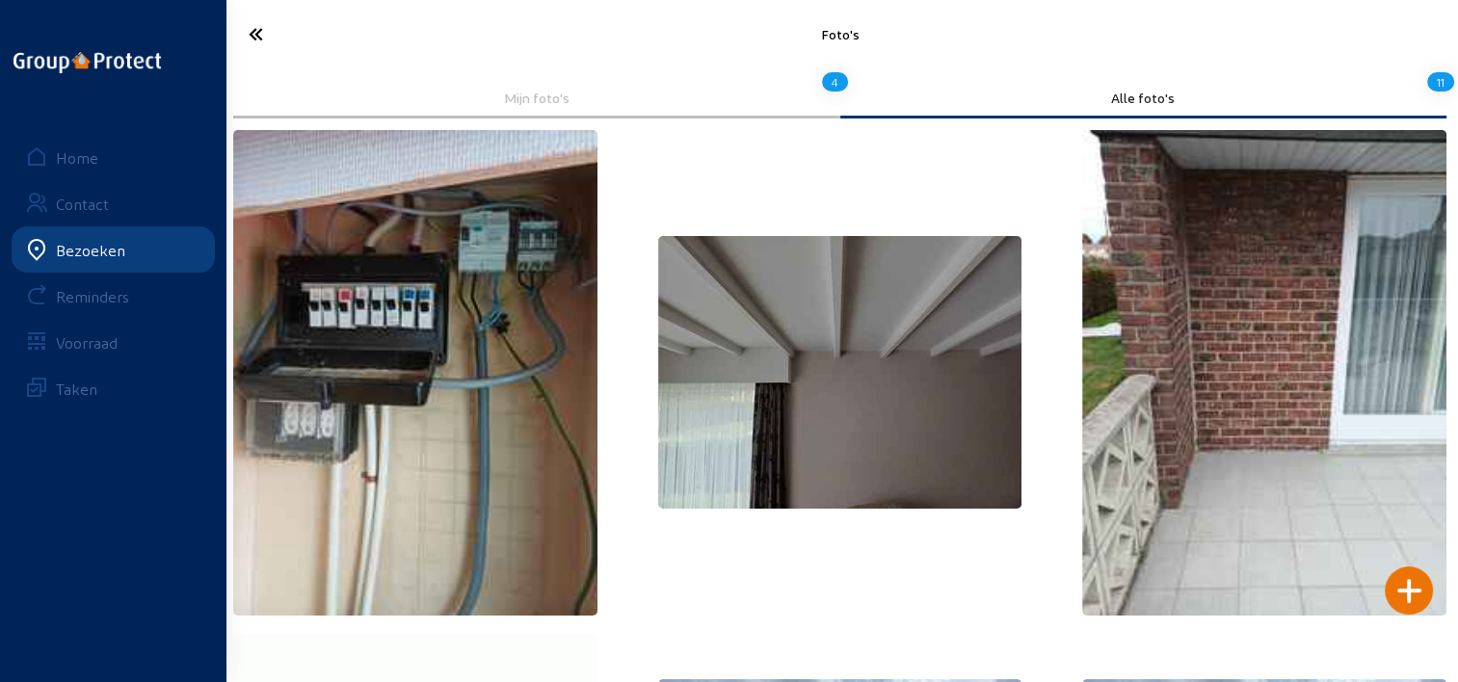
click at [253, 30] on icon at bounding box center [325, 34] width 172 height 34
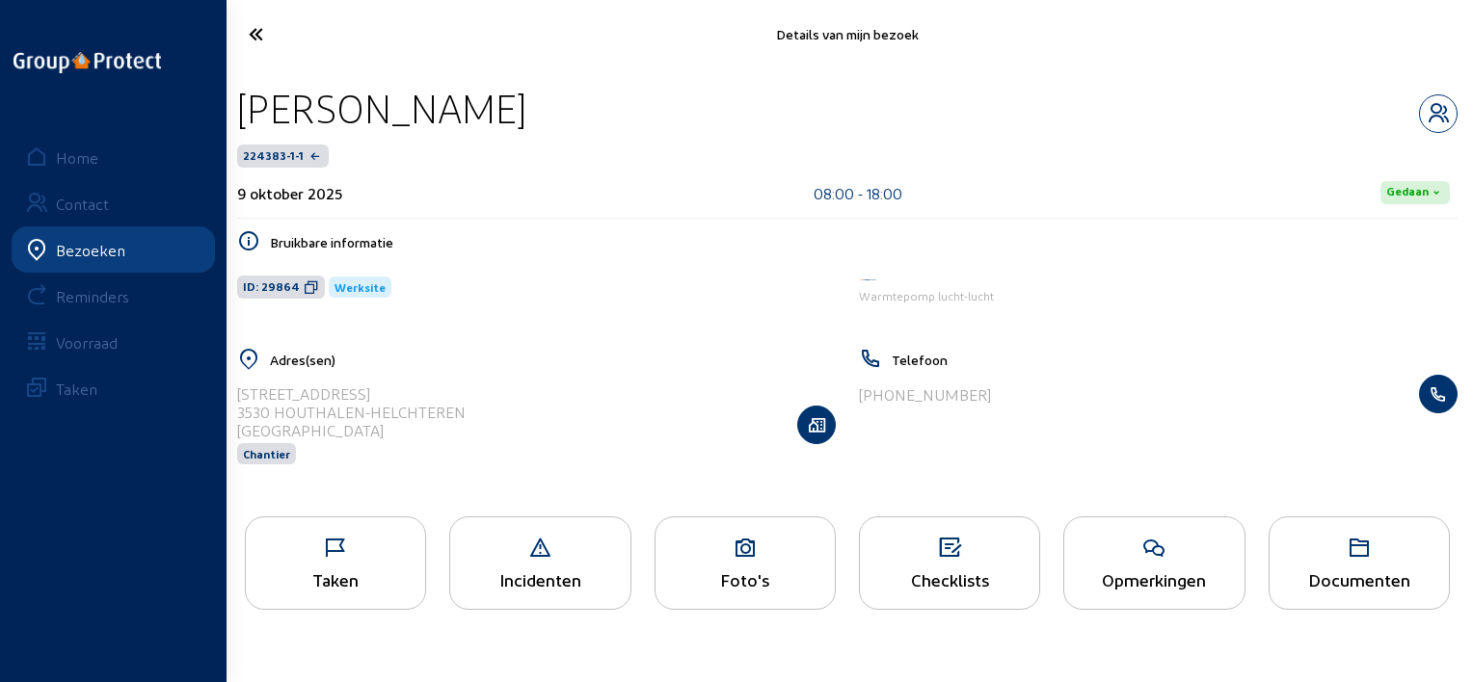
click at [762, 555] on icon at bounding box center [744, 548] width 179 height 23
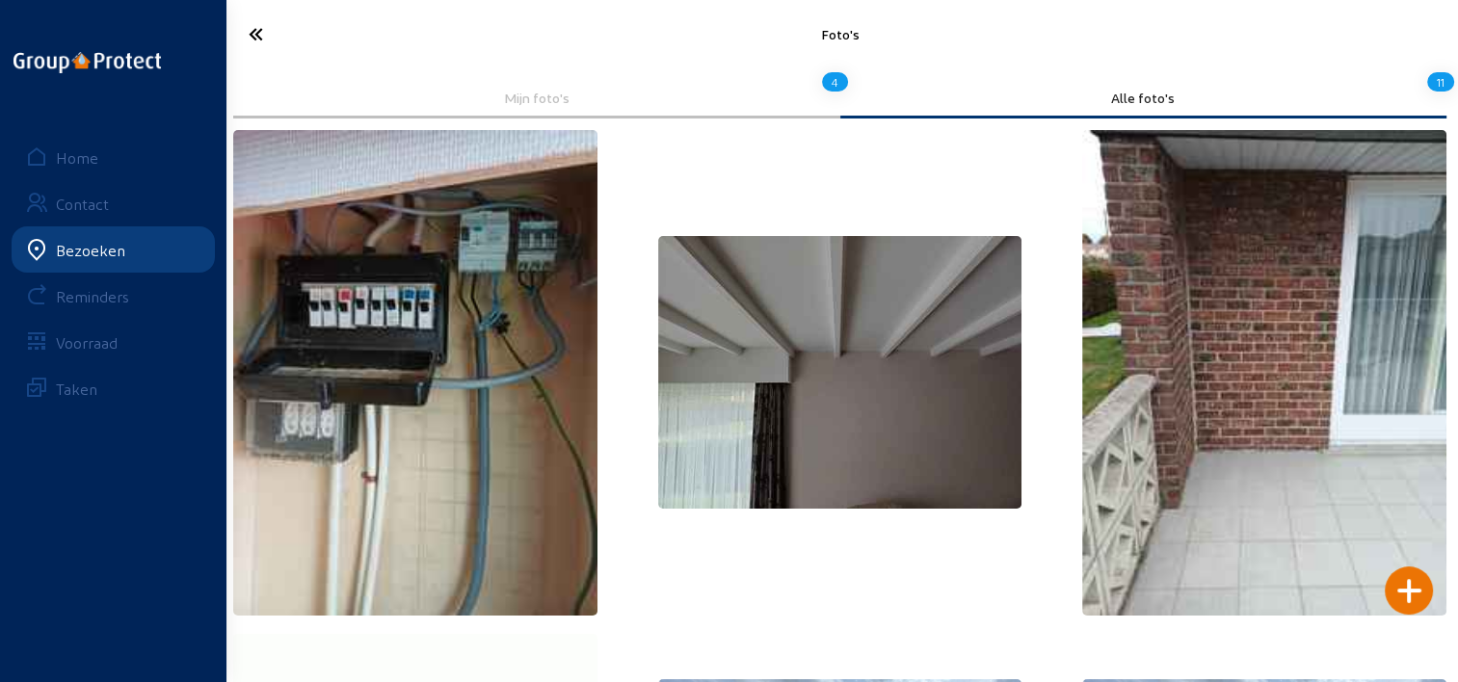
click at [251, 27] on icon at bounding box center [325, 34] width 172 height 34
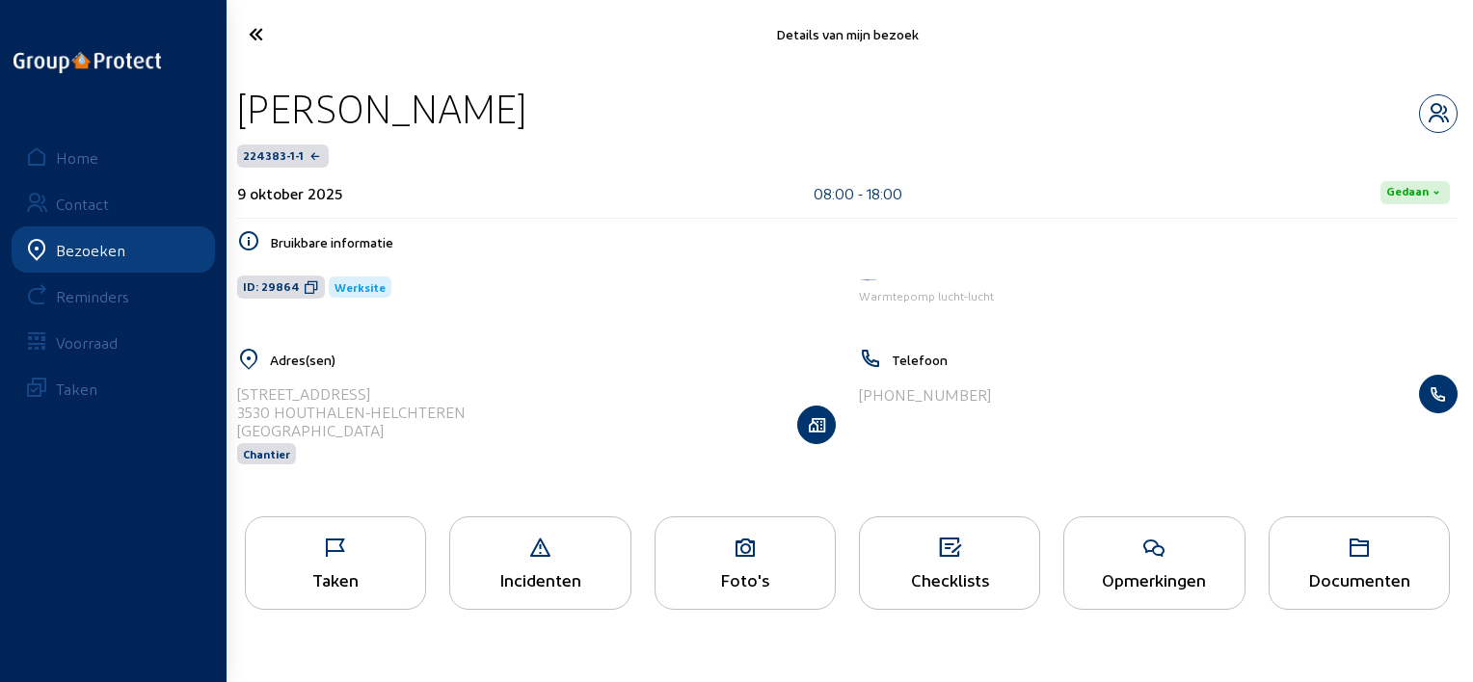
click at [1209, 590] on div "Opmerkingen" at bounding box center [1153, 580] width 179 height 20
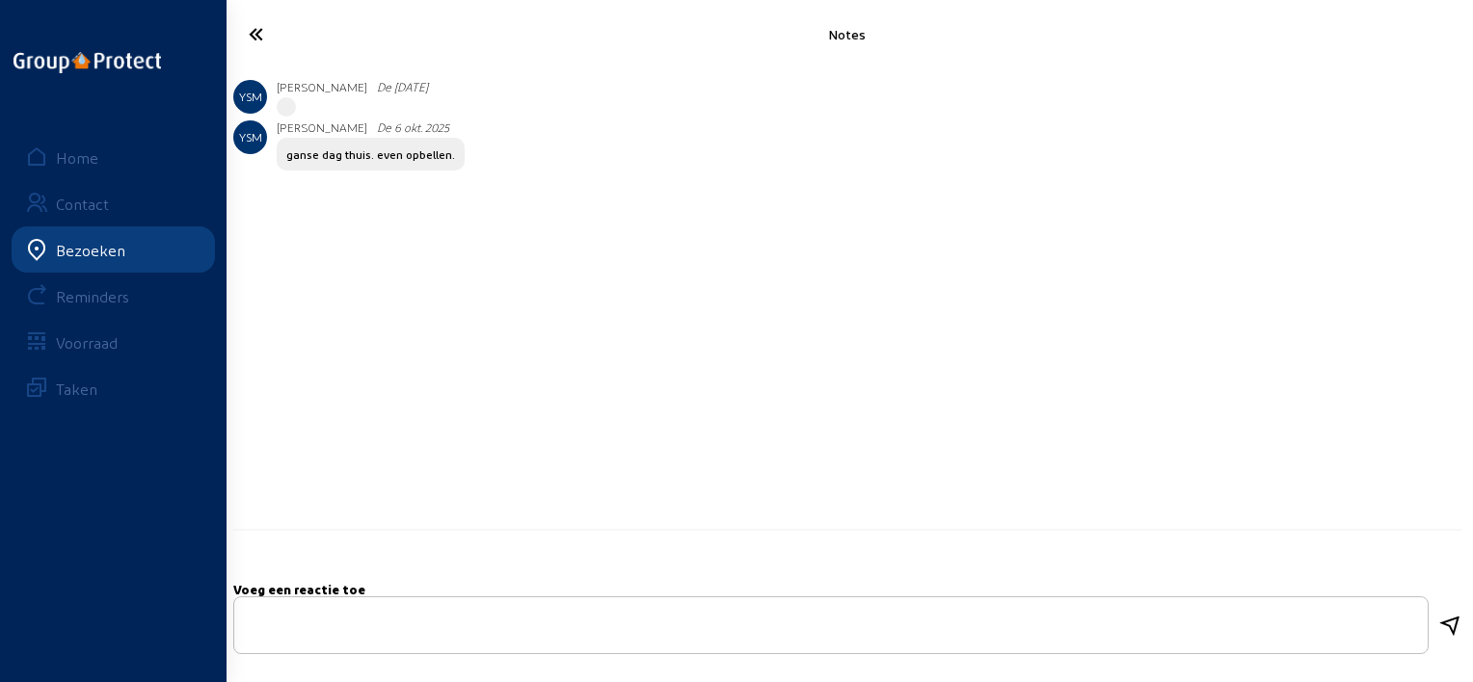
click at [253, 21] on icon at bounding box center [325, 34] width 173 height 34
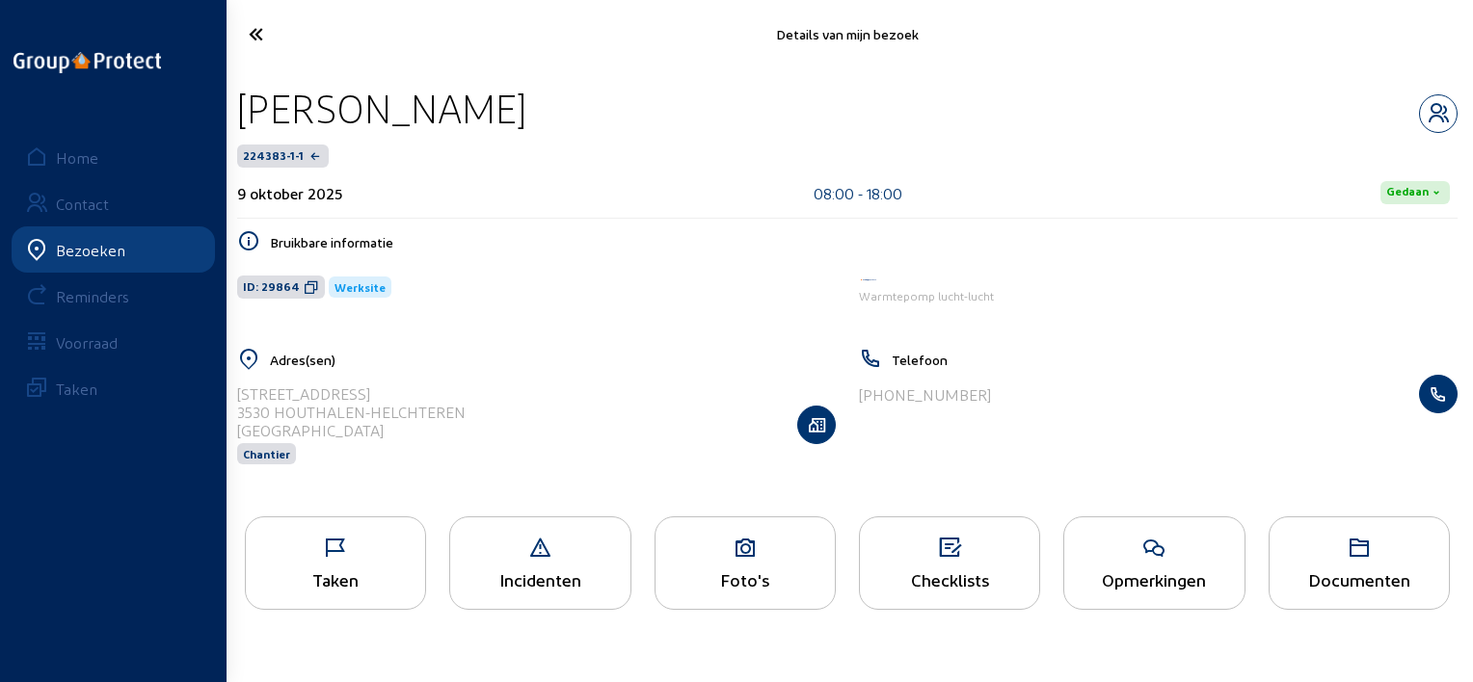
click at [366, 554] on icon at bounding box center [335, 548] width 179 height 23
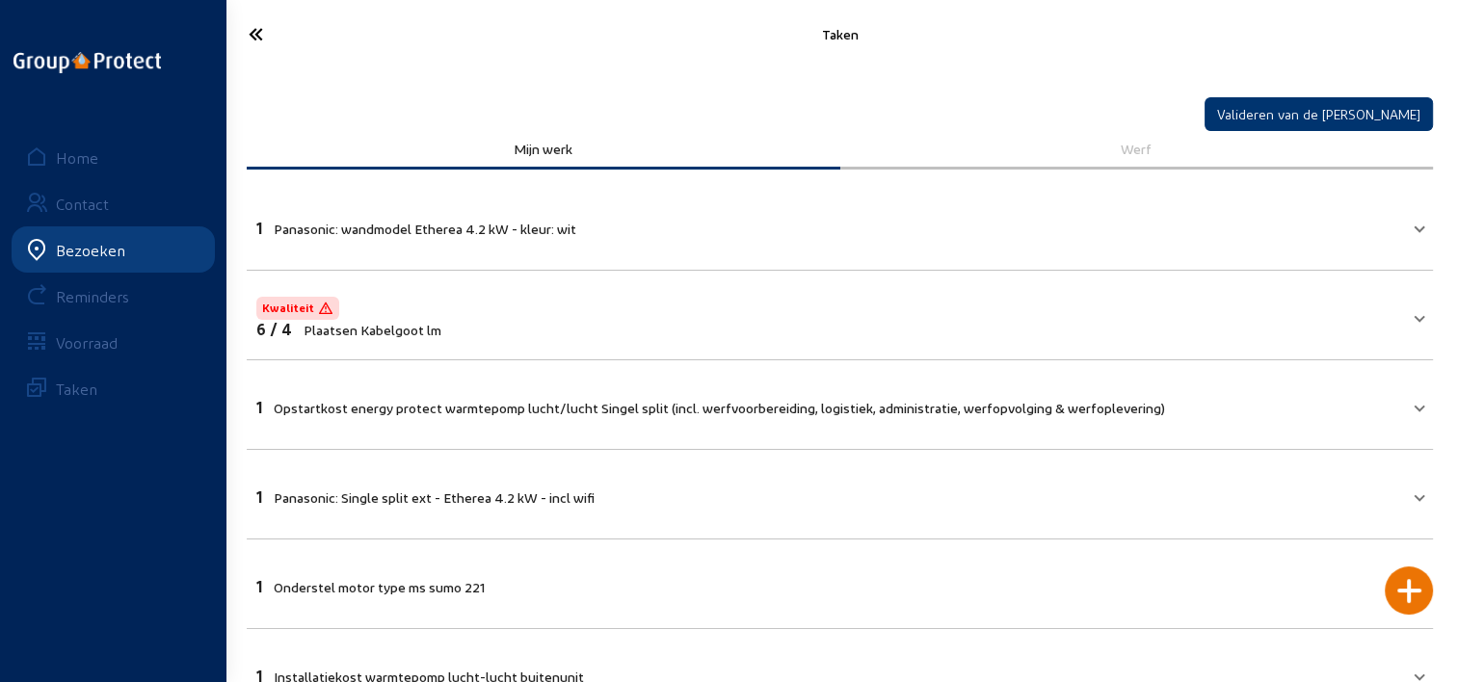
click at [244, 31] on icon at bounding box center [325, 34] width 172 height 34
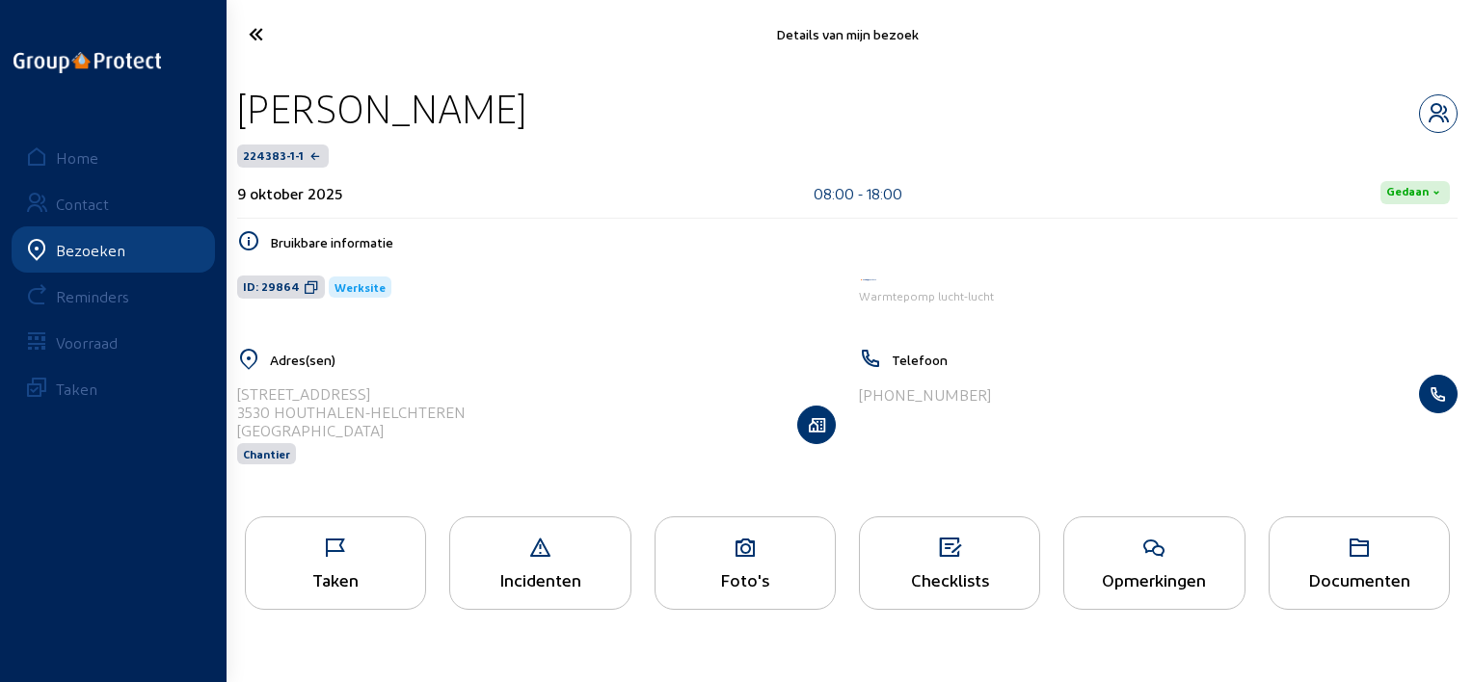
drag, startPoint x: 478, startPoint y: 116, endPoint x: 247, endPoint y: 110, distance: 231.4
click at [247, 110] on div "[PERSON_NAME]" at bounding box center [847, 108] width 1220 height 49
copy div "[PERSON_NAME]"
click at [258, 39] on icon at bounding box center [325, 34] width 173 height 34
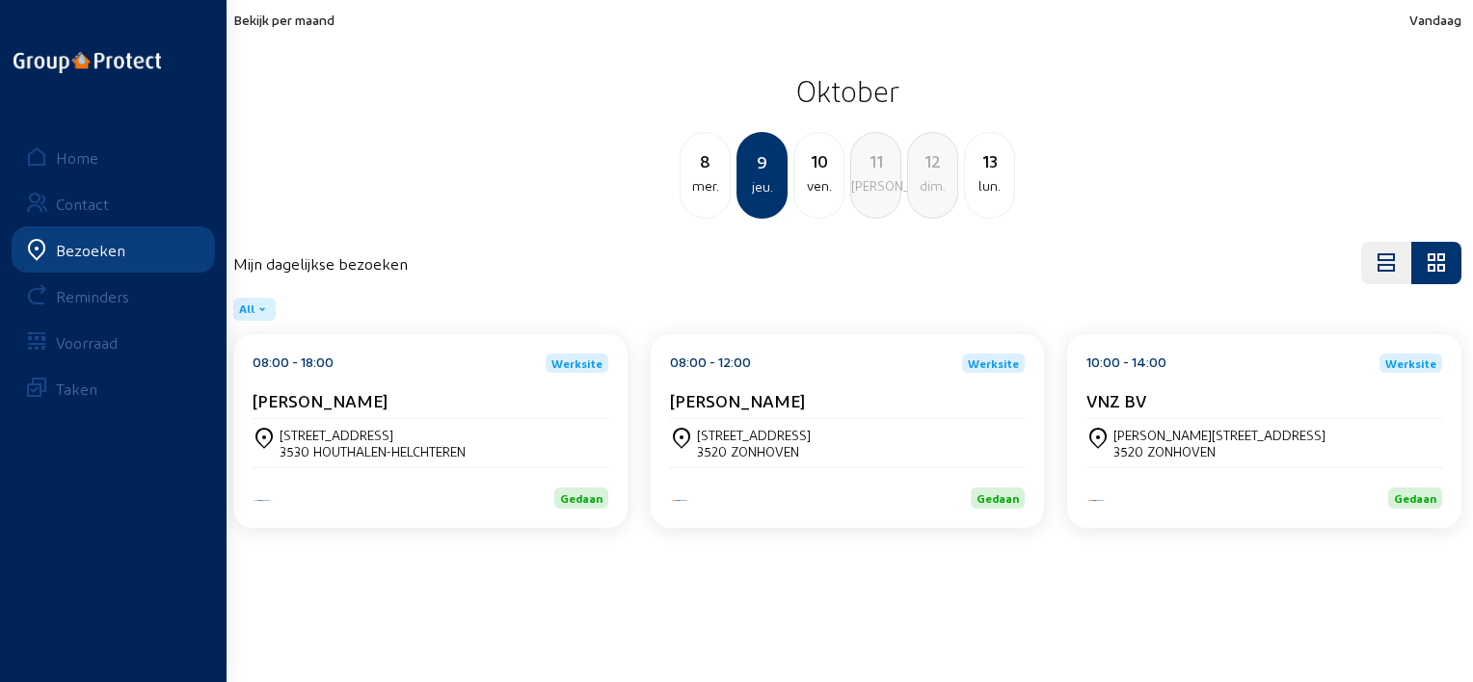
click at [680, 413] on div "[PERSON_NAME]" at bounding box center [848, 404] width 356 height 29
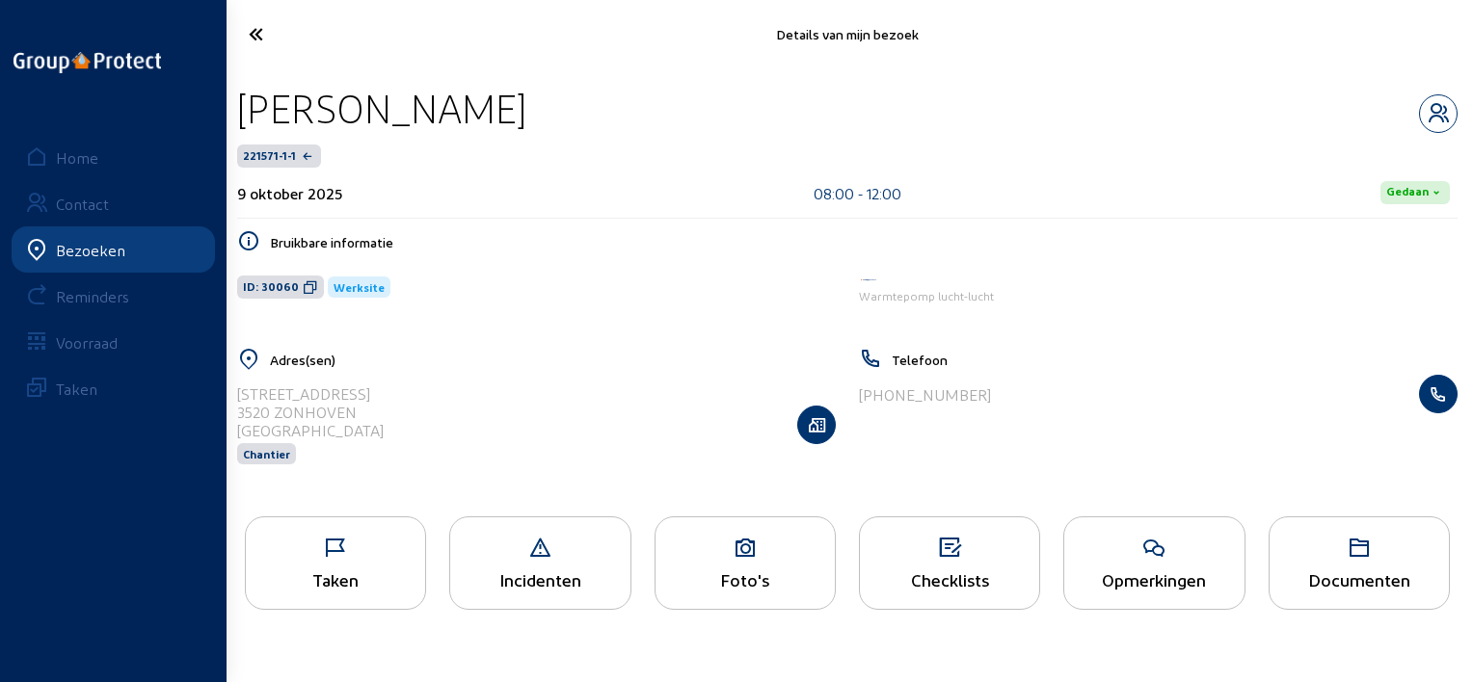
drag, startPoint x: 482, startPoint y: 115, endPoint x: 236, endPoint y: 112, distance: 245.8
click at [237, 112] on div "[PERSON_NAME]" at bounding box center [381, 108] width 289 height 49
copy div "[PERSON_NAME]"
click at [1105, 559] on icon at bounding box center [1153, 548] width 179 height 23
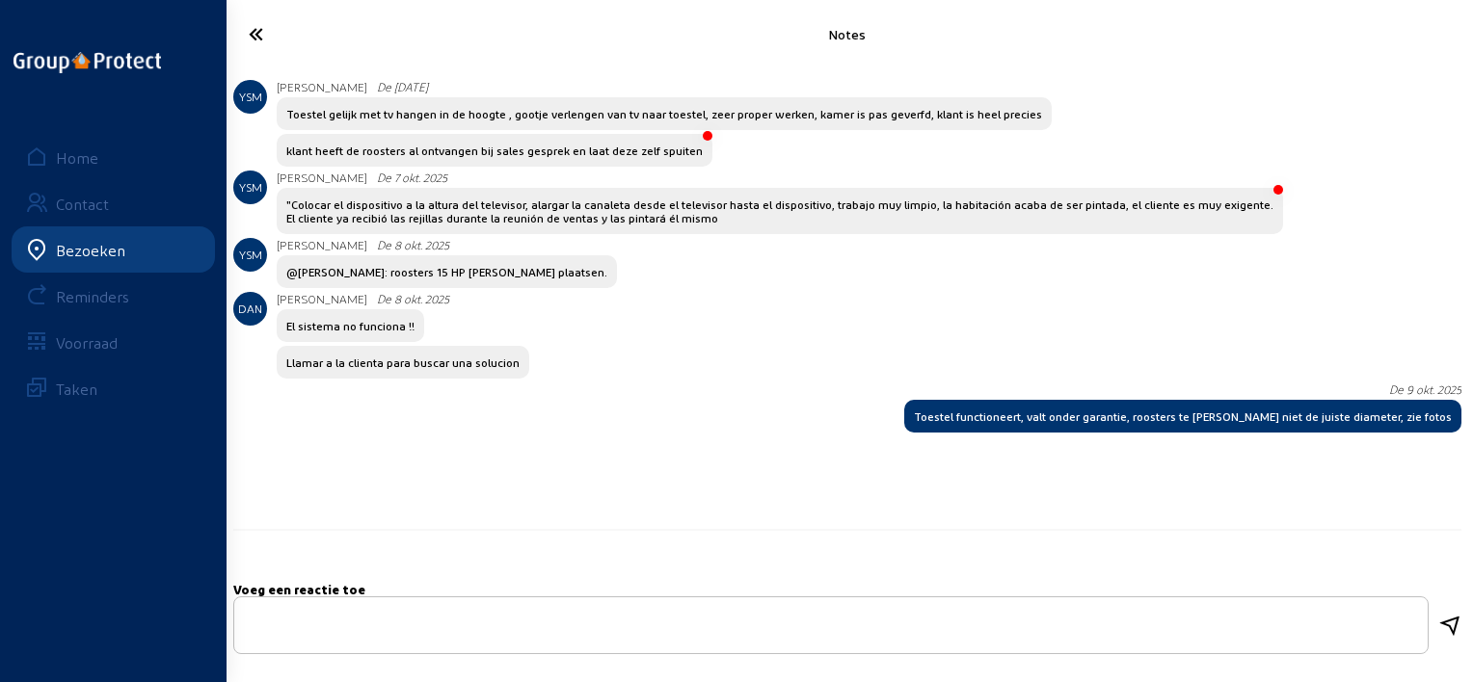
click at [263, 23] on icon at bounding box center [325, 34] width 173 height 34
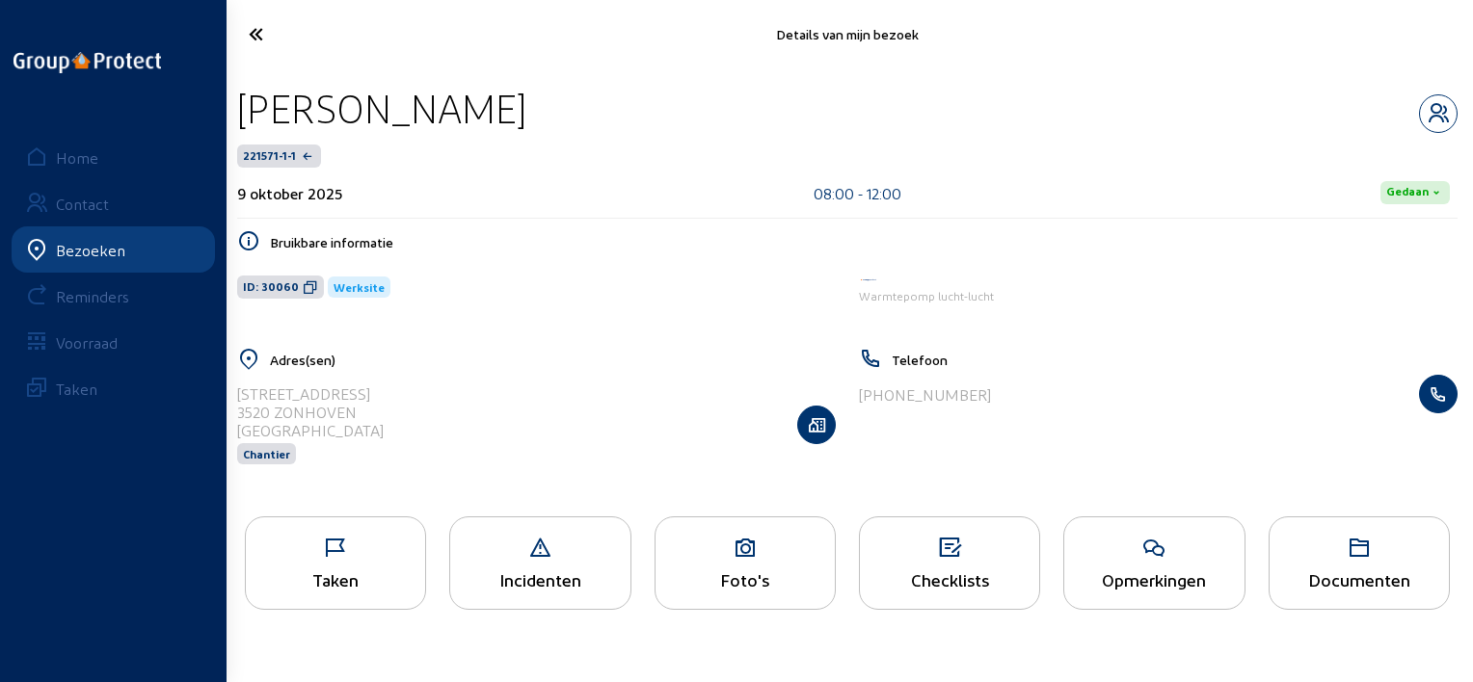
click at [392, 572] on div "Taken" at bounding box center [335, 580] width 179 height 20
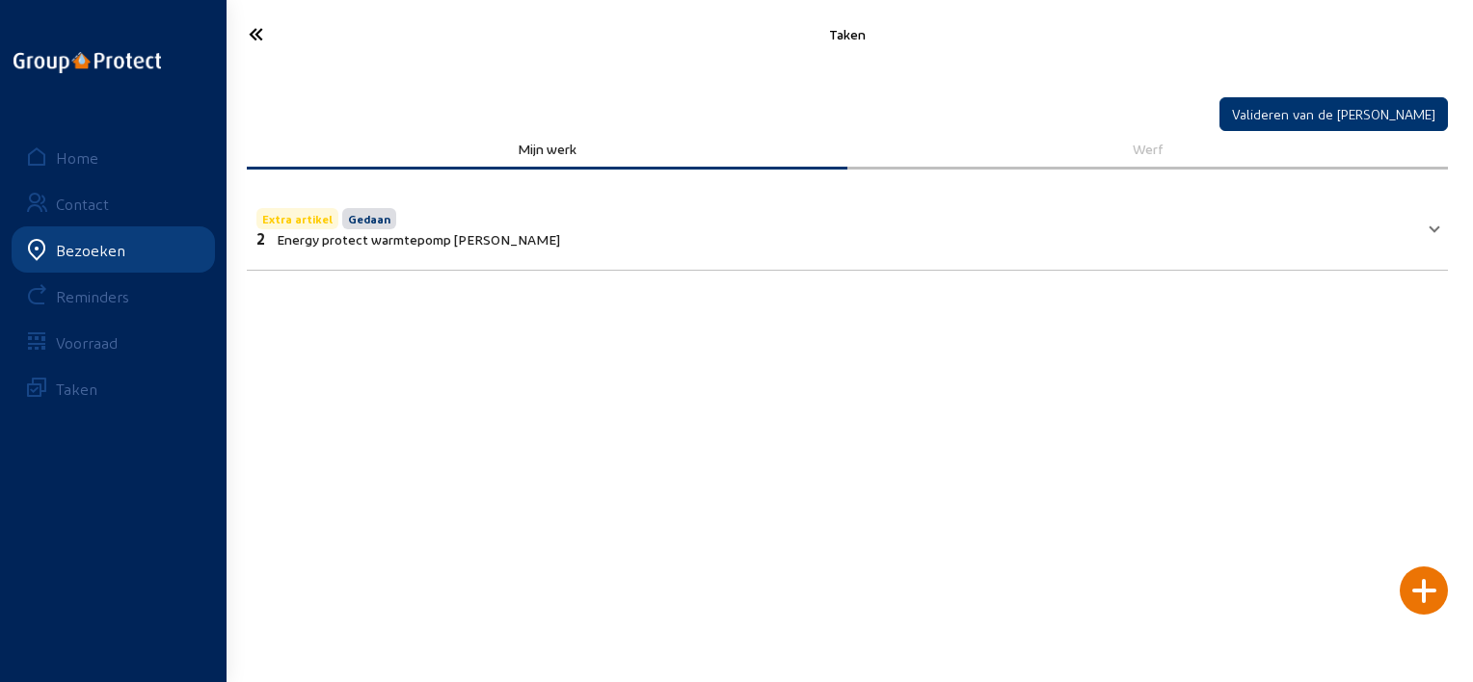
click at [254, 37] on icon at bounding box center [325, 34] width 173 height 34
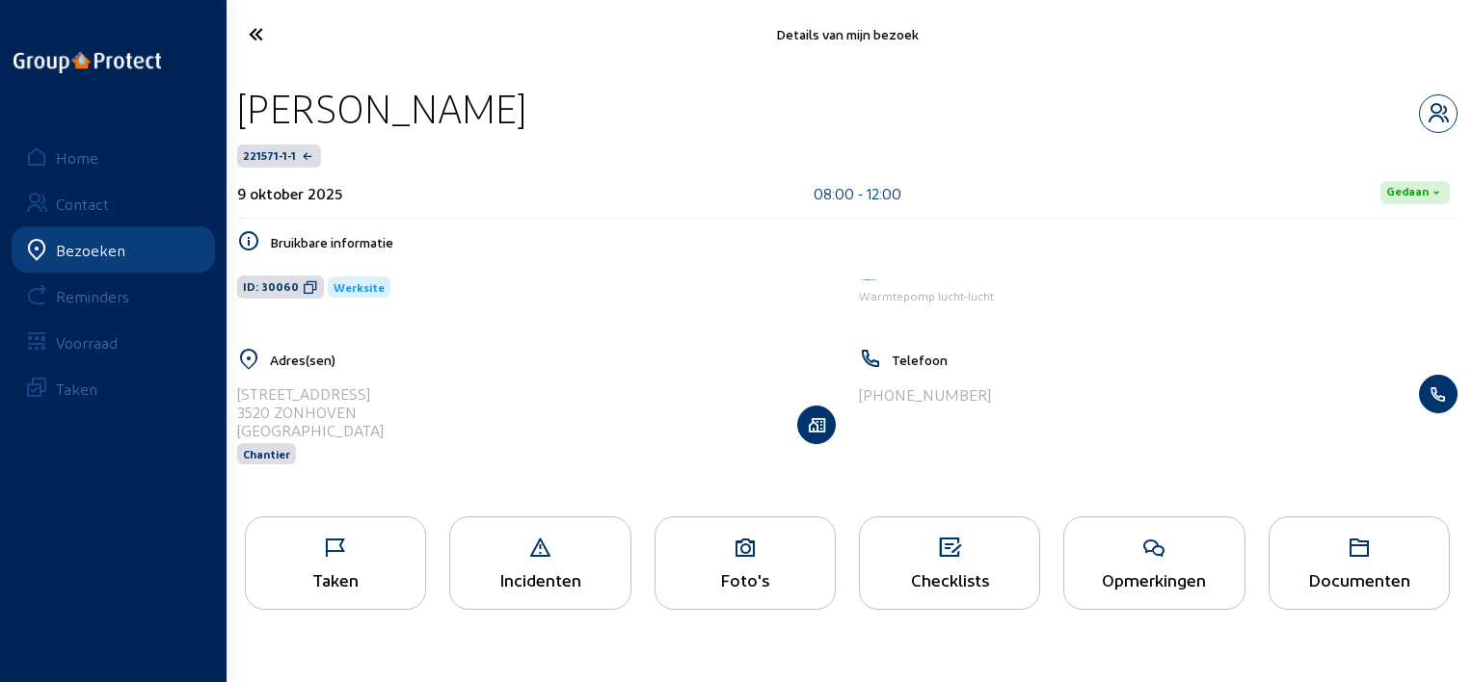
click at [256, 19] on icon at bounding box center [325, 34] width 173 height 34
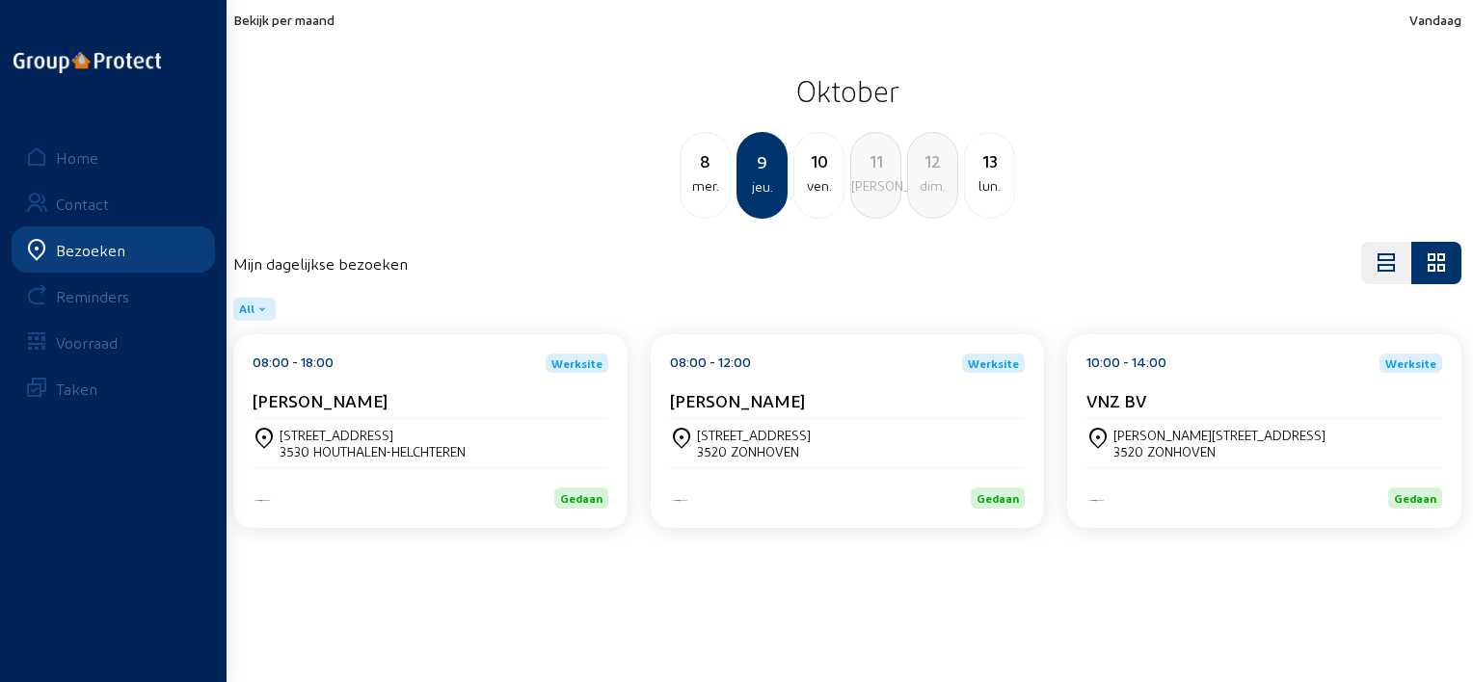
click at [1118, 385] on div "10:00 - 14:00 Werksite VNZ BV" at bounding box center [1264, 387] width 356 height 66
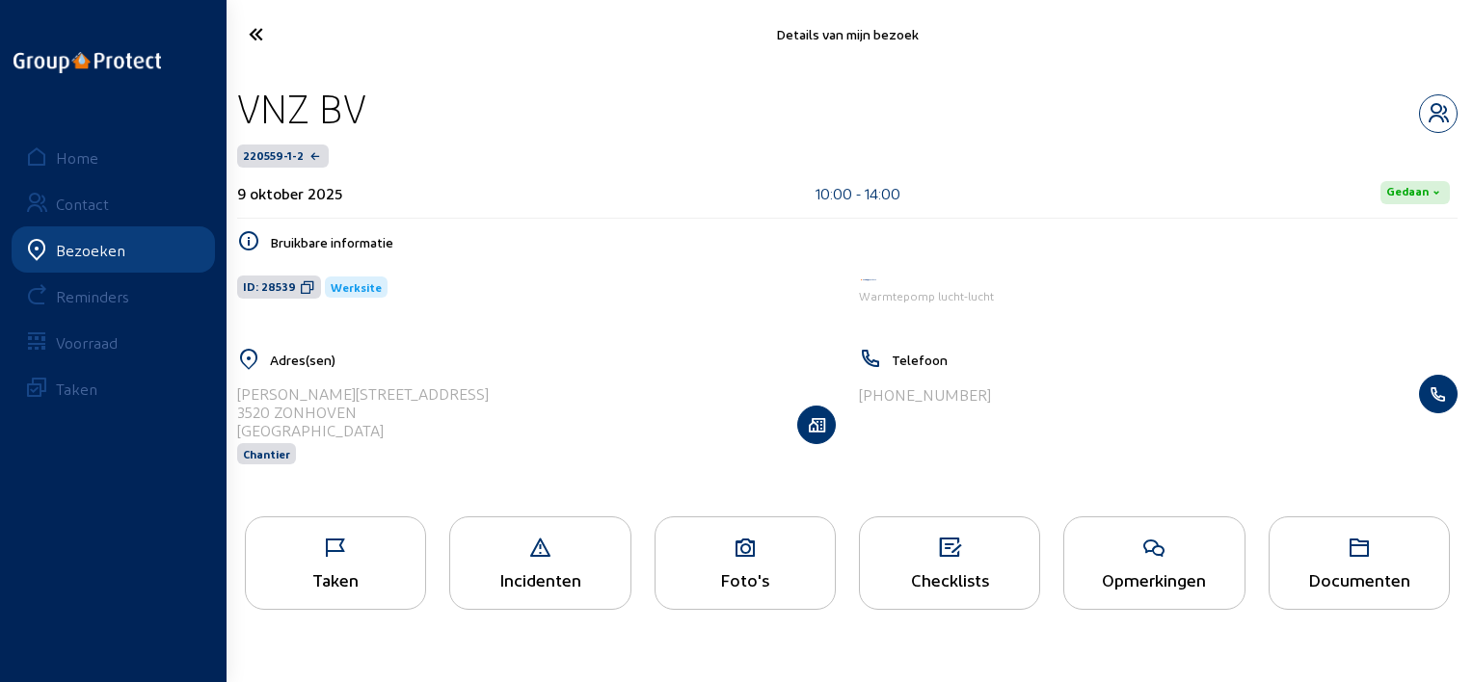
click at [694, 563] on div "Foto's" at bounding box center [744, 563] width 181 height 93
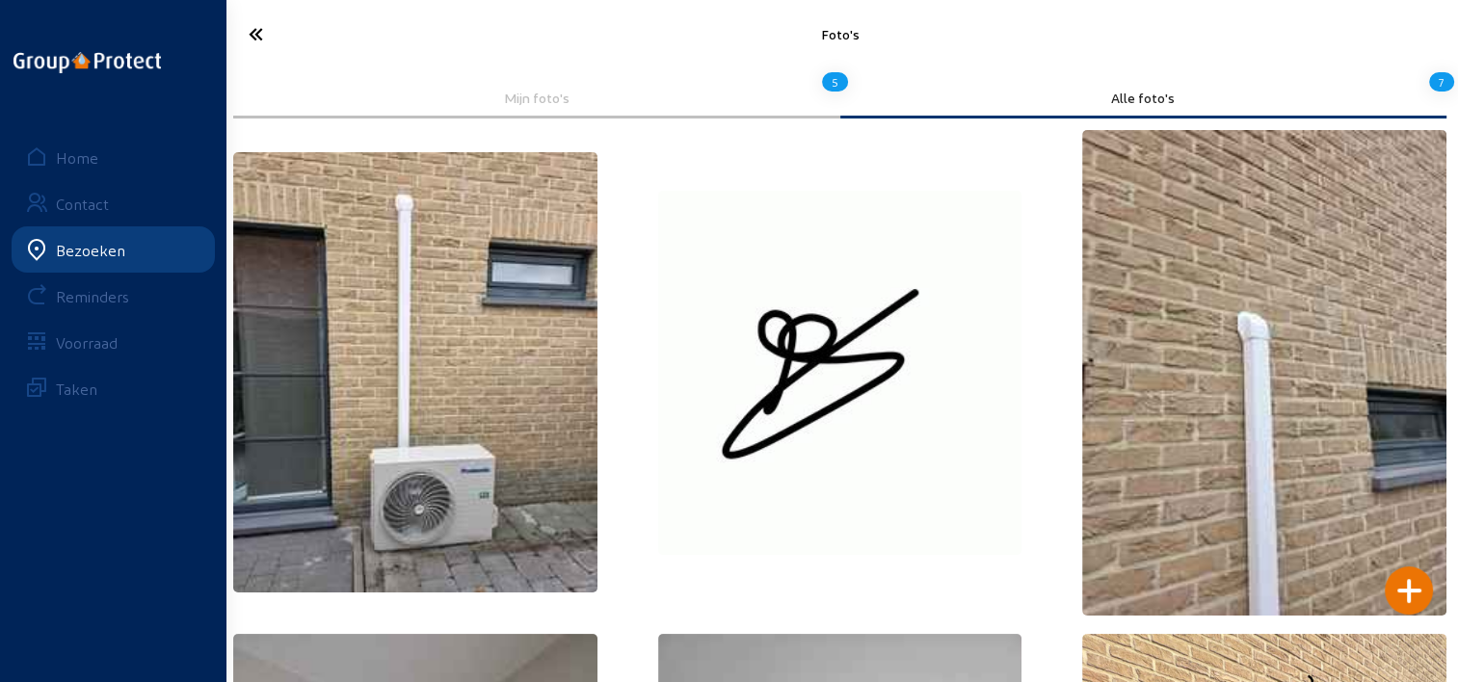
click at [252, 27] on icon at bounding box center [325, 34] width 172 height 34
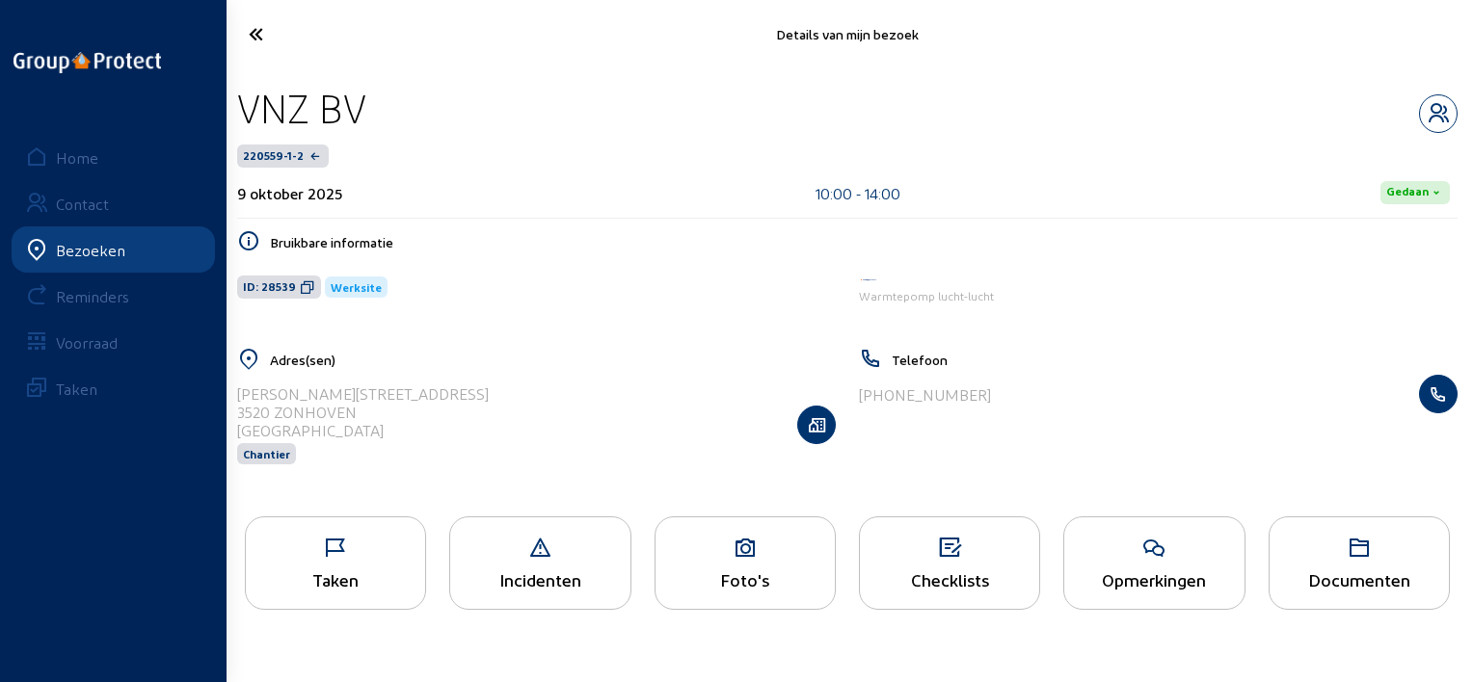
drag, startPoint x: 401, startPoint y: 112, endPoint x: 239, endPoint y: 102, distance: 162.2
click at [239, 102] on div "VNZ BV" at bounding box center [847, 108] width 1220 height 49
copy div "VNZ BV"
click at [300, 286] on icon at bounding box center [307, 286] width 15 height 15
click at [241, 40] on icon at bounding box center [325, 34] width 173 height 34
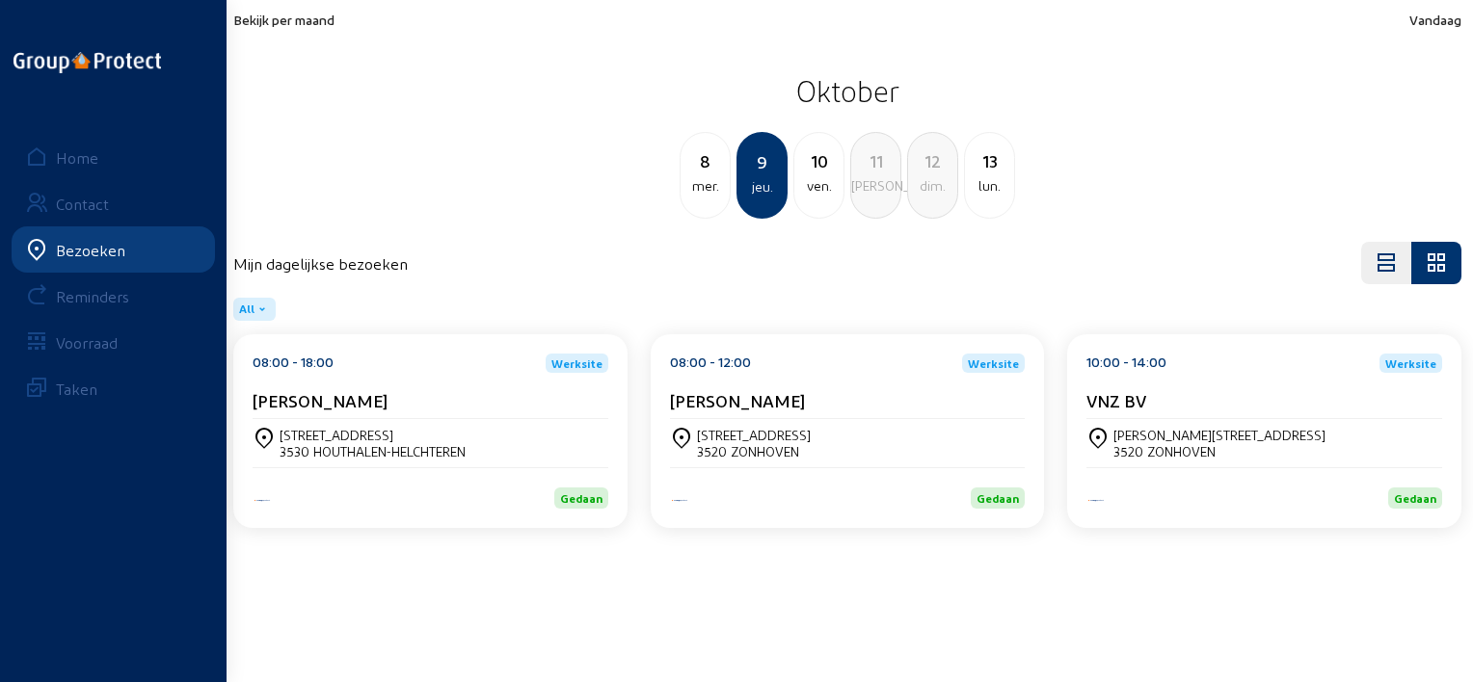
click at [810, 163] on div "10" at bounding box center [818, 160] width 49 height 27
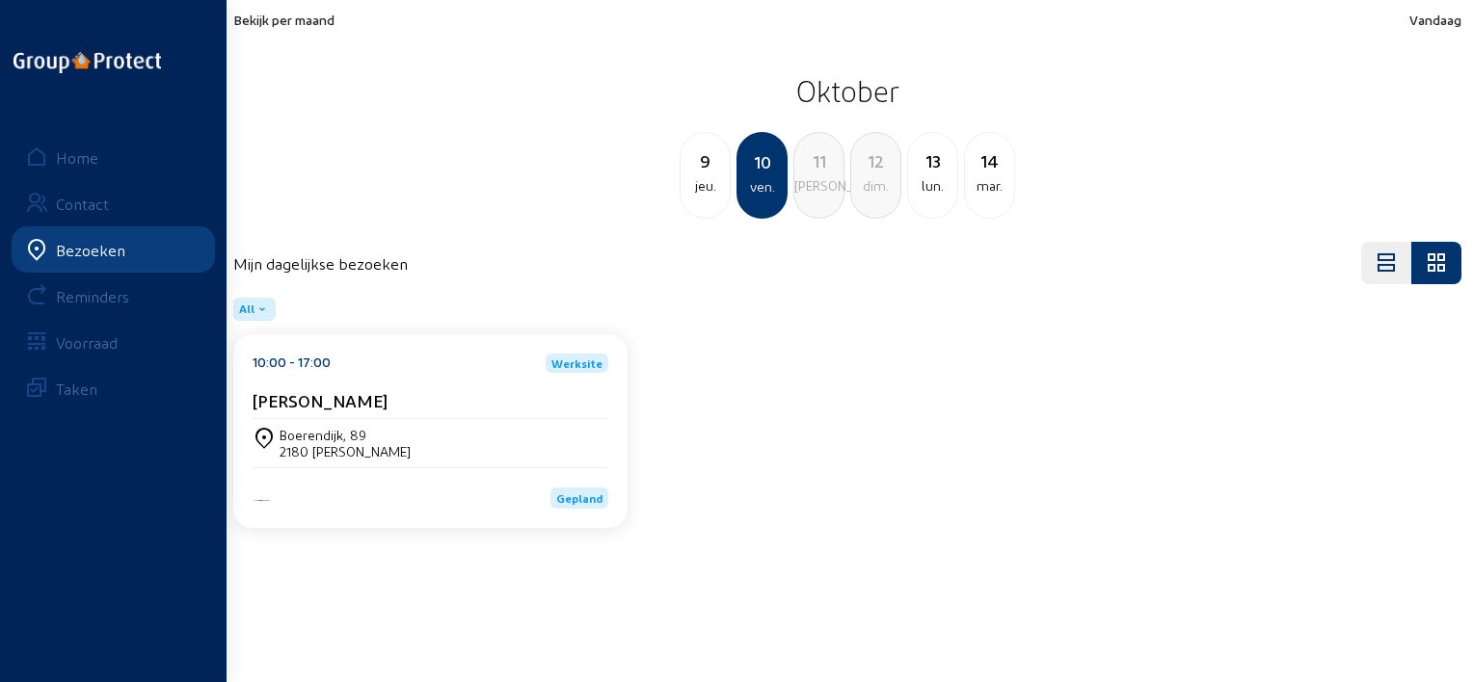
click at [368, 401] on div "[PERSON_NAME]" at bounding box center [430, 400] width 356 height 20
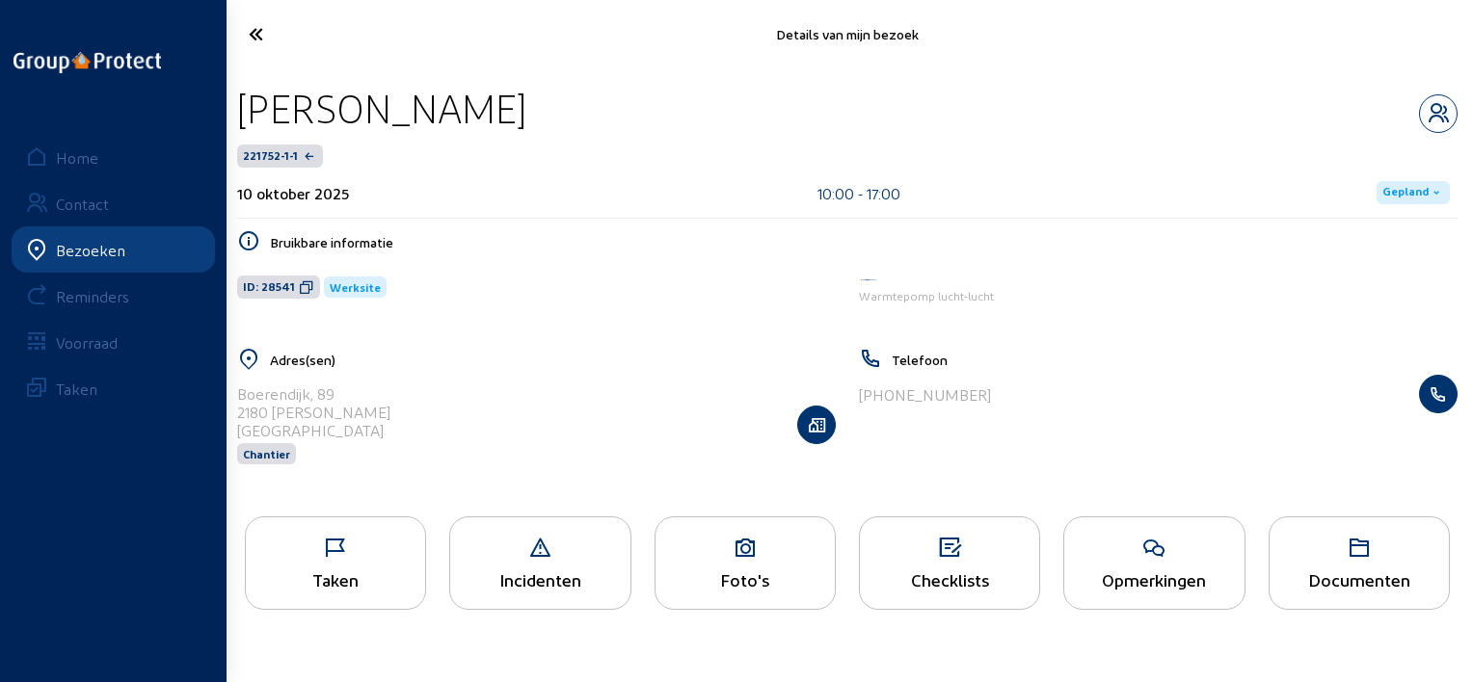
click at [294, 563] on div "Taken" at bounding box center [335, 563] width 181 height 93
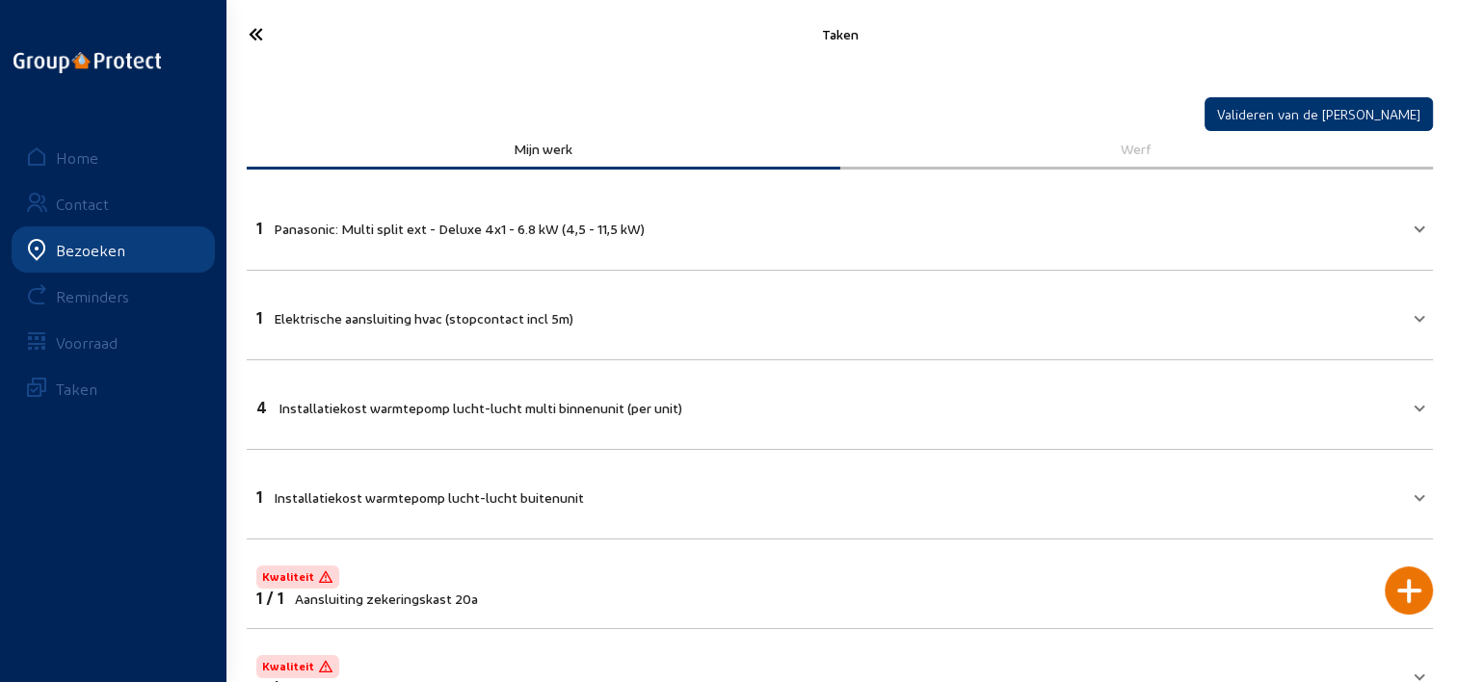
click at [261, 35] on icon at bounding box center [325, 34] width 172 height 34
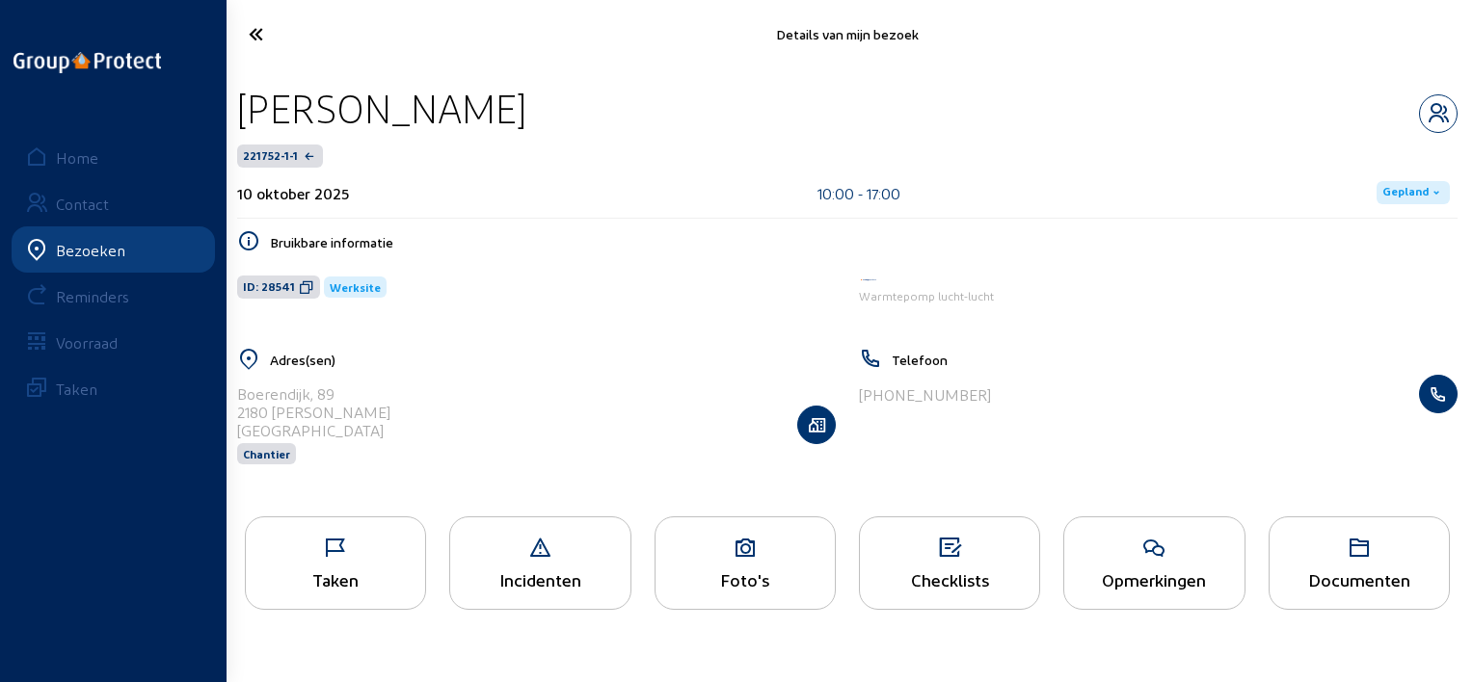
drag, startPoint x: 516, startPoint y: 119, endPoint x: 249, endPoint y: 103, distance: 267.4
click at [249, 103] on div "[PERSON_NAME]" at bounding box center [847, 108] width 1220 height 49
copy div "[PERSON_NAME]"
click at [314, 288] on span "ID: 28541" at bounding box center [278, 287] width 83 height 23
click at [279, 42] on icon at bounding box center [325, 34] width 173 height 34
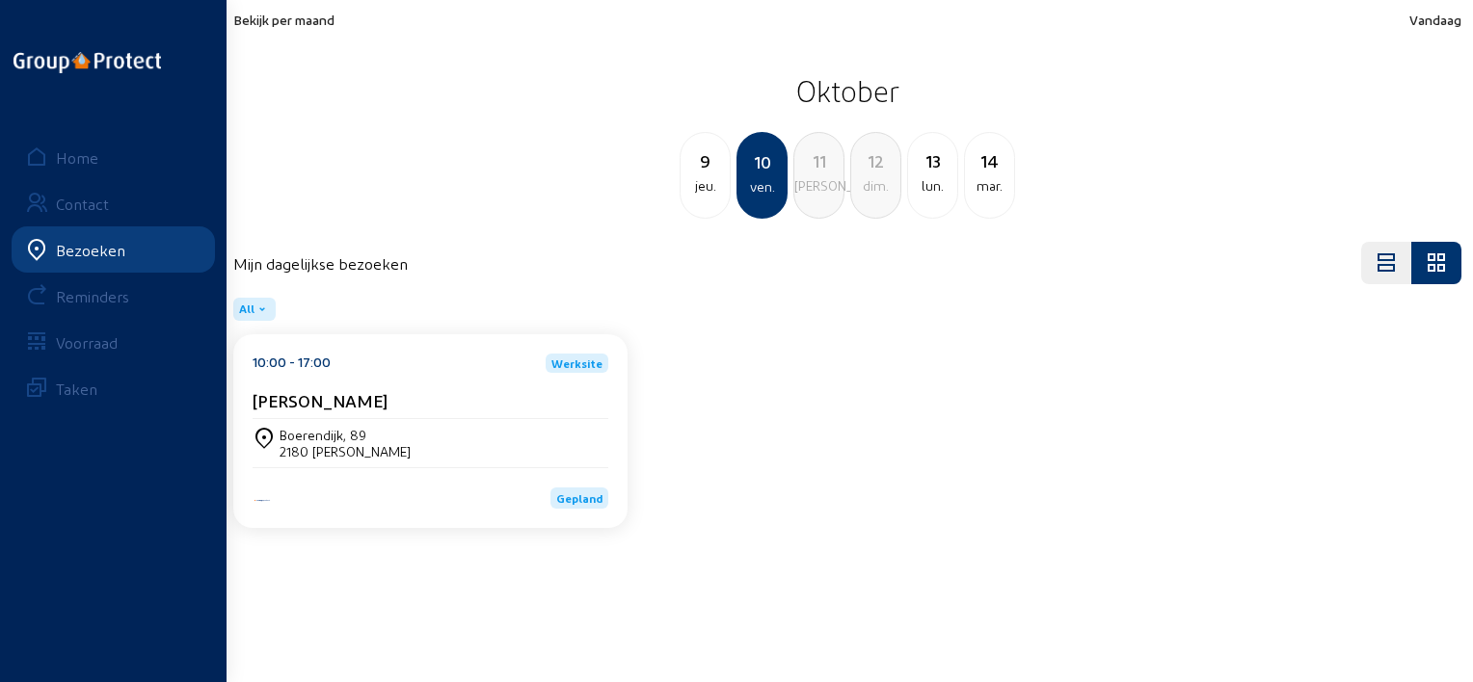
click at [930, 194] on div "lun." at bounding box center [932, 185] width 49 height 23
click at [365, 404] on cam-card-title "[PERSON_NAME]" at bounding box center [319, 400] width 135 height 20
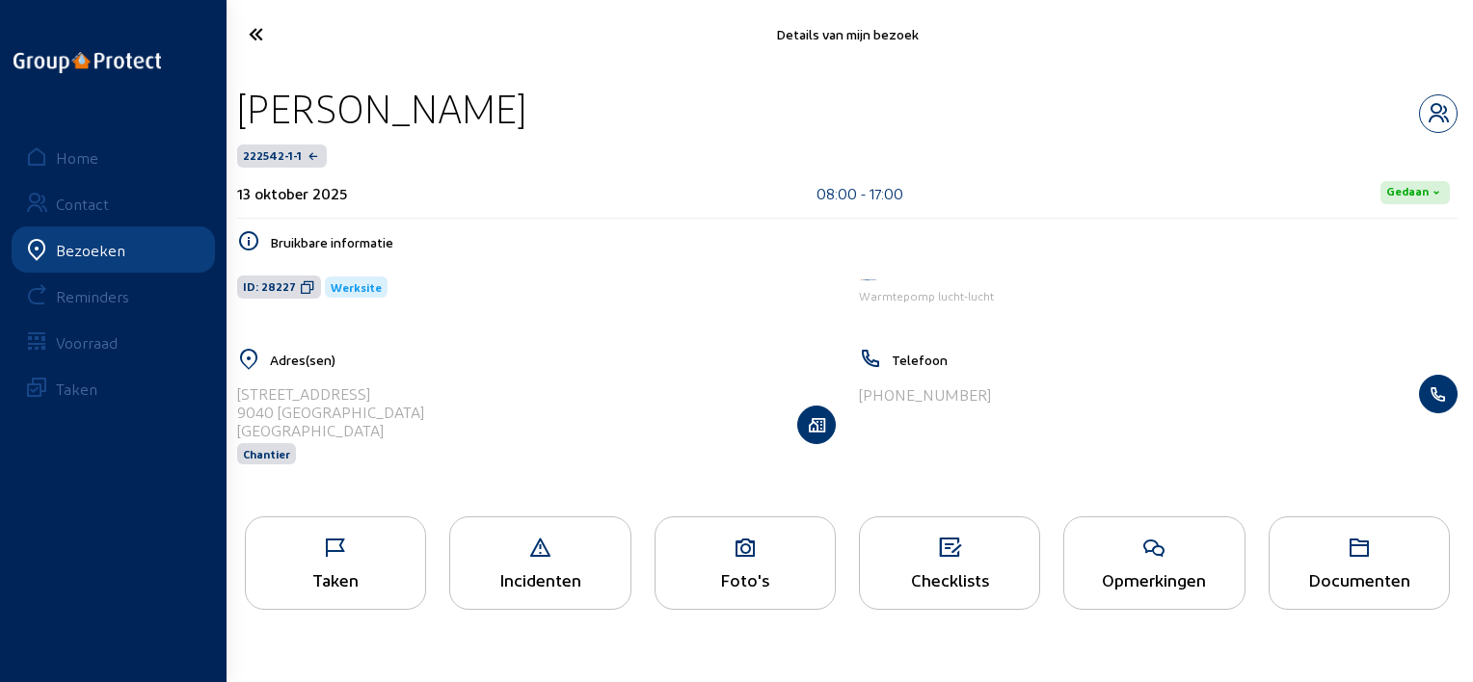
drag, startPoint x: 571, startPoint y: 108, endPoint x: 247, endPoint y: 124, distance: 325.2
click at [247, 124] on div "[PERSON_NAME]" at bounding box center [847, 108] width 1220 height 49
click at [303, 289] on icon at bounding box center [307, 286] width 15 height 15
click at [405, 545] on icon at bounding box center [335, 548] width 179 height 23
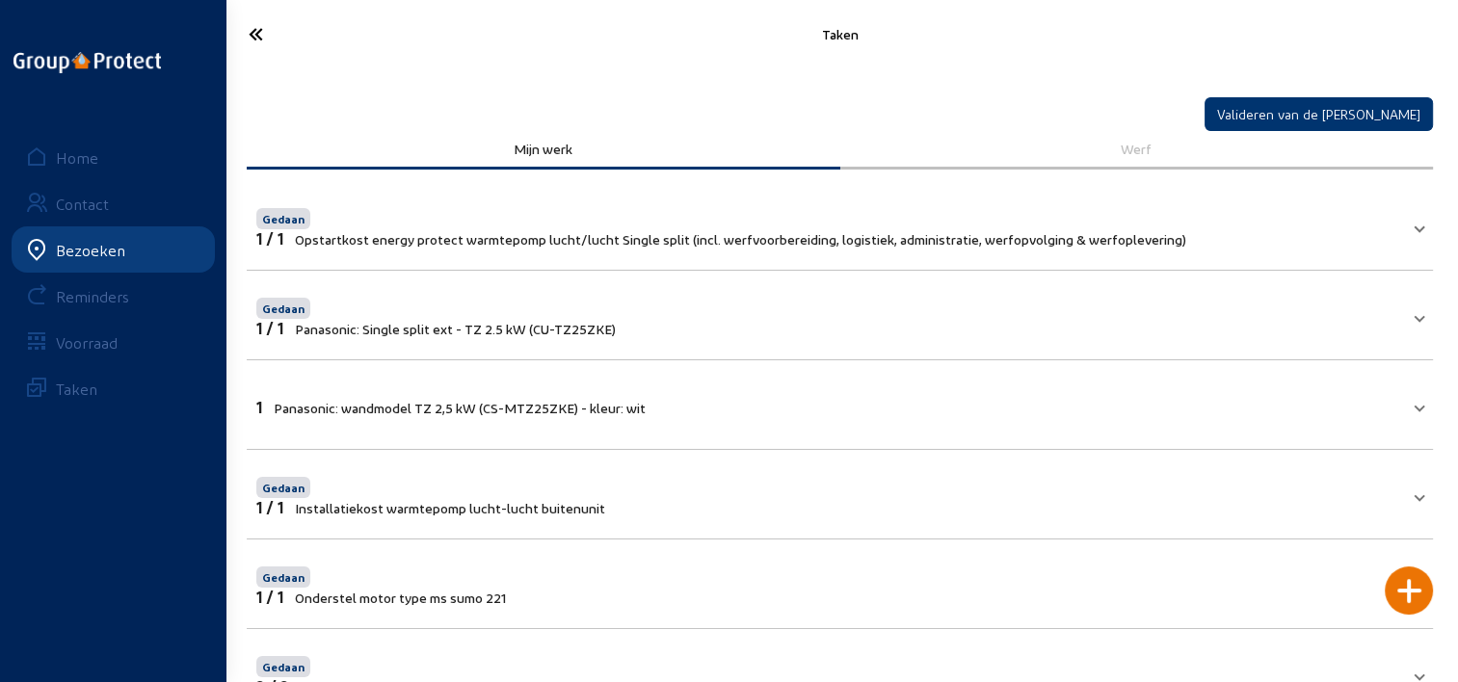
click at [610, 390] on mat-expansion-panel-header "1 Panasonic: wandmodel TZ 2,5 kW (CS-MTZ25ZKE) - kleur: wit" at bounding box center [840, 405] width 1186 height 66
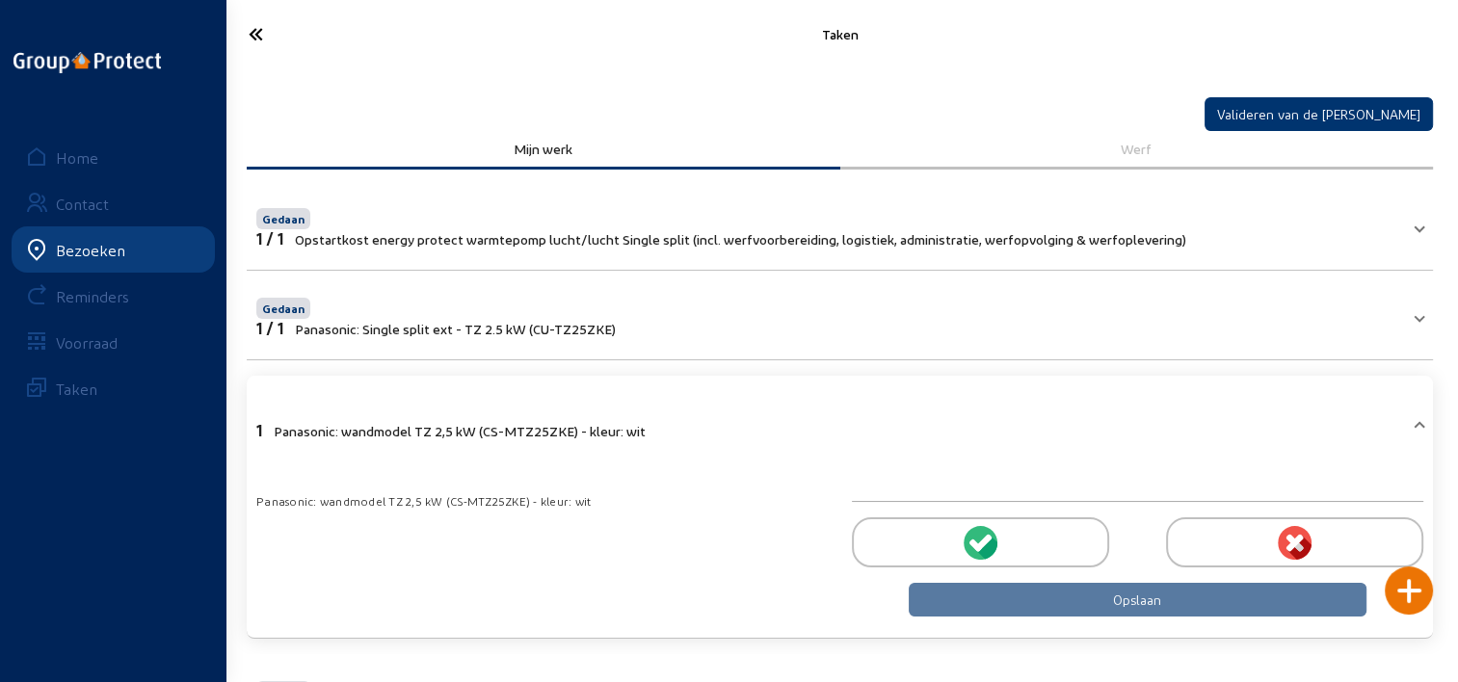
click at [1053, 546] on div at bounding box center [980, 543] width 257 height 50
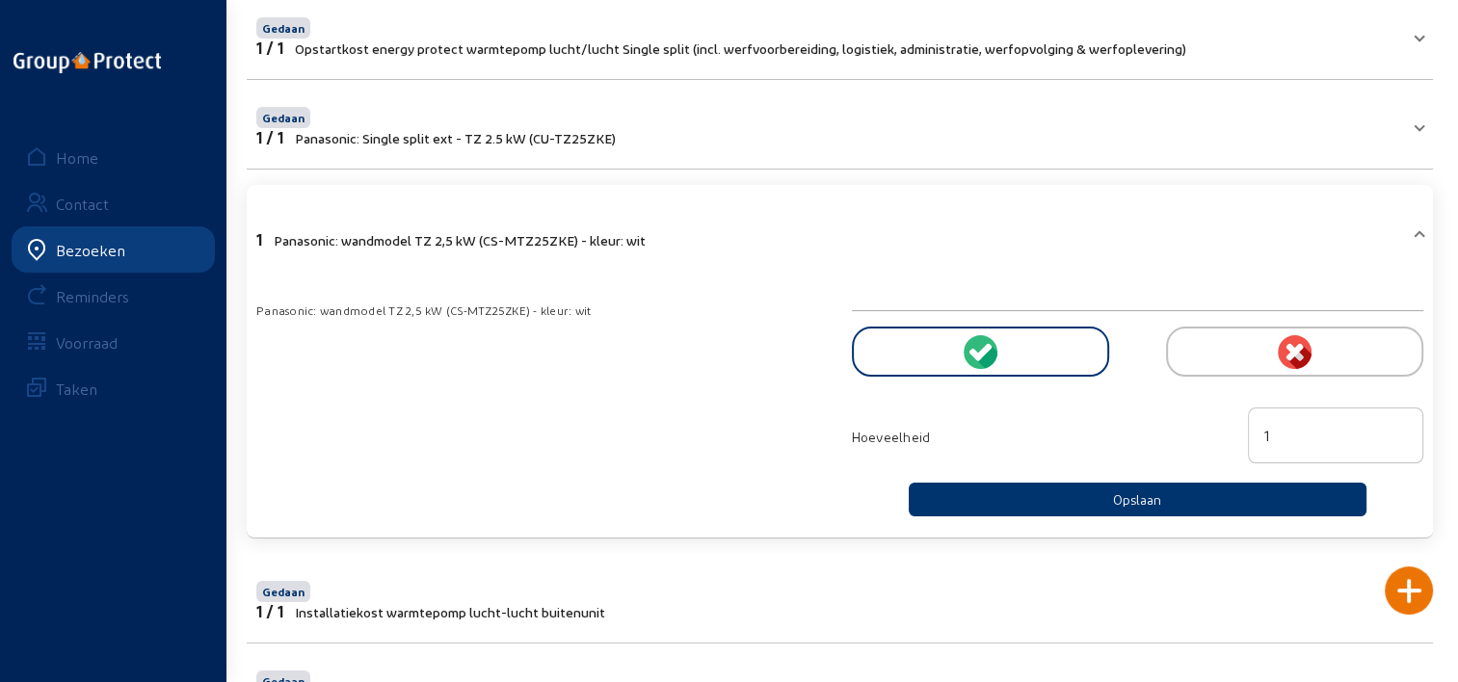
scroll to position [193, 0]
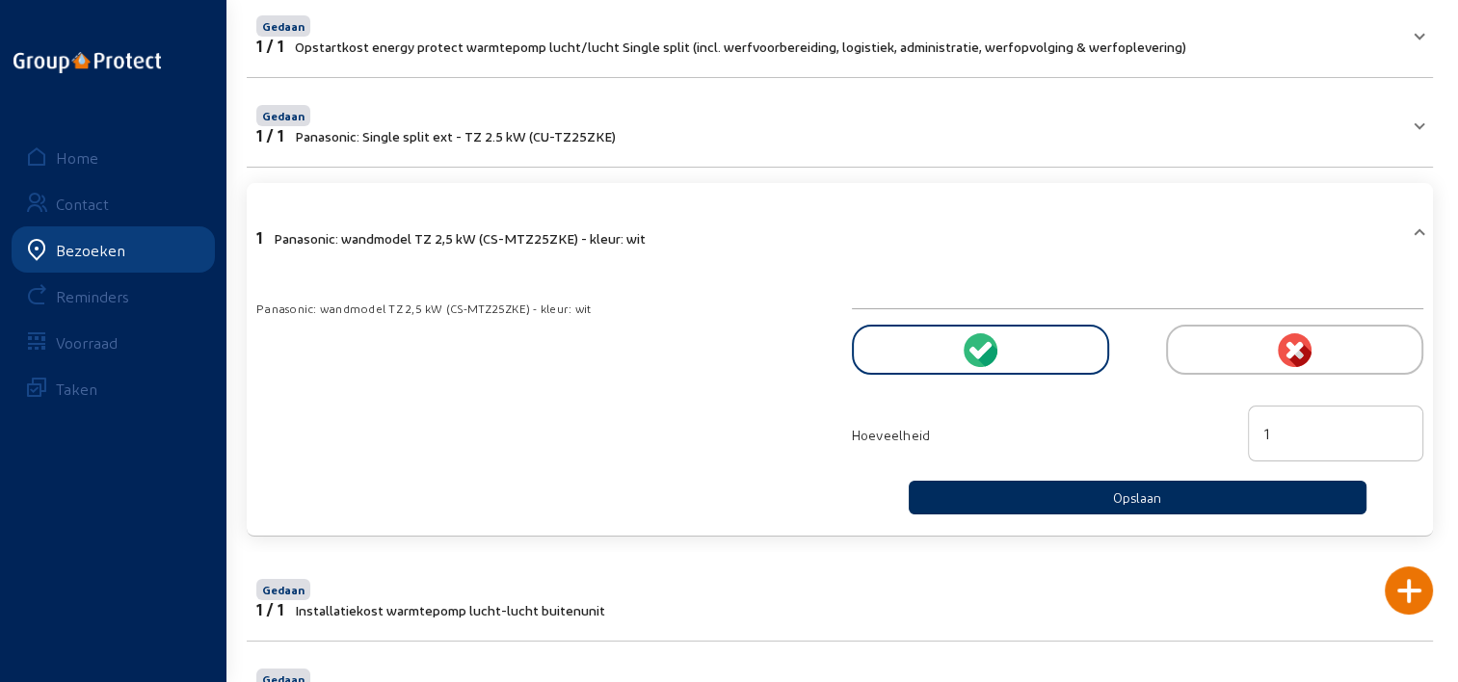
click at [1015, 504] on button "Opslaan" at bounding box center [1138, 498] width 458 height 34
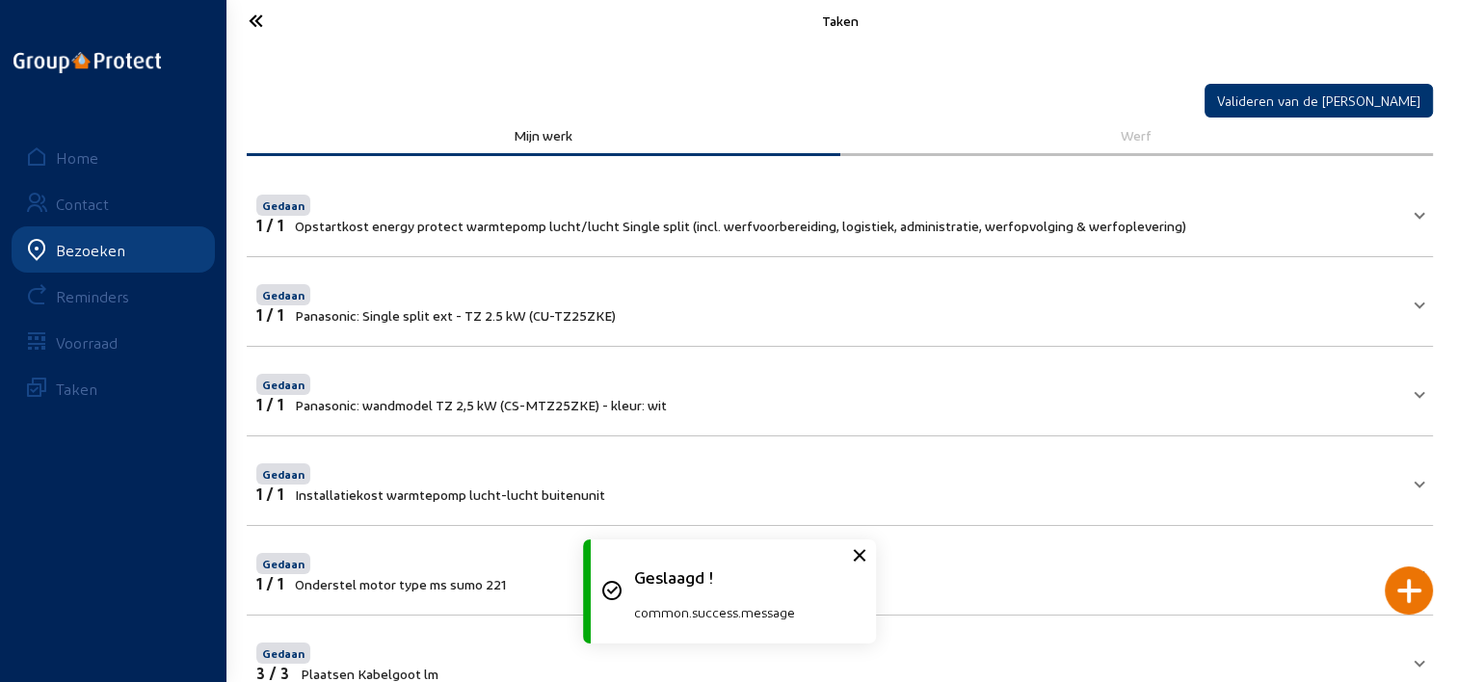
scroll to position [0, 0]
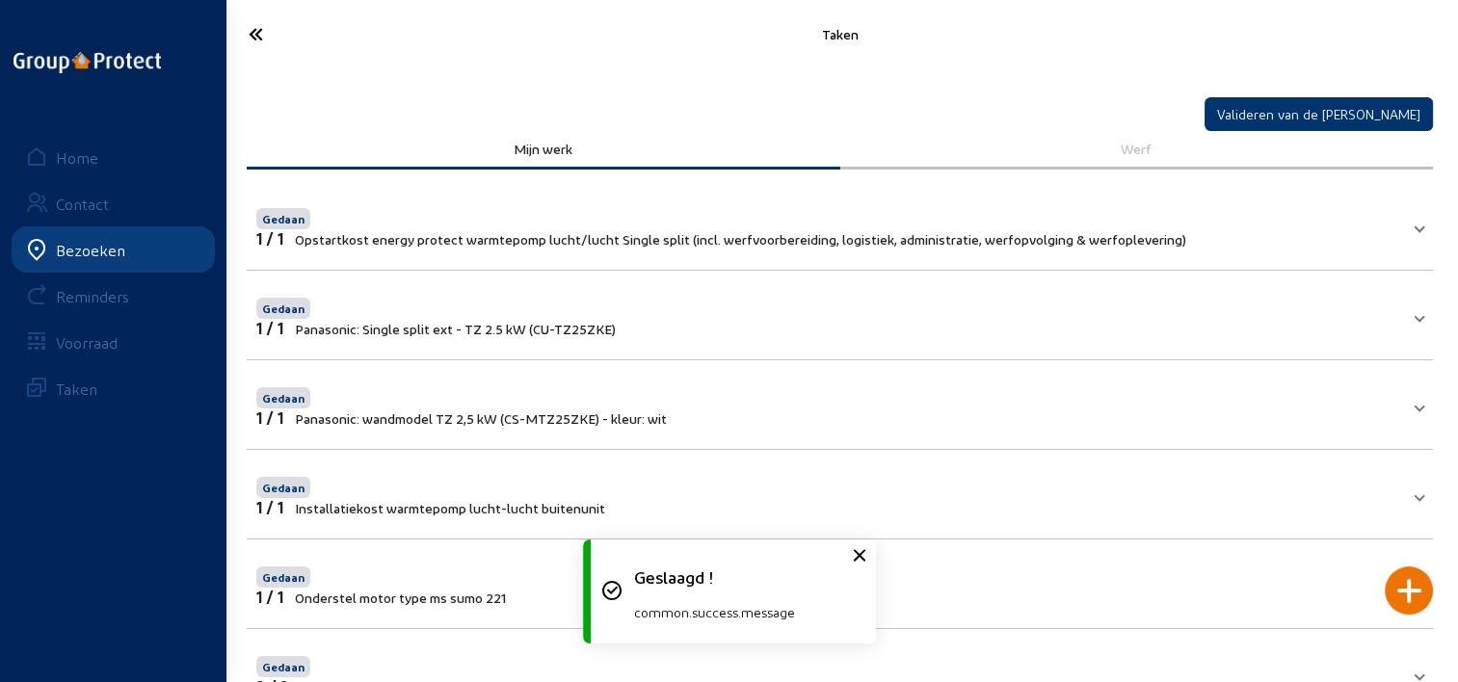
click at [259, 37] on icon at bounding box center [325, 34] width 172 height 34
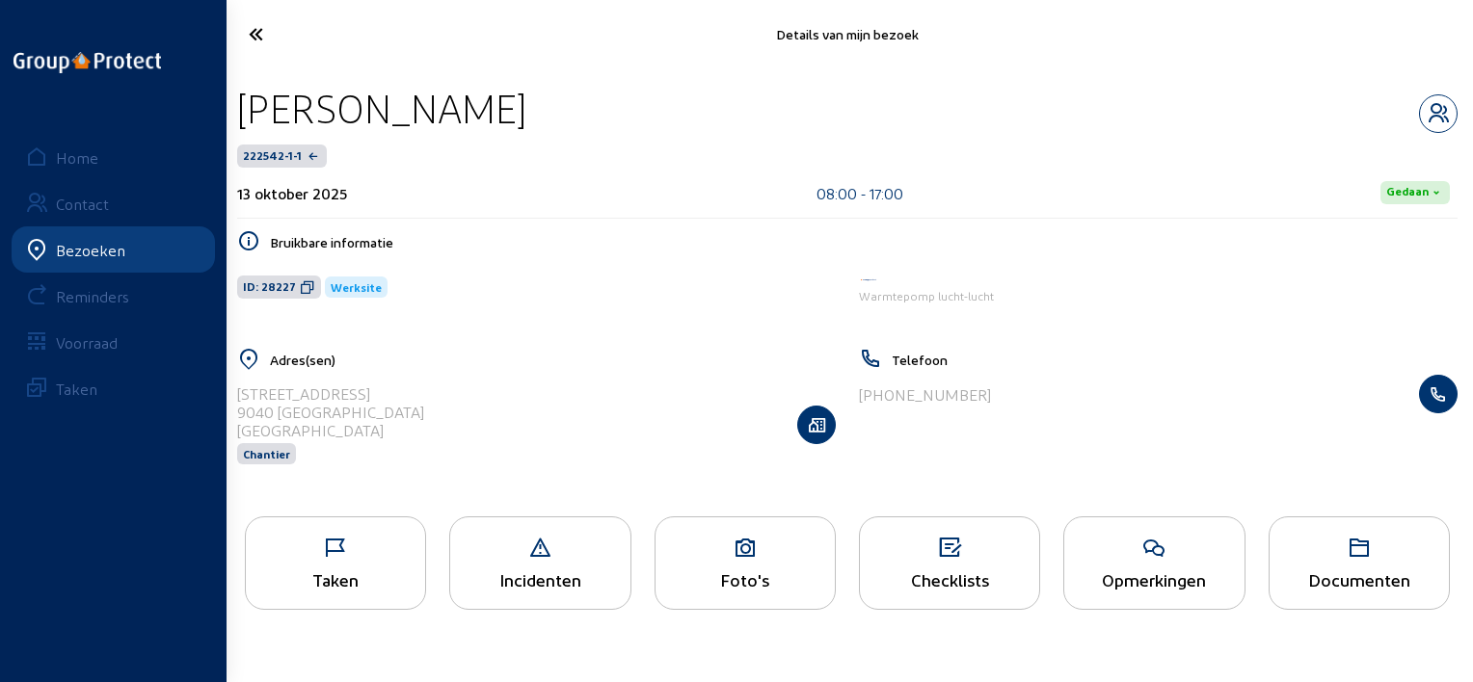
click at [746, 563] on div "Foto's" at bounding box center [744, 563] width 181 height 93
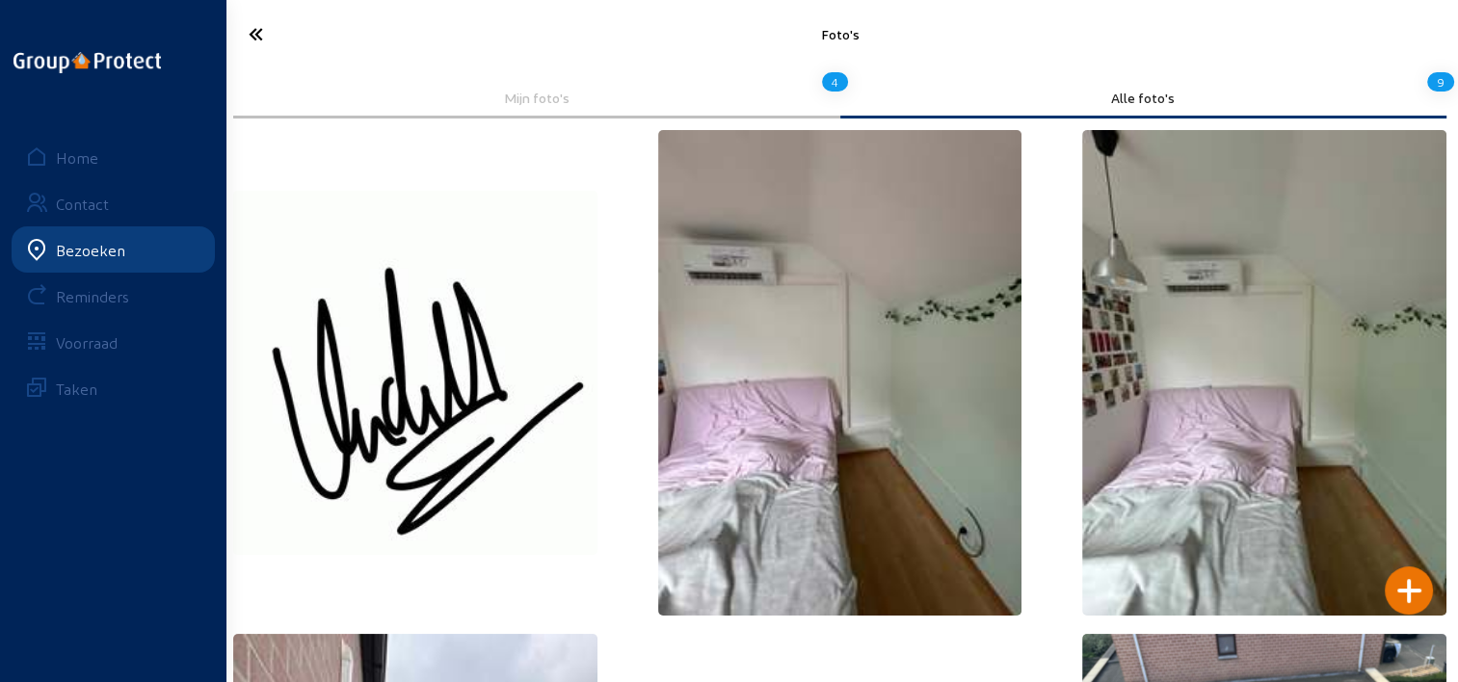
click at [263, 35] on icon at bounding box center [325, 34] width 172 height 34
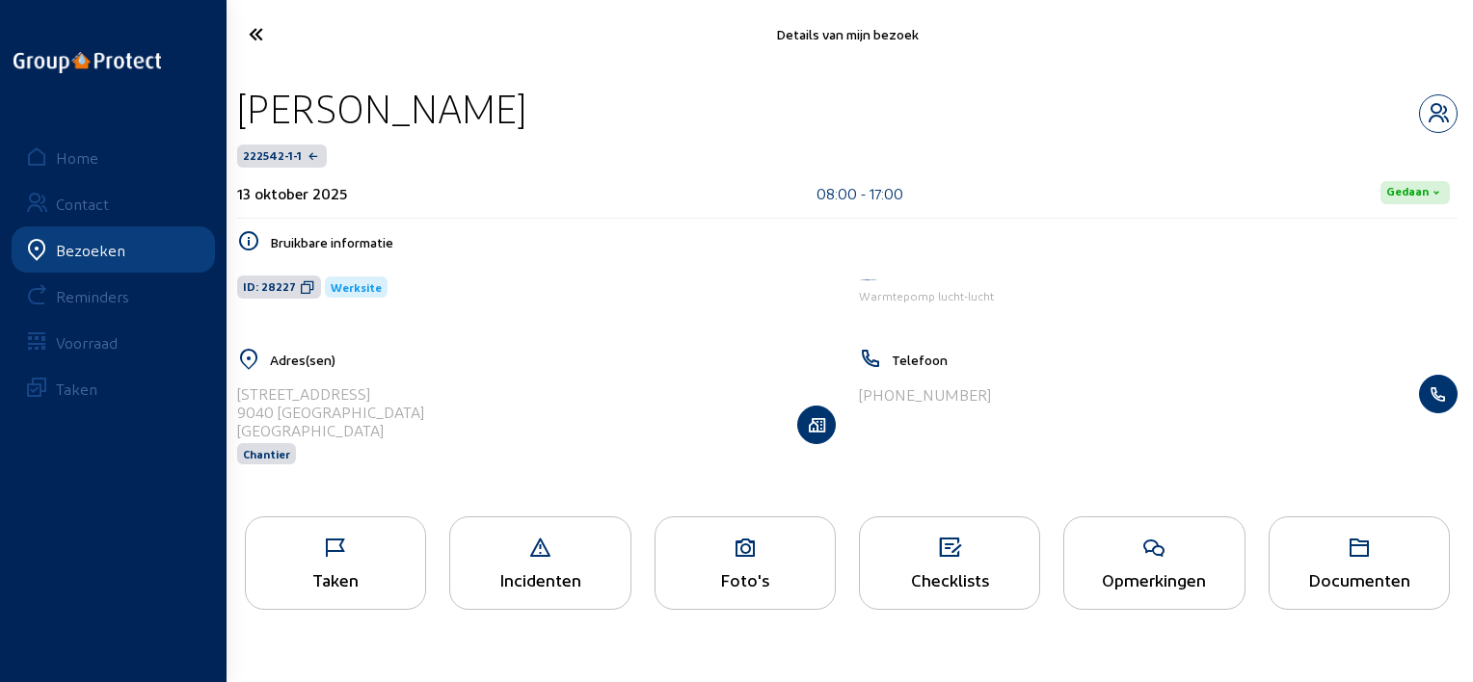
click at [273, 25] on icon at bounding box center [325, 34] width 173 height 34
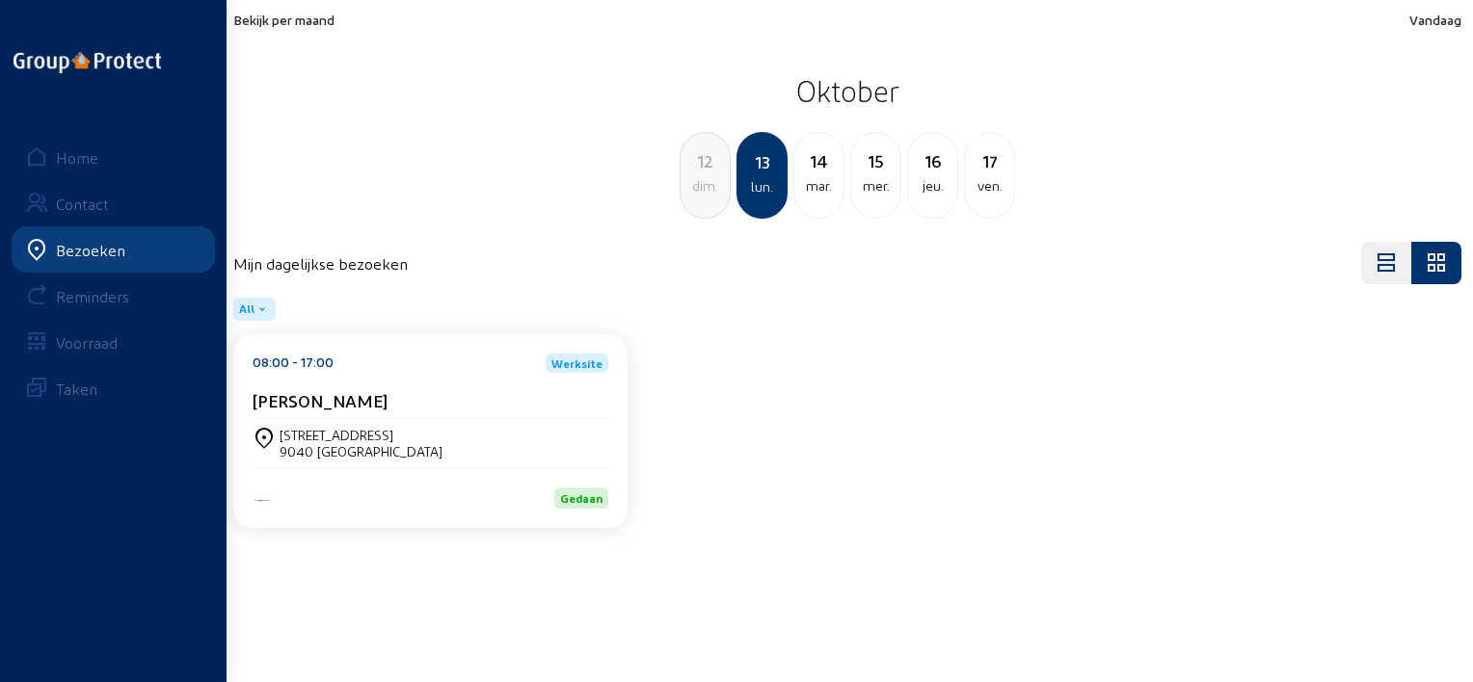
click at [818, 182] on div "mar." at bounding box center [818, 185] width 49 height 23
click at [507, 409] on div "[PERSON_NAME]" at bounding box center [430, 400] width 356 height 20
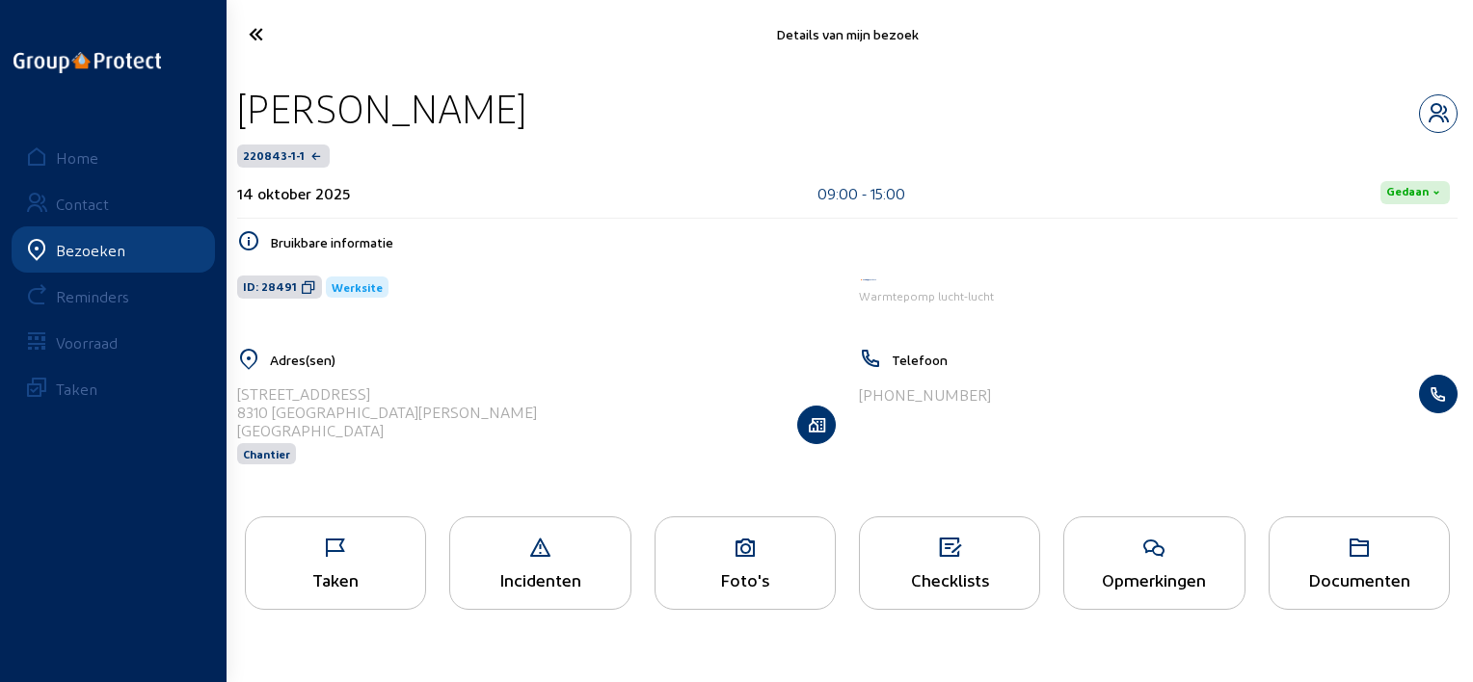
drag, startPoint x: 558, startPoint y: 113, endPoint x: 247, endPoint y: 117, distance: 311.3
click at [247, 117] on div "[PERSON_NAME]" at bounding box center [847, 108] width 1220 height 49
click at [308, 292] on icon at bounding box center [308, 286] width 15 height 15
click at [285, 39] on icon at bounding box center [325, 34] width 173 height 34
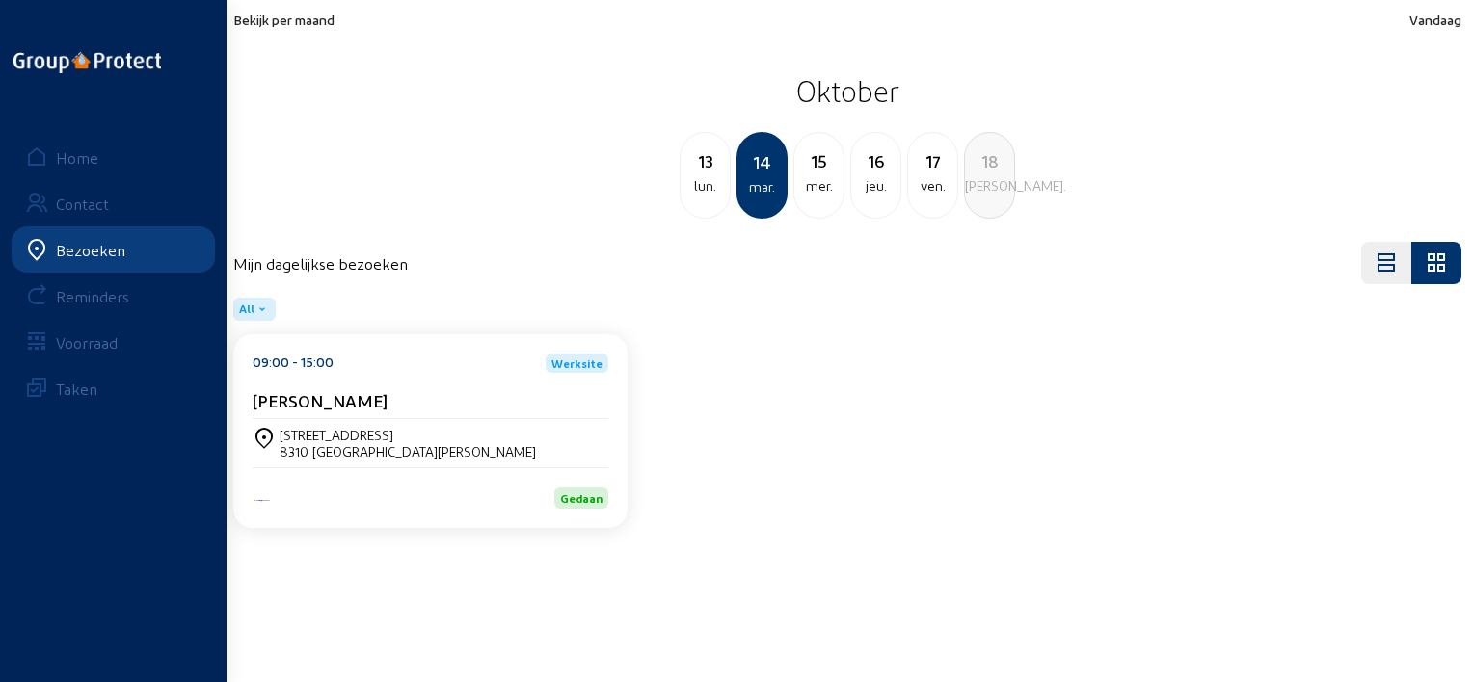
click at [813, 184] on div "mer." at bounding box center [818, 185] width 49 height 23
drag, startPoint x: 70, startPoint y: 170, endPoint x: 1472, endPoint y: 324, distance: 1409.7
click at [70, 170] on link "Home" at bounding box center [113, 157] width 203 height 46
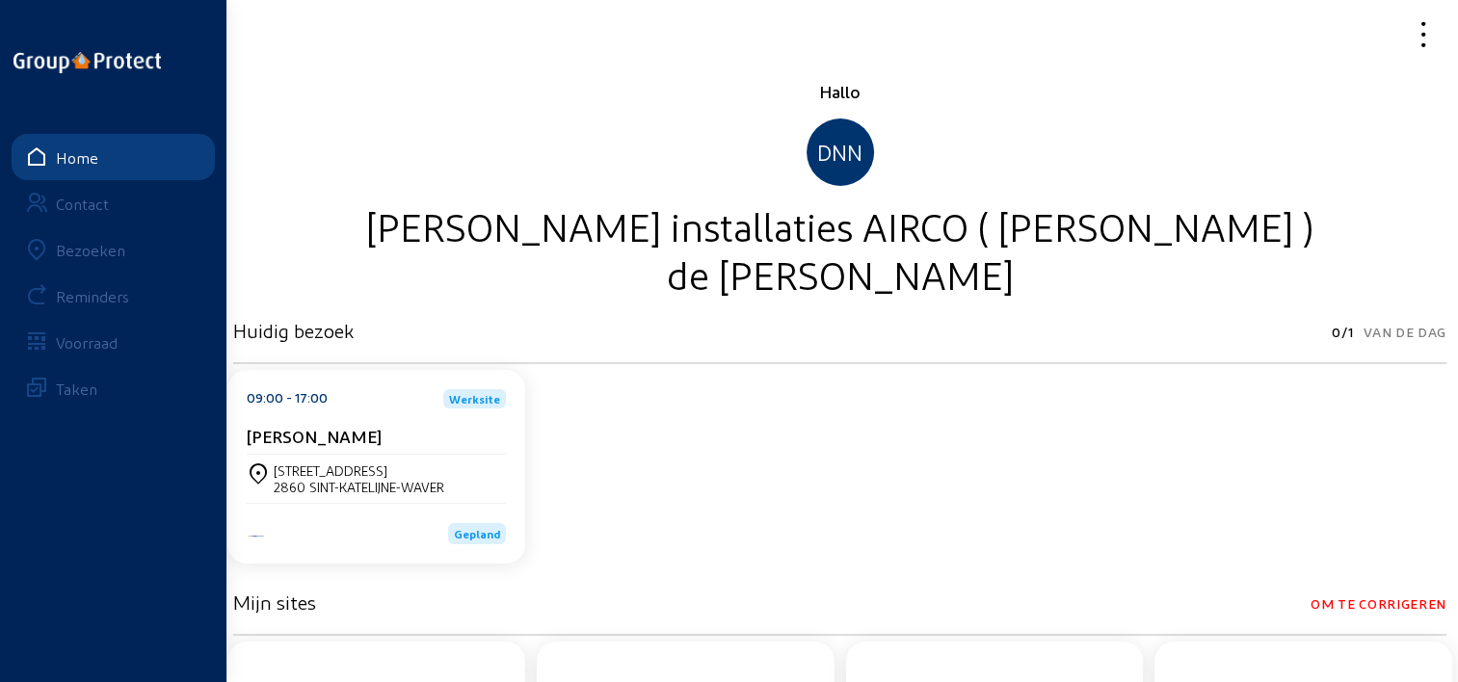
click at [1407, 45] on icon at bounding box center [1355, 34] width 172 height 34
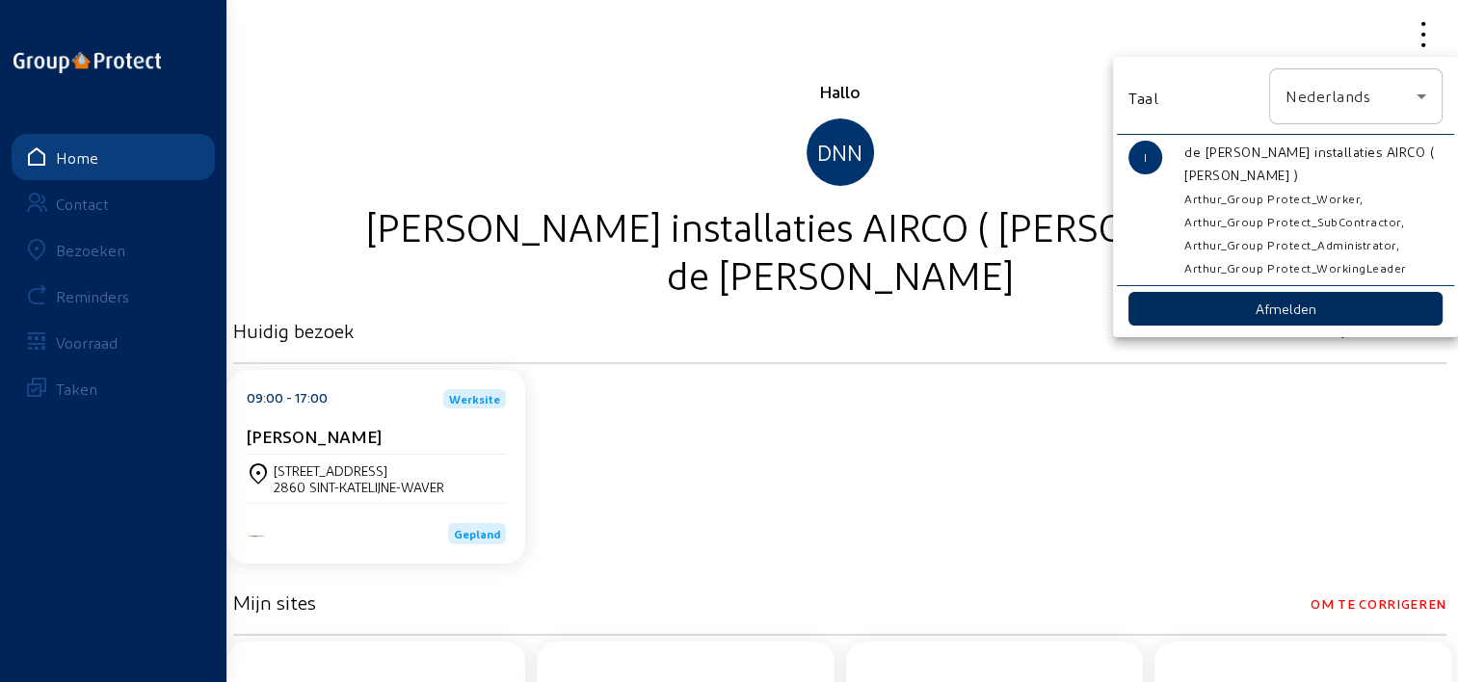
click at [1284, 315] on button "Afmelden" at bounding box center [1286, 309] width 314 height 34
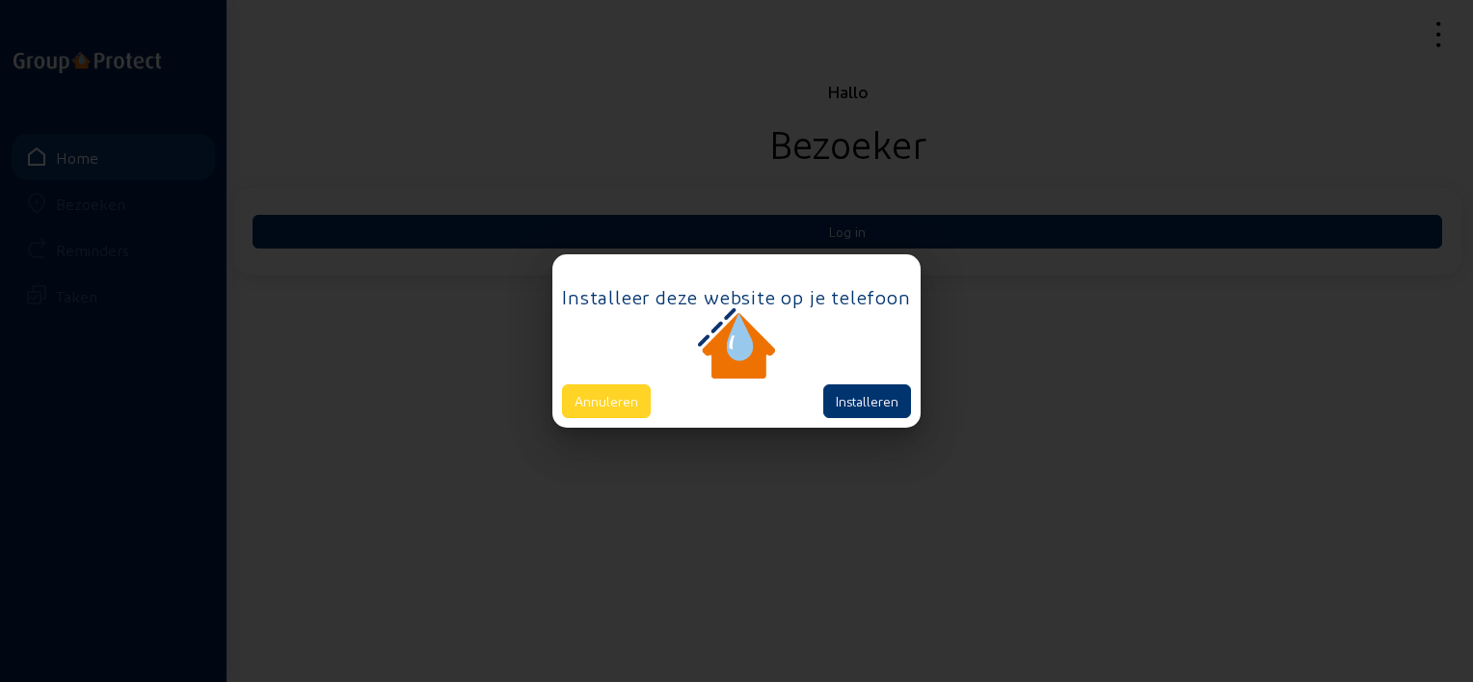
click at [617, 406] on button "Annuleren" at bounding box center [606, 402] width 89 height 34
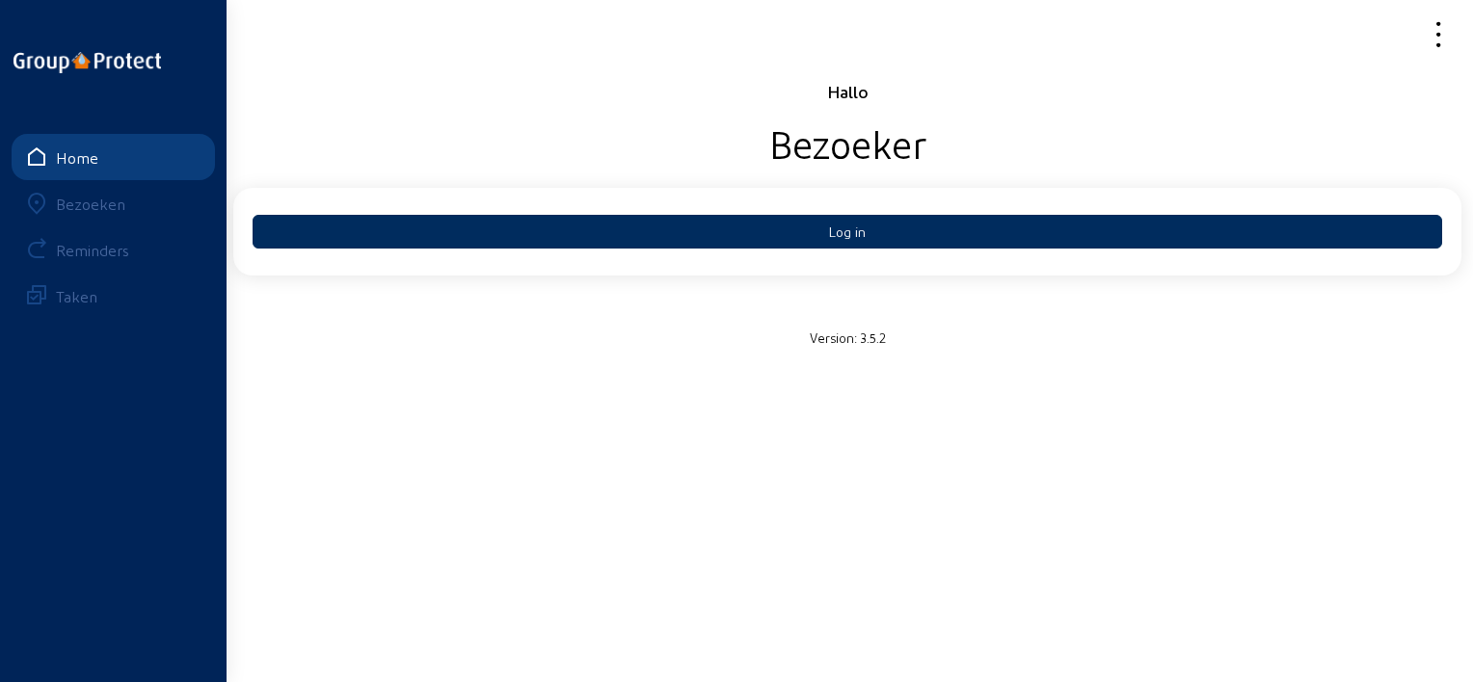
click at [800, 229] on button "Log in" at bounding box center [846, 232] width 1189 height 34
